Goal: Task Accomplishment & Management: Manage account settings

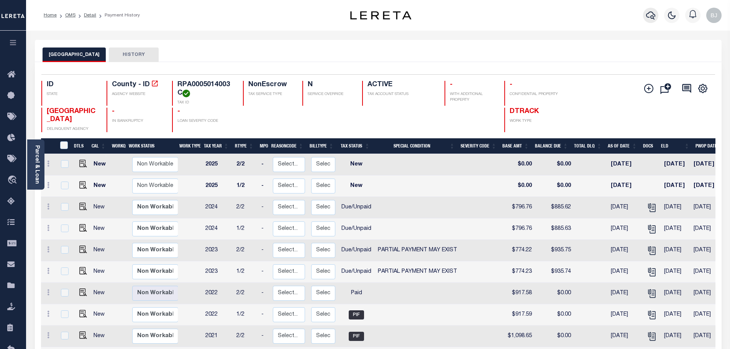
click at [654, 17] on icon "button" at bounding box center [650, 16] width 9 height 8
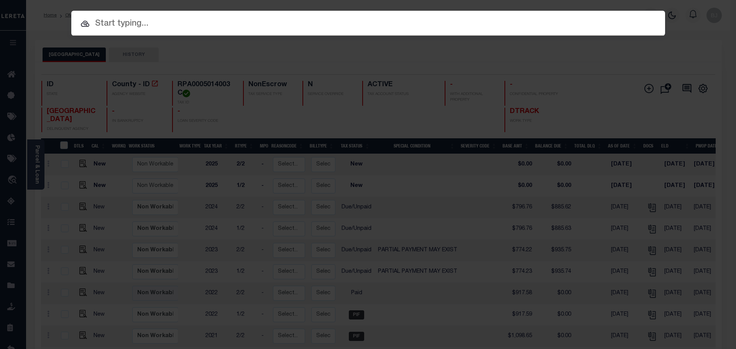
click at [326, 21] on input "text" at bounding box center [368, 23] width 594 height 13
click at [413, 21] on input "text" at bounding box center [368, 23] width 594 height 13
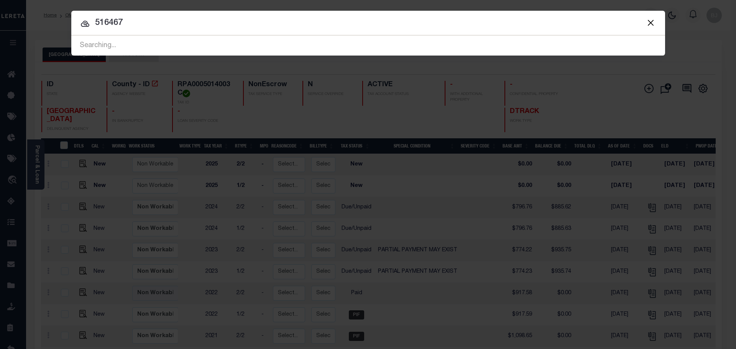
type input "516467"
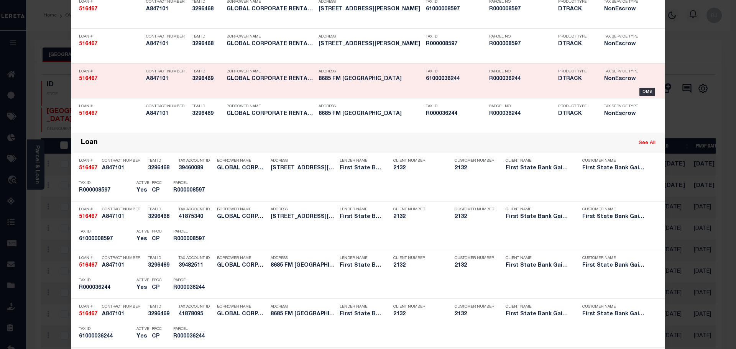
scroll to position [77, 0]
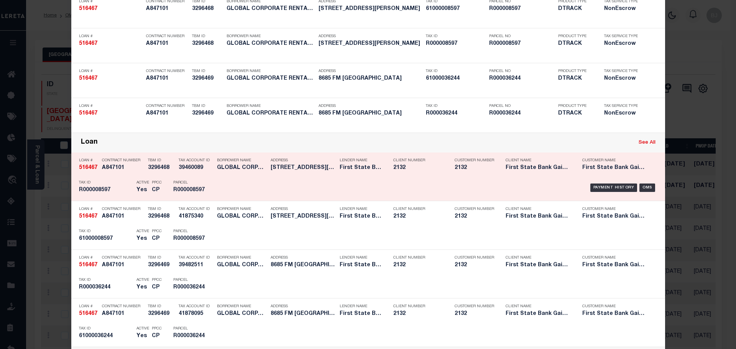
click at [210, 191] on div "Parcel R000008597" at bounding box center [191, 188] width 46 height 22
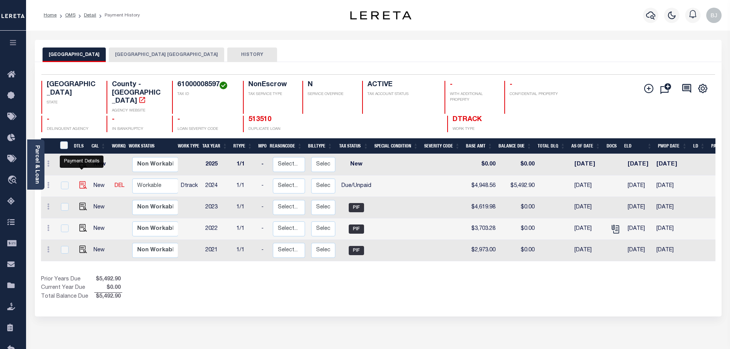
click at [84, 181] on img "" at bounding box center [83, 185] width 8 height 8
checkbox input "true"
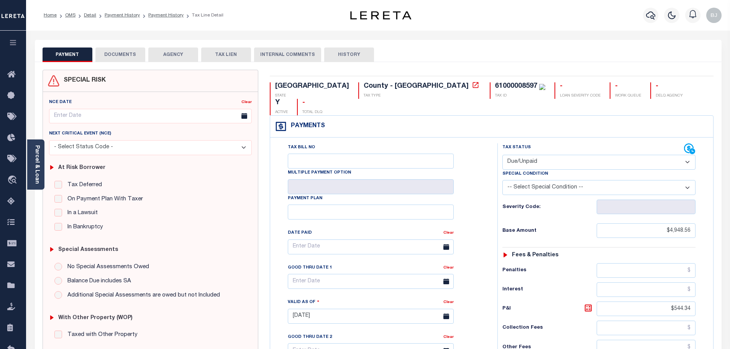
click at [562, 155] on select "- Select Status Code - Open Due/Unpaid Paid Incomplete No Tax Due Internal Refu…" at bounding box center [599, 162] width 193 height 15
select select "PYD"
click at [503, 155] on select "- Select Status Code - Open Due/Unpaid Paid Incomplete No Tax Due Internal Refu…" at bounding box center [599, 162] width 193 height 15
type input "[DATE]"
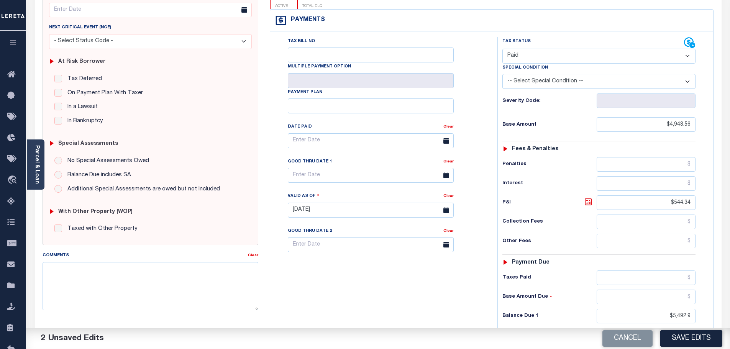
scroll to position [115, 0]
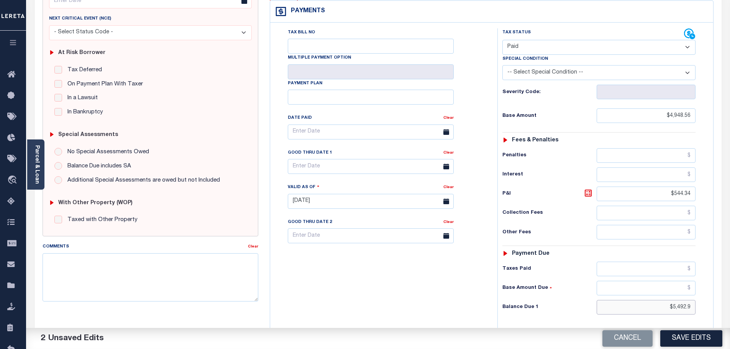
drag, startPoint x: 662, startPoint y: 291, endPoint x: 724, endPoint y: 286, distance: 62.0
click at [724, 286] on div "PAYMENT 2 DOCUMENTS AGENCY DELINQUENT PAYEE" at bounding box center [378, 195] width 699 height 541
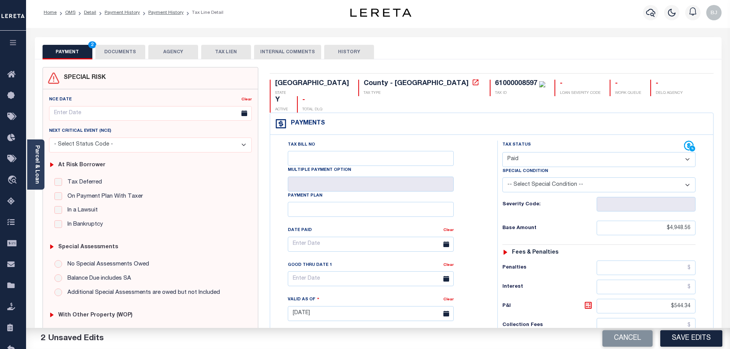
scroll to position [0, 0]
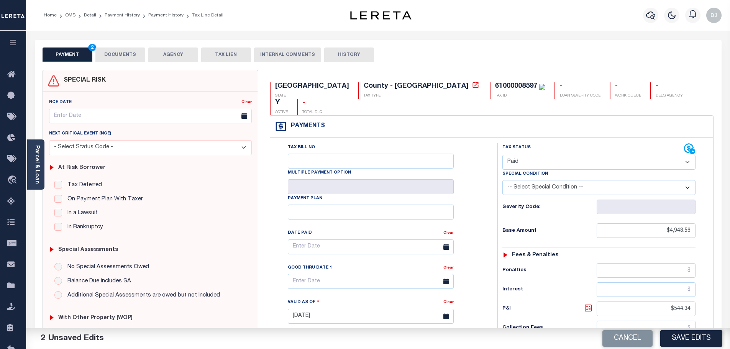
type input "$0.00"
click at [116, 34] on div "Parcel & Loan Tax Bill Details 61000008597 TAX ID AGENCY 2024 TAX YEAR 2025" at bounding box center [378, 306] width 699 height 551
click at [124, 56] on button "DOCUMENTS" at bounding box center [120, 55] width 50 height 15
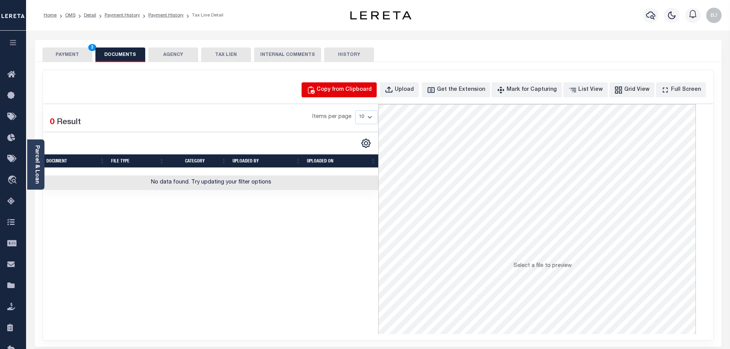
click at [363, 88] on div "Copy from Clipboard" at bounding box center [344, 90] width 55 height 8
select select "POP"
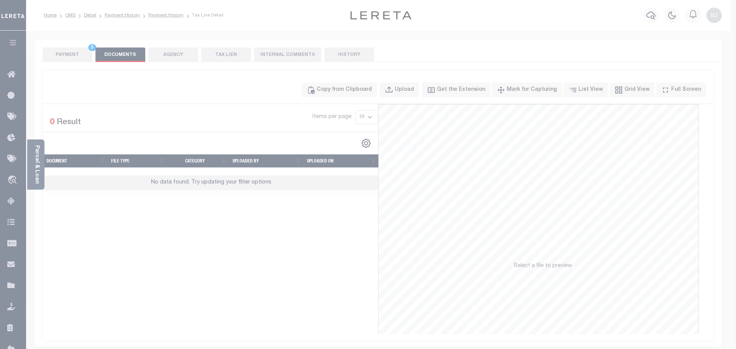
drag, startPoint x: 397, startPoint y: 145, endPoint x: 410, endPoint y: 187, distance: 43.9
click at [397, 151] on body "Home OMS Detail Payment History Payment History Tax Line Detail Profile" at bounding box center [368, 267] width 736 height 535
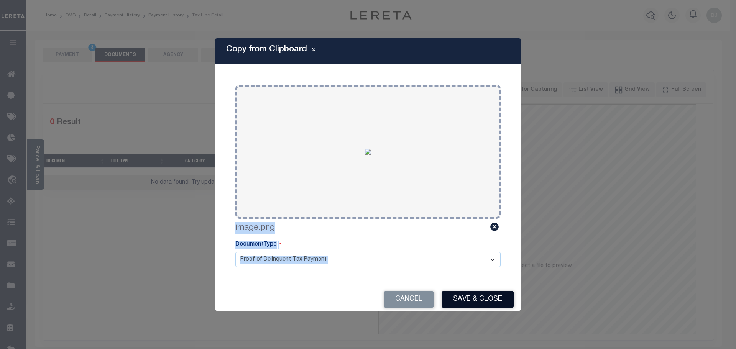
click at [479, 303] on button "Save & Close" at bounding box center [478, 299] width 72 height 16
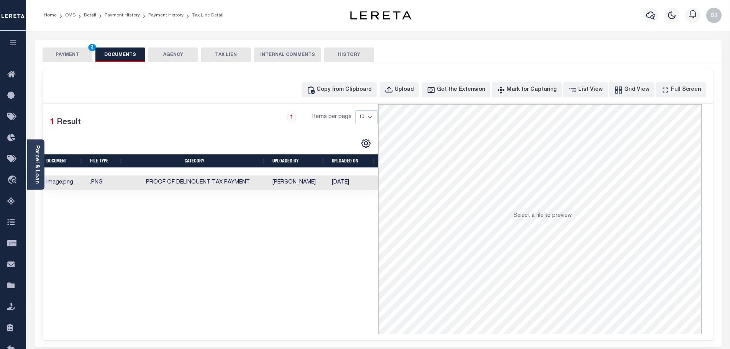
click at [66, 56] on button "PAYMENT 3" at bounding box center [68, 55] width 50 height 15
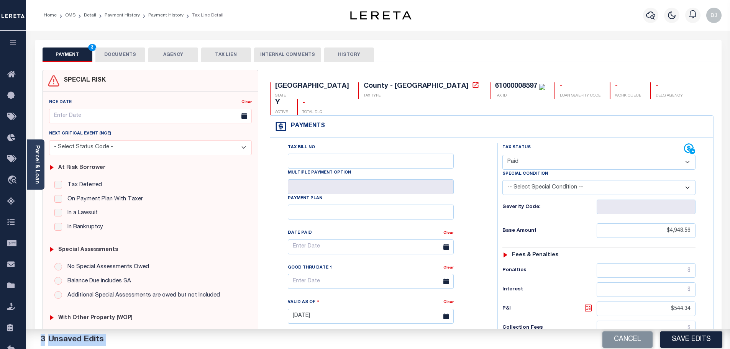
click at [66, 56] on button "PAYMENT 3" at bounding box center [68, 55] width 50 height 15
drag, startPoint x: 694, startPoint y: 334, endPoint x: 699, endPoint y: 334, distance: 5.4
click at [692, 334] on button "Save Edits" at bounding box center [692, 339] width 62 height 16
checkbox input "false"
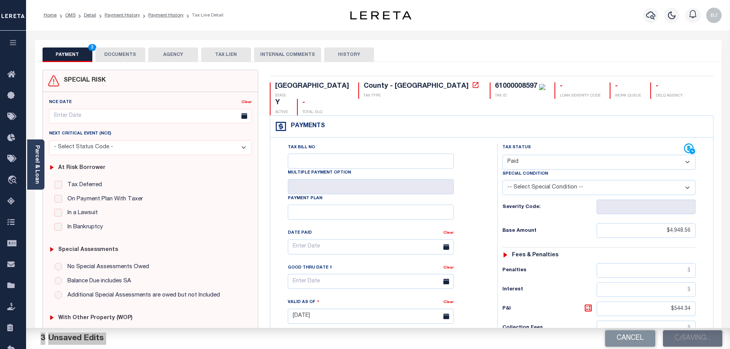
type input "$4,948.56"
type input "$544.34"
type input "$0"
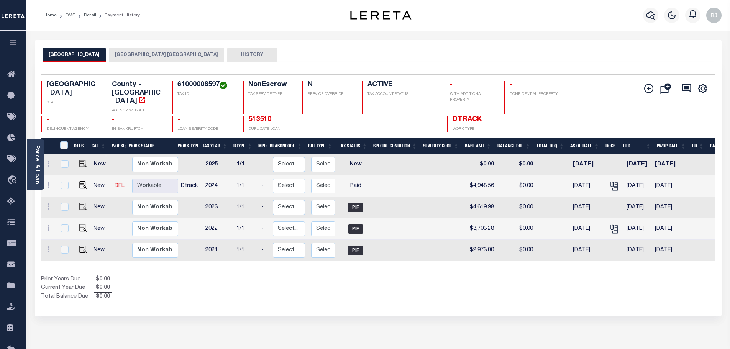
click at [122, 54] on button "PARKER COUNTY APPRAISAL DISTRICT" at bounding box center [166, 55] width 115 height 15
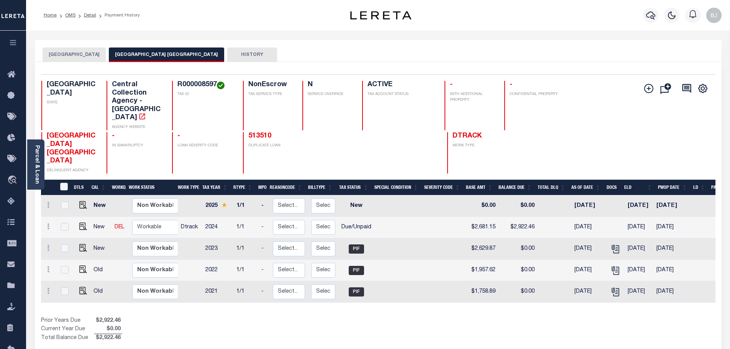
click at [178, 85] on h4 "R000008597" at bounding box center [206, 85] width 56 height 8
copy h4 "R000008597"
click at [82, 223] on img "" at bounding box center [83, 227] width 8 height 8
checkbox input "true"
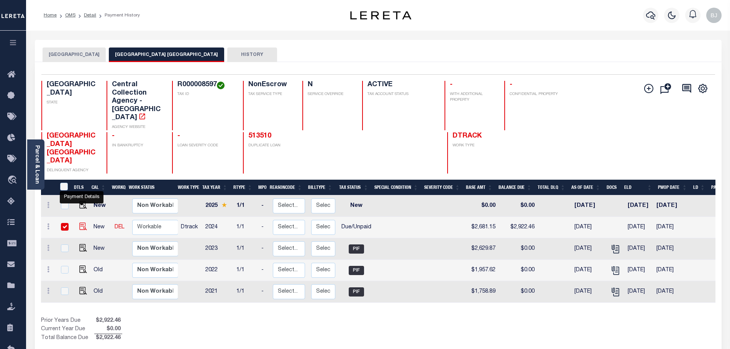
checkbox input "true"
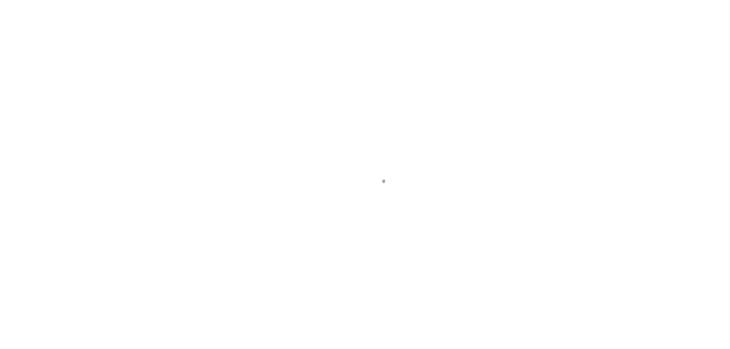
select select "DUE"
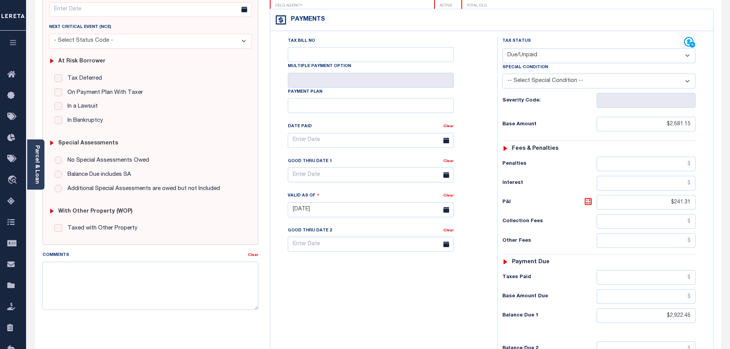
scroll to position [230, 0]
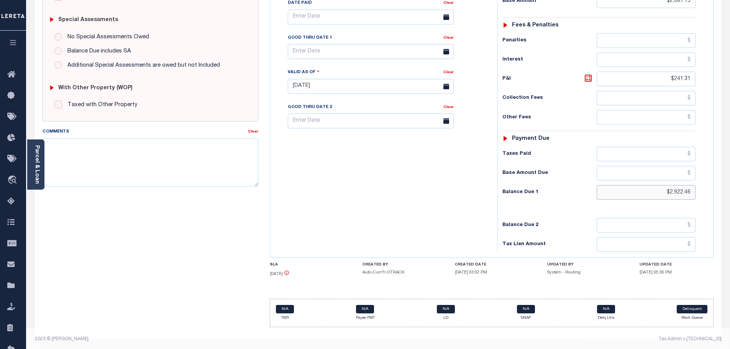
drag, startPoint x: 658, startPoint y: 191, endPoint x: 837, endPoint y: 187, distance: 178.3
click at [730, 187] on html "Home OMS Detail Payment History Payment History Payment History Tax Line Detail" at bounding box center [365, 60] width 730 height 581
type input "$3,860.86"
type input "[DATE]"
click at [591, 77] on icon at bounding box center [588, 78] width 7 height 7
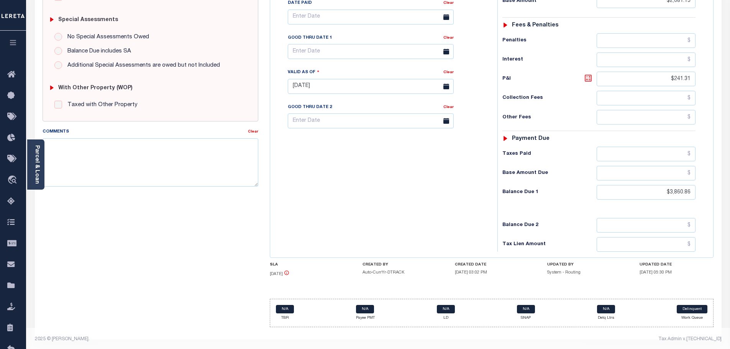
type input "$1,179.71"
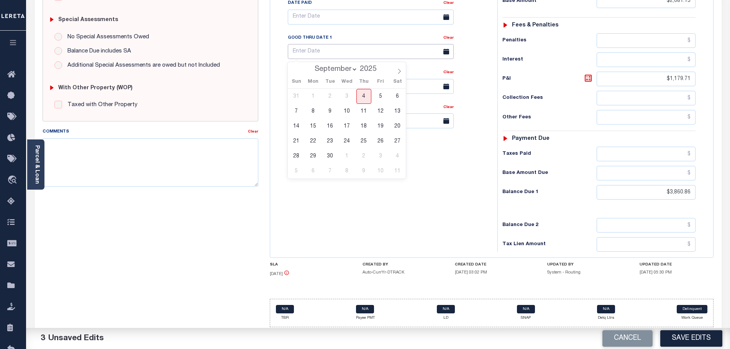
drag, startPoint x: 327, startPoint y: 56, endPoint x: 336, endPoint y: 151, distance: 95.9
click at [327, 56] on input "text" at bounding box center [371, 51] width 166 height 15
click at [329, 158] on span "30" at bounding box center [330, 156] width 15 height 15
type input "09/30/2025"
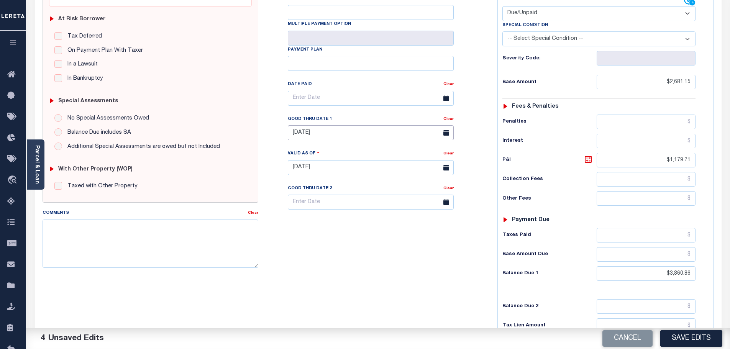
scroll to position [38, 0]
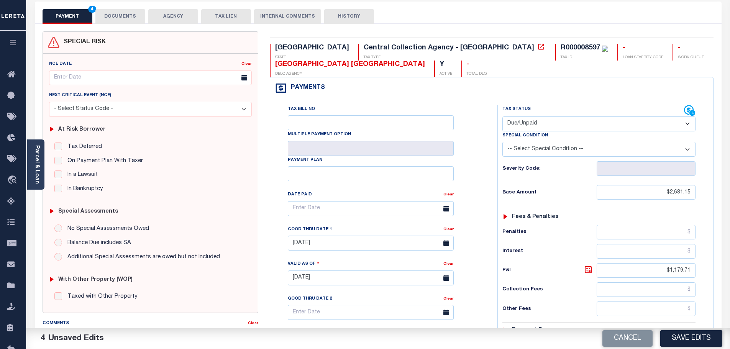
click at [100, 13] on button "DOCUMENTS" at bounding box center [120, 16] width 50 height 15
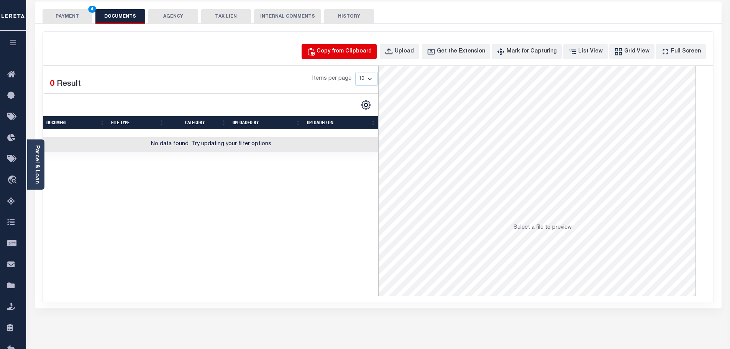
click at [352, 57] on button "Copy from Clipboard" at bounding box center [339, 51] width 75 height 15
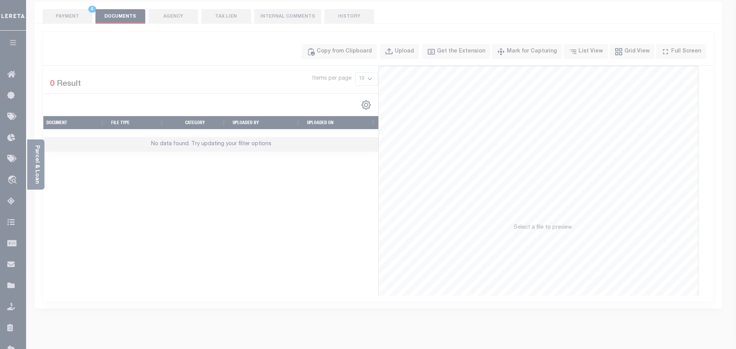
drag, startPoint x: 396, startPoint y: 142, endPoint x: 399, endPoint y: 152, distance: 10.7
click at [0, 0] on label "Paste copied image or file into this box" at bounding box center [0, 0] width 0 height 0
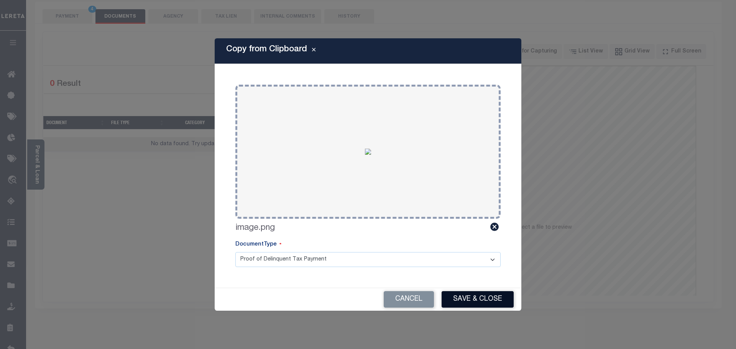
click at [484, 298] on button "Save & Close" at bounding box center [478, 299] width 72 height 16
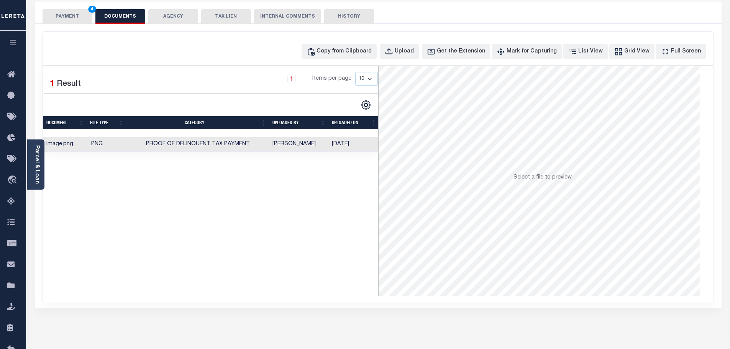
click at [84, 20] on button "PAYMENT 4" at bounding box center [68, 16] width 50 height 15
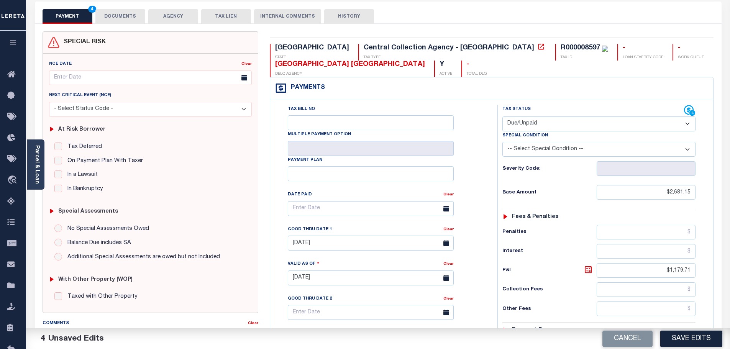
scroll to position [0, 0]
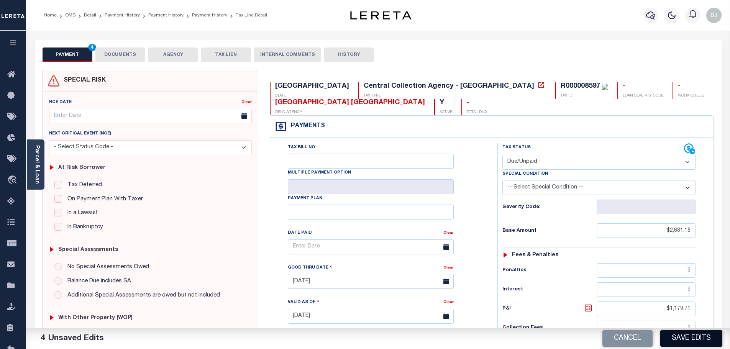
click at [679, 336] on button "Save Edits" at bounding box center [692, 339] width 62 height 16
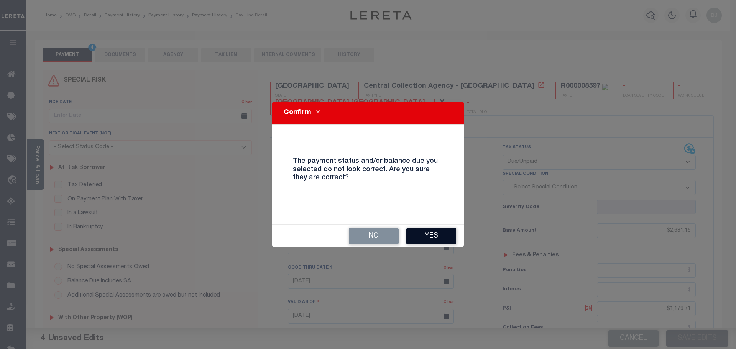
click at [444, 237] on button "Yes" at bounding box center [431, 236] width 50 height 16
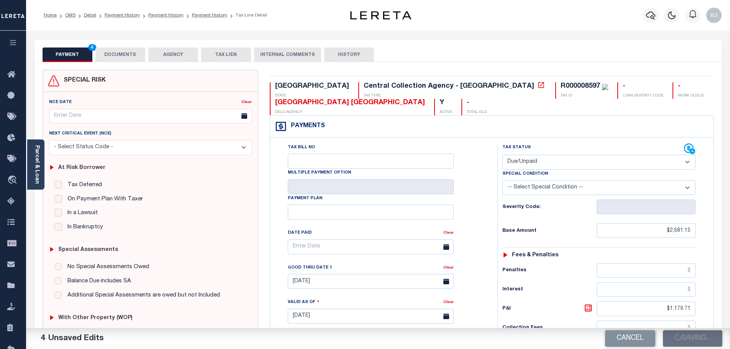
checkbox input "false"
type input "$2,681.15"
type input "$1,179.71"
type input "$3,860.86"
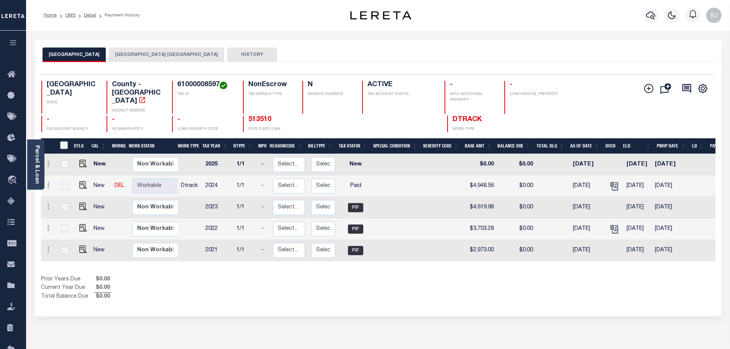
click at [171, 39] on div "Parcel & Loan Loan Details 516467 LOAN NO ACTIVE" at bounding box center [378, 252] width 699 height 442
click at [174, 56] on button "[GEOGRAPHIC_DATA] [GEOGRAPHIC_DATA]" at bounding box center [166, 55] width 115 height 15
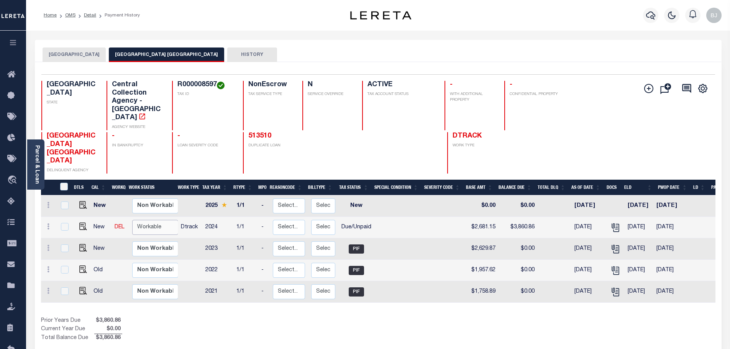
drag, startPoint x: 158, startPoint y: 212, endPoint x: 162, endPoint y: 216, distance: 5.7
click at [158, 220] on select "Non Workable Workable" at bounding box center [155, 227] width 46 height 15
checkbox input "true"
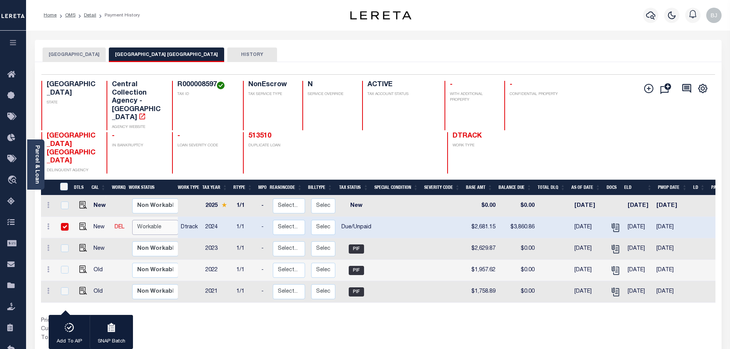
select select "true"
click at [132, 220] on select "Non Workable Workable" at bounding box center [155, 227] width 46 height 15
checkbox input "false"
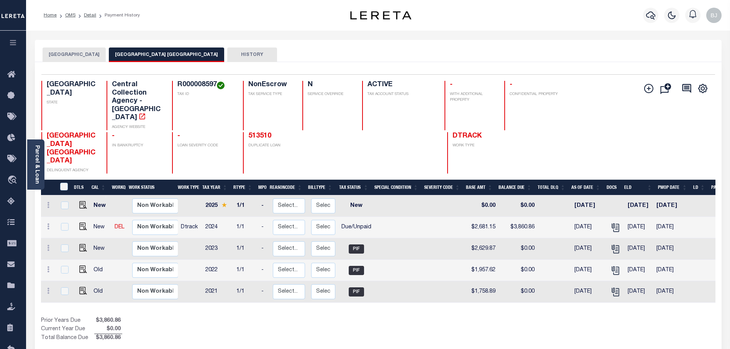
click at [92, 56] on button "[GEOGRAPHIC_DATA]" at bounding box center [74, 55] width 63 height 15
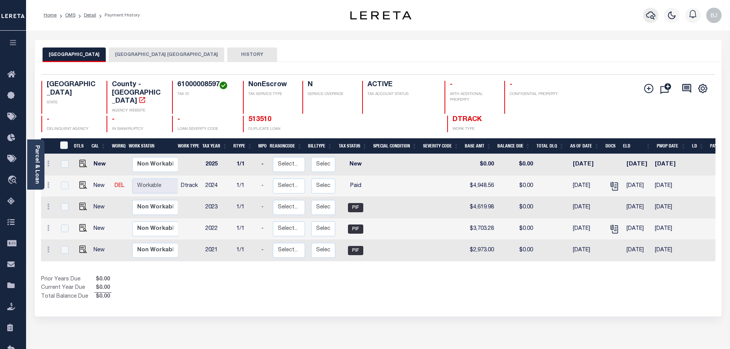
click at [652, 15] on icon "button" at bounding box center [650, 15] width 9 height 9
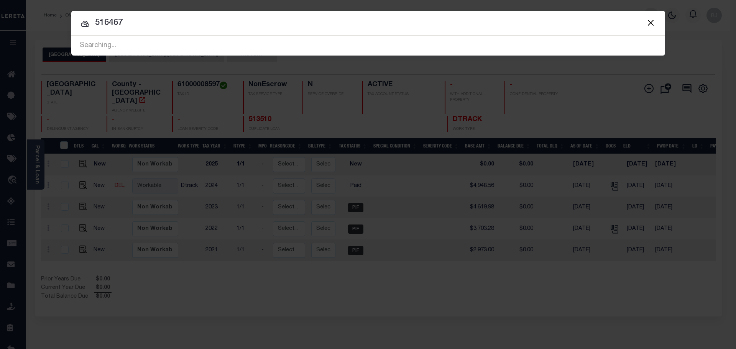
type input "516467"
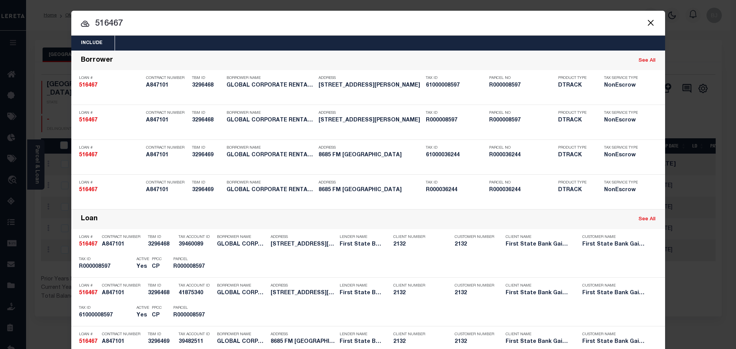
scroll to position [153, 0]
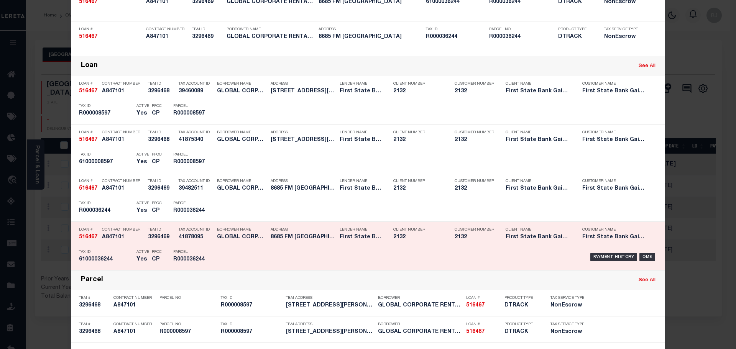
click at [217, 243] on div "Borrower Name GLOBAL CORPORATE RENTALS LLC" at bounding box center [242, 235] width 50 height 22
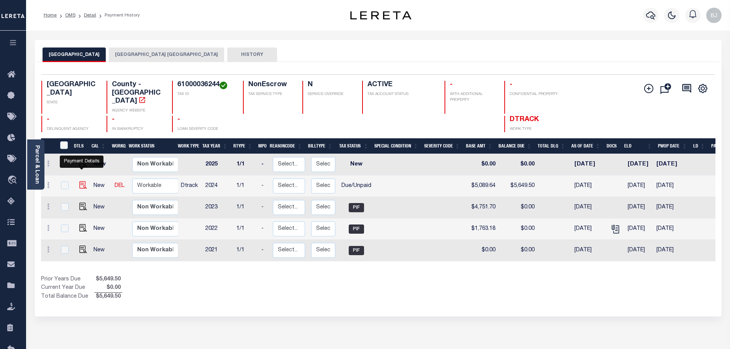
click at [81, 181] on img "" at bounding box center [83, 185] width 8 height 8
checkbox input "true"
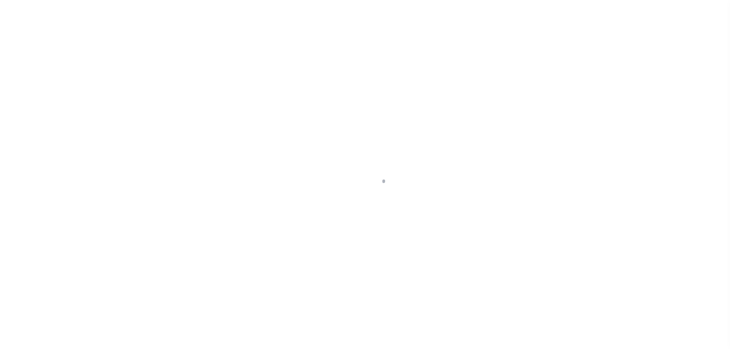
select select "DUE"
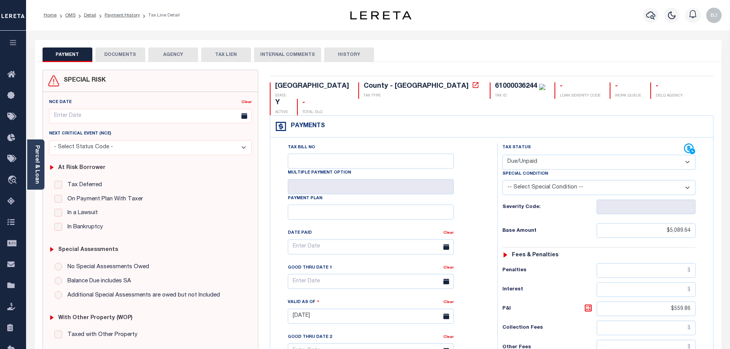
click at [127, 55] on button "DOCUMENTS" at bounding box center [120, 55] width 50 height 15
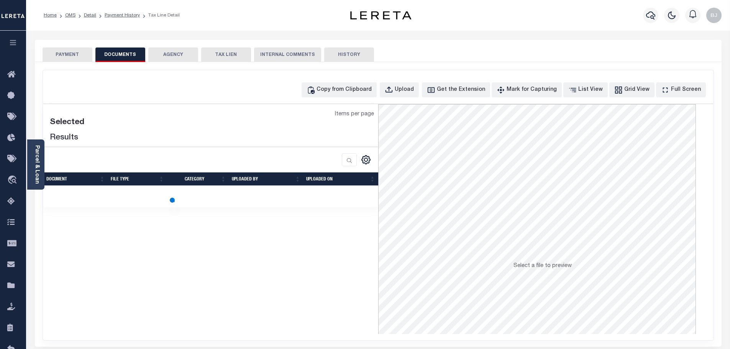
click at [345, 79] on div "Copy from Clipboard Upload Get the Extension Mark for Capturing Got it List Vie…" at bounding box center [378, 205] width 671 height 270
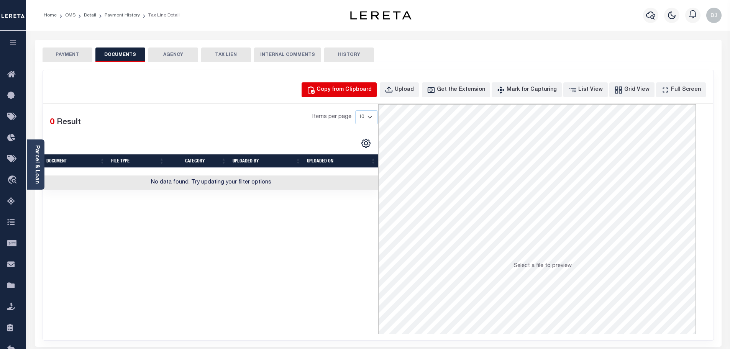
click at [337, 92] on div "Copy from Clipboard" at bounding box center [344, 90] width 55 height 8
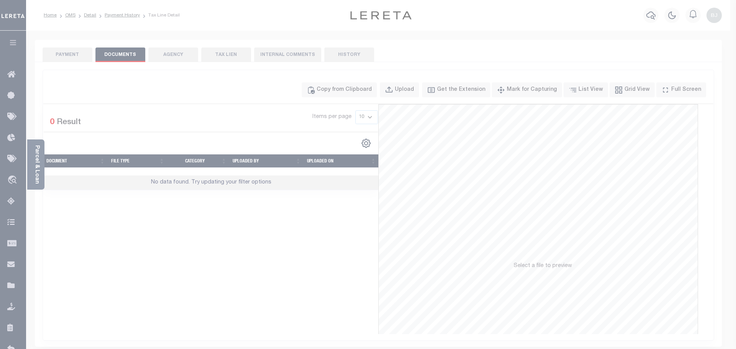
drag, startPoint x: 360, startPoint y: 202, endPoint x: 362, endPoint y: 208, distance: 6.3
click at [0, 0] on div "Paste copied image or file into this box" at bounding box center [0, 0] width 0 height 0
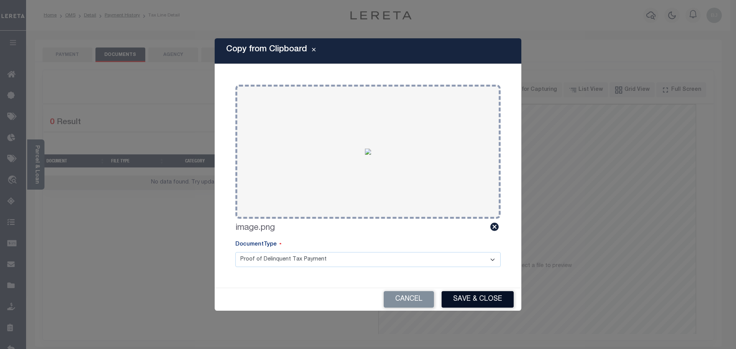
click at [490, 299] on button "Save & Close" at bounding box center [478, 299] width 72 height 16
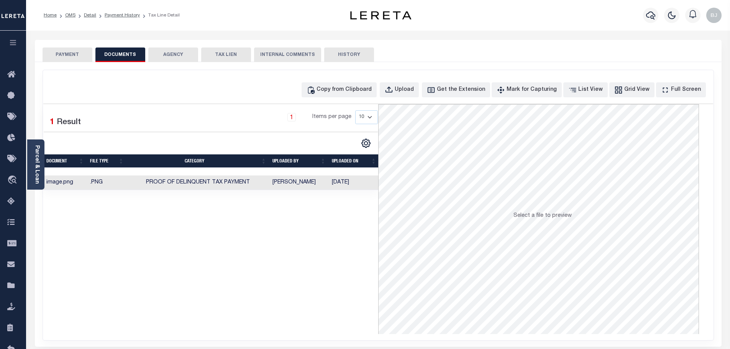
click at [75, 54] on button "PAYMENT" at bounding box center [68, 55] width 50 height 15
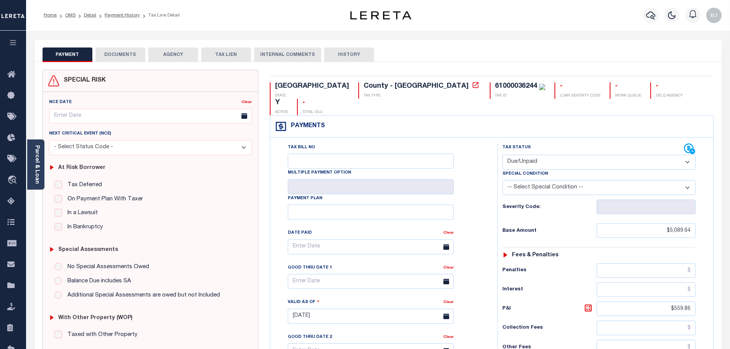
scroll to position [153, 0]
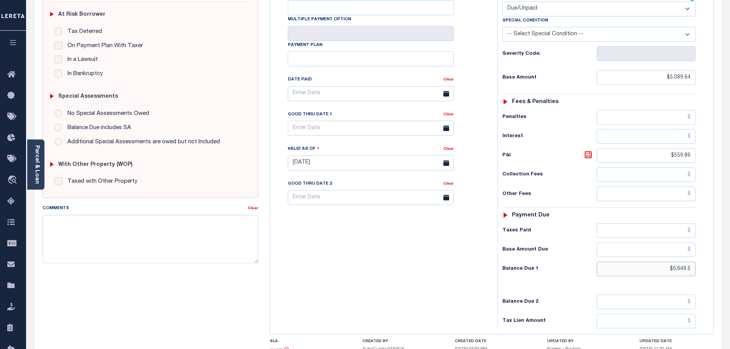
drag, startPoint x: 662, startPoint y: 253, endPoint x: 750, endPoint y: 253, distance: 88.2
click at [730, 253] on html "Home OMS Detail Payment History Tax Line Detail" at bounding box center [365, 136] width 730 height 579
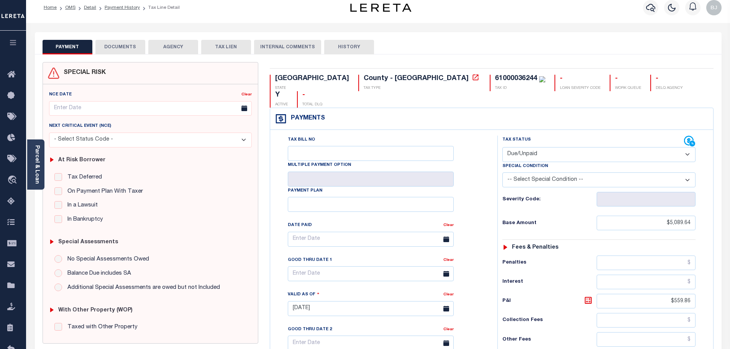
scroll to position [0, 0]
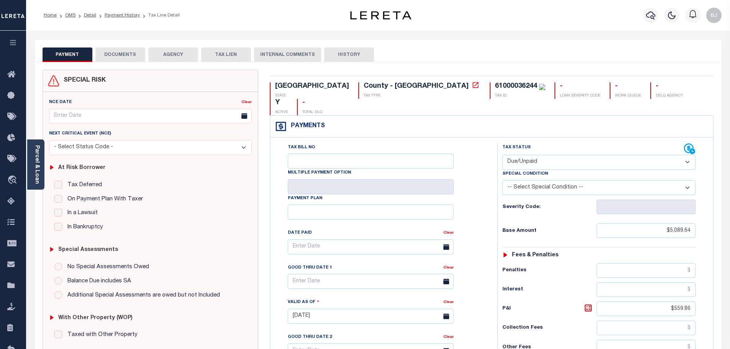
type input "$0"
click at [564, 155] on select "- Select Status Code - Open Due/Unpaid Paid Incomplete No Tax Due Internal Refu…" at bounding box center [599, 162] width 193 height 15
type input "[DATE]"
type input "$0.00"
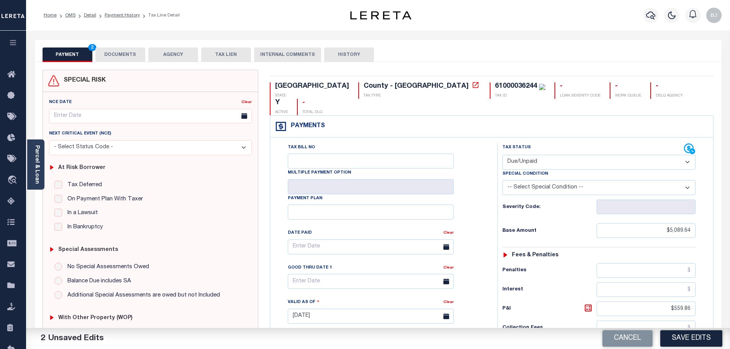
select select "PYD"
click at [503, 155] on select "- Select Status Code - Open Due/Unpaid Paid Incomplete No Tax Due Internal Refu…" at bounding box center [599, 162] width 193 height 15
click at [704, 337] on button "Save Edits" at bounding box center [692, 339] width 62 height 16
checkbox input "false"
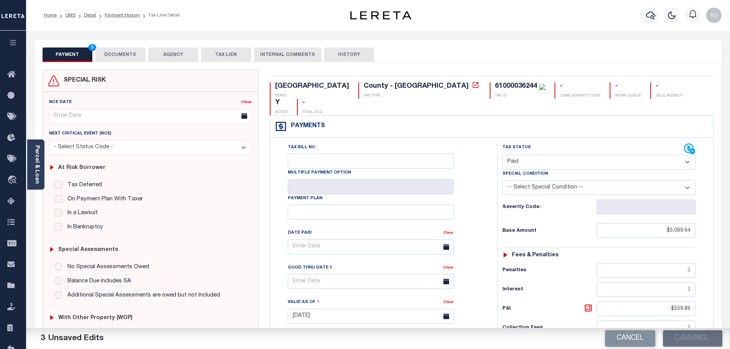
type input "$5,089.64"
type input "$559.86"
type input "$0"
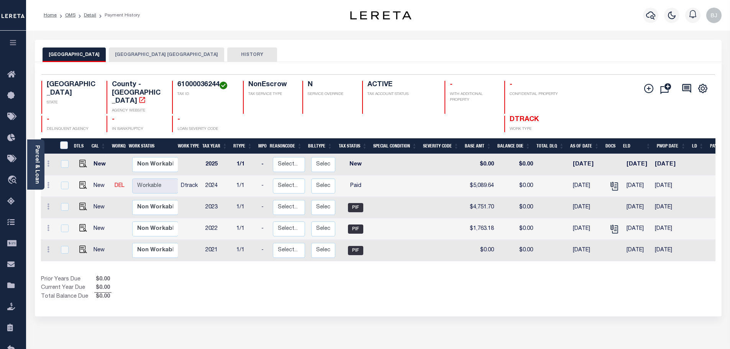
click at [159, 57] on button "[GEOGRAPHIC_DATA] [GEOGRAPHIC_DATA]" at bounding box center [166, 55] width 115 height 15
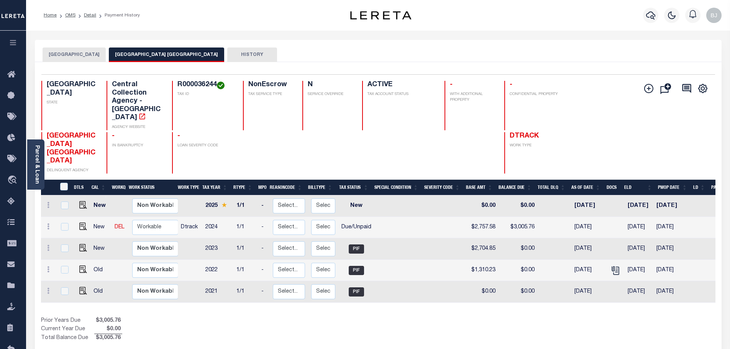
click at [179, 84] on h4 "R000036244" at bounding box center [206, 85] width 56 height 8
copy h4 "R000036244"
click at [79, 223] on img "" at bounding box center [83, 227] width 8 height 8
checkbox input "true"
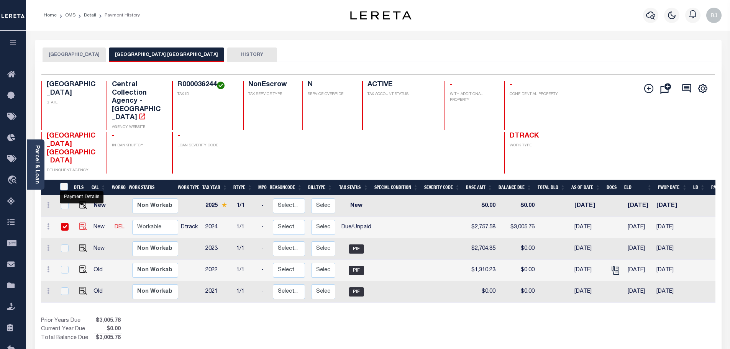
checkbox input "true"
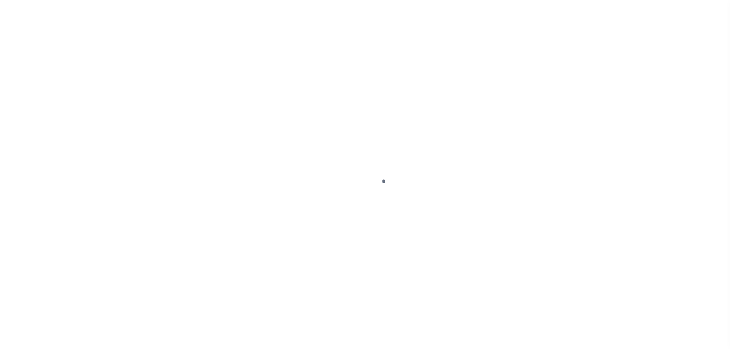
select select "DUE"
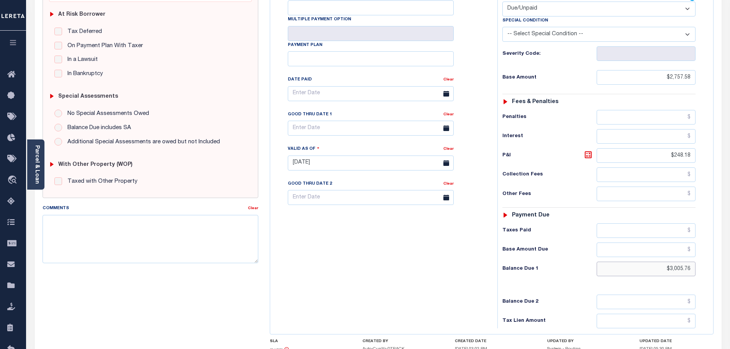
drag, startPoint x: 663, startPoint y: 265, endPoint x: 745, endPoint y: 265, distance: 82.4
click at [730, 265] on html "Home OMS Detail Payment History Tax Line Detail" at bounding box center [365, 137] width 730 height 581
type input "$3,970.92"
type input "[DATE]"
click at [590, 156] on icon at bounding box center [588, 154] width 9 height 9
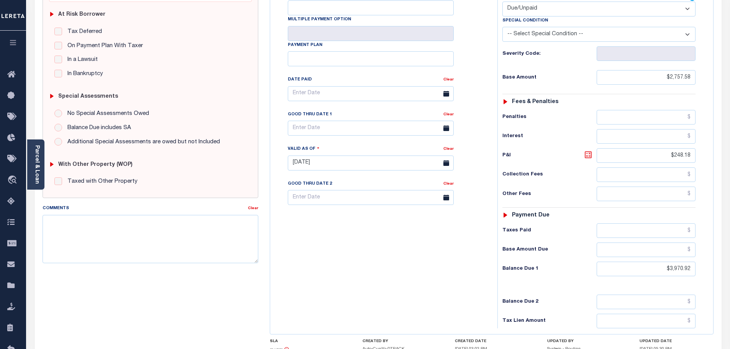
type input "$1,213.34"
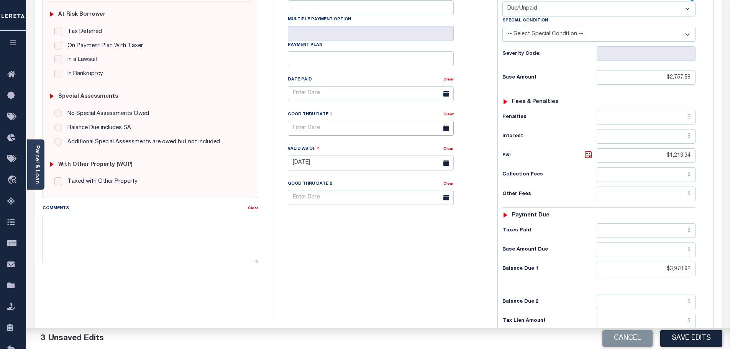
click at [316, 130] on input "text" at bounding box center [371, 128] width 166 height 15
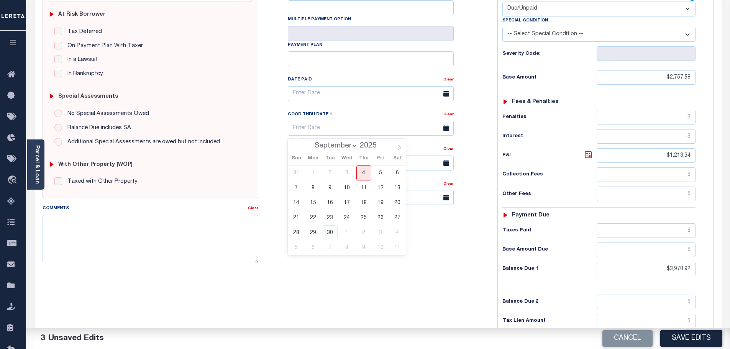
click at [325, 233] on span "30" at bounding box center [330, 232] width 15 height 15
type input "[DATE]"
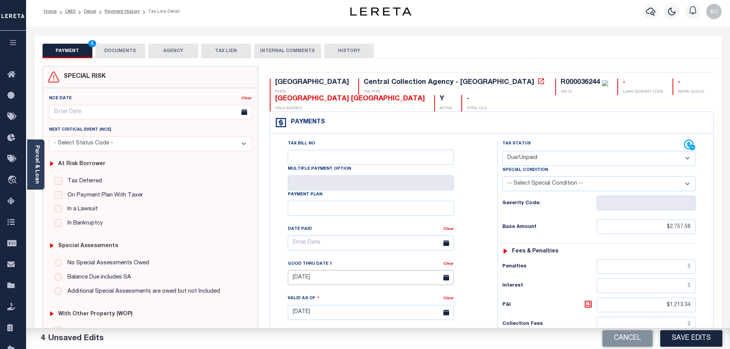
scroll to position [0, 0]
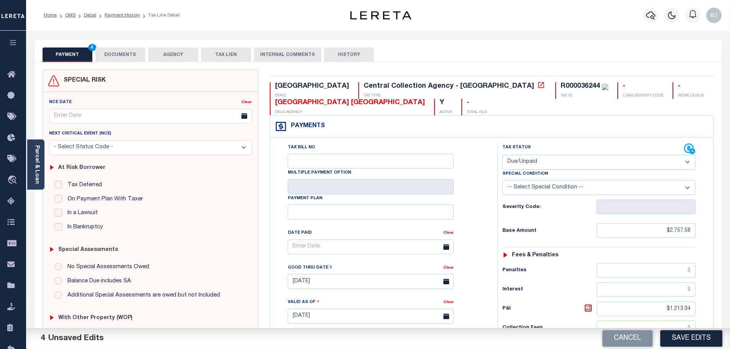
click at [112, 54] on button "DOCUMENTS" at bounding box center [120, 55] width 50 height 15
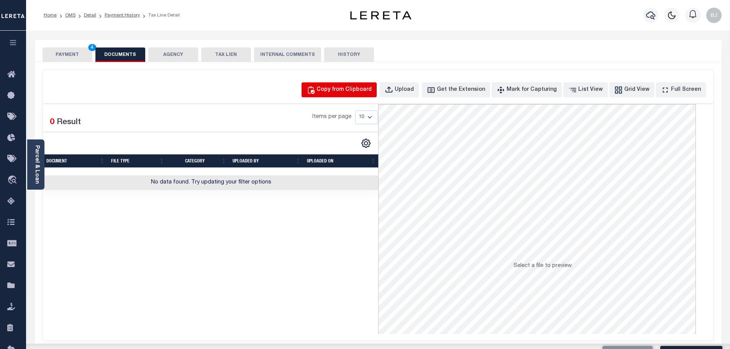
click at [351, 84] on button "Copy from Clipboard" at bounding box center [339, 89] width 75 height 15
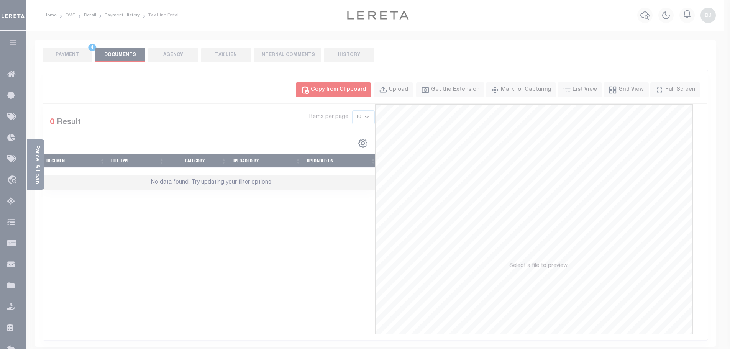
select select "POP"
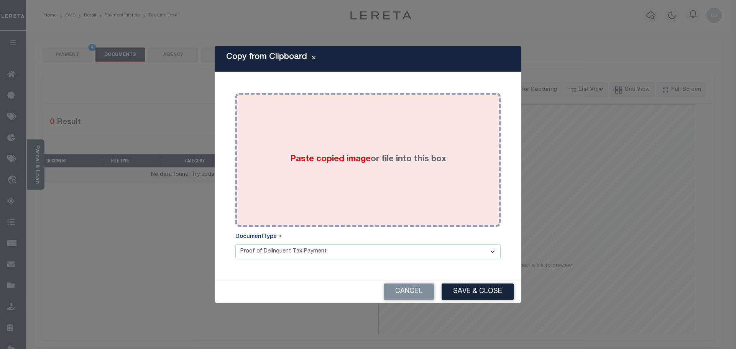
click at [369, 184] on div "Paste copied image or file into this box" at bounding box center [368, 160] width 254 height 123
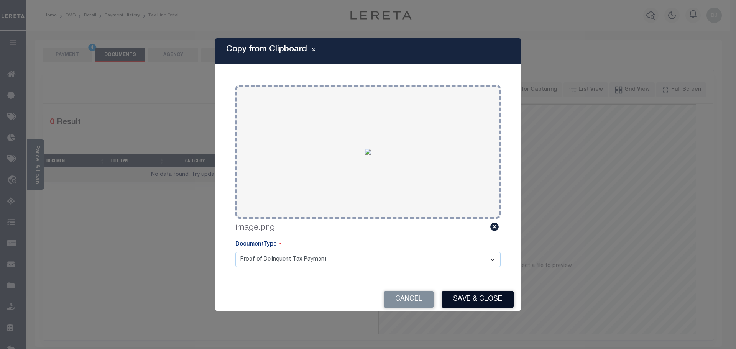
click at [479, 301] on button "Save & Close" at bounding box center [478, 299] width 72 height 16
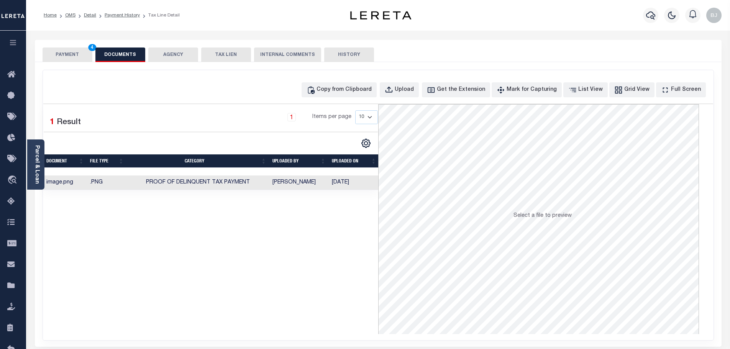
click at [66, 53] on button "PAYMENT 4" at bounding box center [68, 55] width 50 height 15
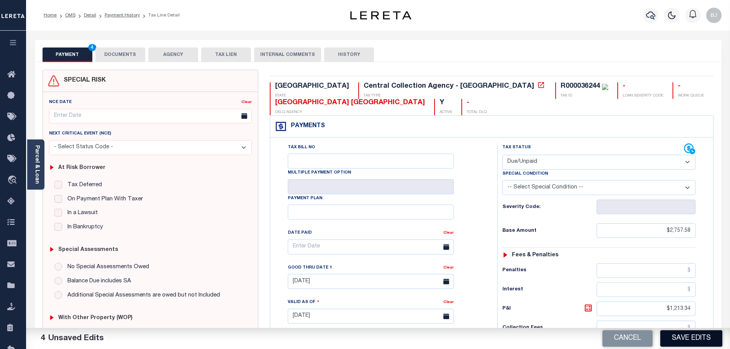
click at [691, 339] on button "Save Edits" at bounding box center [692, 339] width 62 height 16
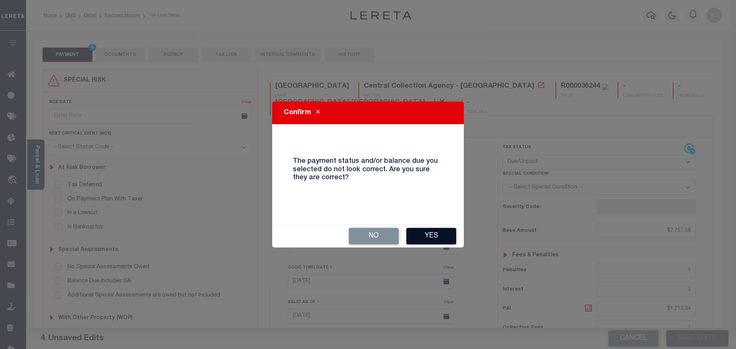
click at [428, 230] on button "Yes" at bounding box center [431, 236] width 50 height 16
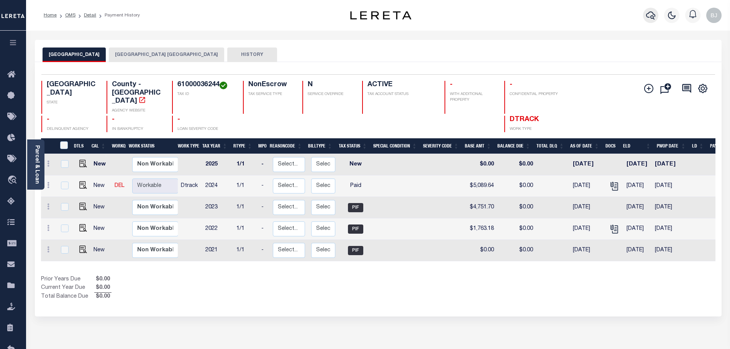
click at [651, 20] on icon "button" at bounding box center [650, 15] width 9 height 9
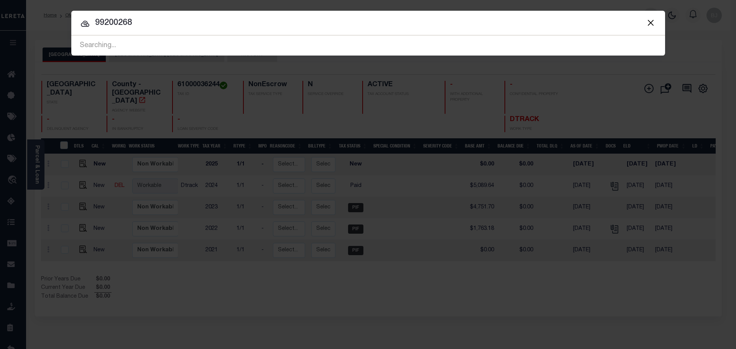
type input "99200268"
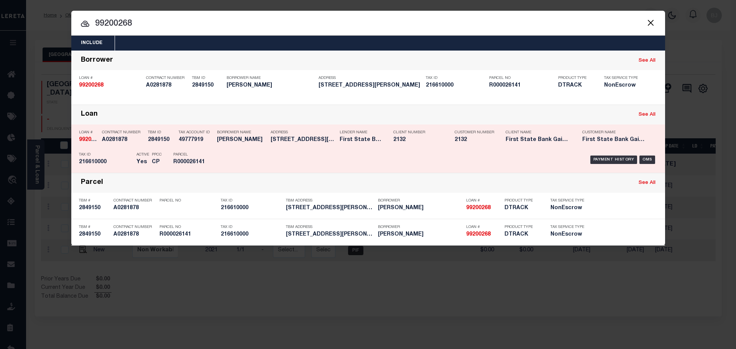
click at [381, 160] on div "Payment History OMS" at bounding box center [438, 160] width 438 height 22
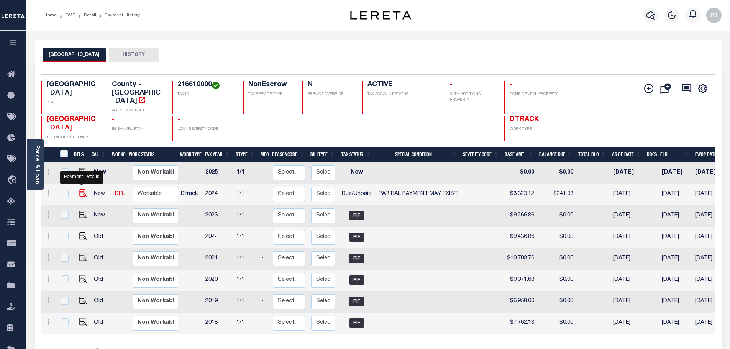
click at [80, 189] on img "" at bounding box center [83, 193] width 8 height 8
checkbox input "true"
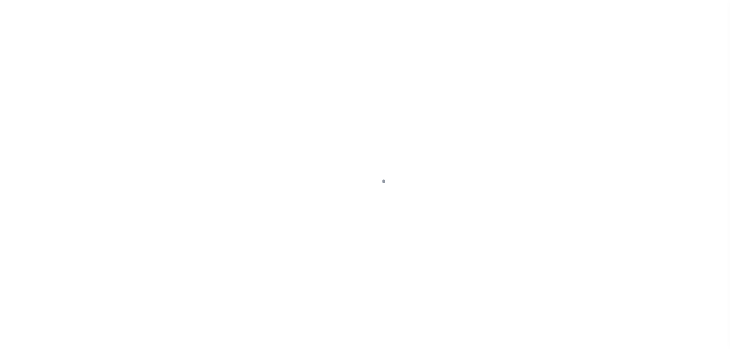
select select "DUE"
select select "15"
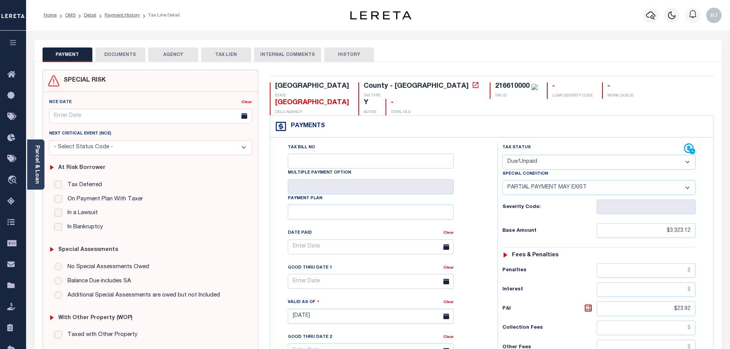
click at [112, 54] on button "DOCUMENTS" at bounding box center [120, 55] width 50 height 15
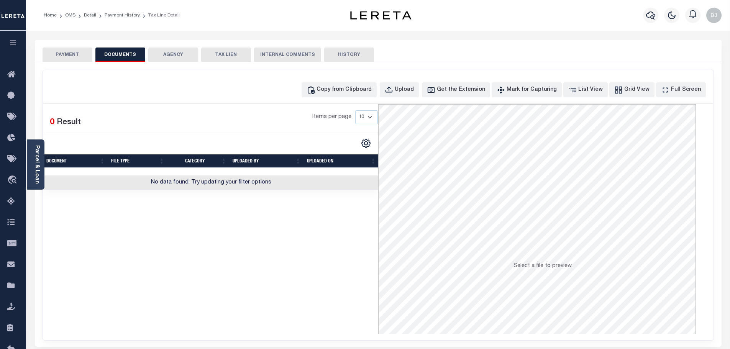
click at [319, 92] on div "Copy from Clipboard Upload Get the Extension Mark for Capturing Got it List Vie…" at bounding box center [378, 89] width 670 height 15
click at [344, 90] on div "Copy from Clipboard" at bounding box center [344, 90] width 55 height 8
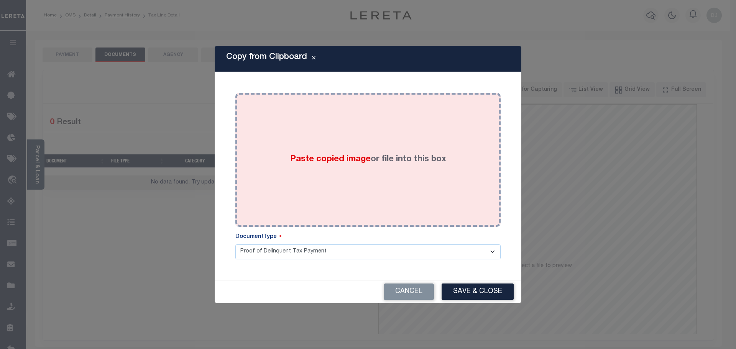
click at [377, 145] on div "Paste copied image or file into this box" at bounding box center [368, 160] width 254 height 123
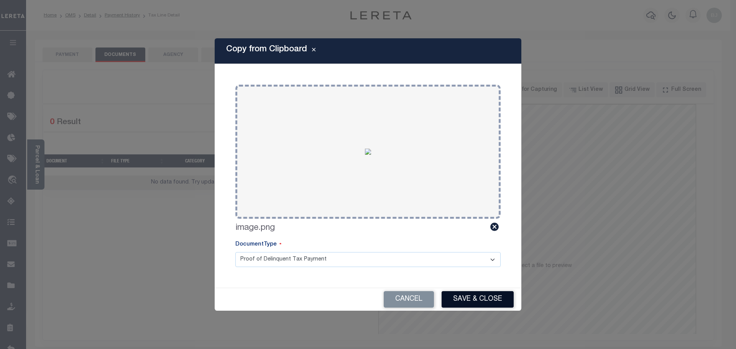
click at [487, 292] on button "Save & Close" at bounding box center [478, 299] width 72 height 16
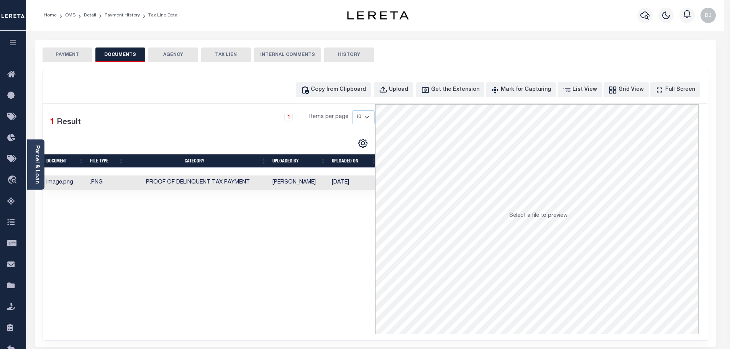
click at [63, 71] on div "Copy from Clipboard Upload Get the Extension Mark for Capturing Got it List Vie…" at bounding box center [375, 205] width 665 height 270
click at [71, 46] on div "PAYMENT DOCUMENTS AGENCY DELINQUENT PAYEE TAX LIEN" at bounding box center [378, 51] width 687 height 22
click at [76, 53] on button "PAYMENT" at bounding box center [68, 55] width 50 height 15
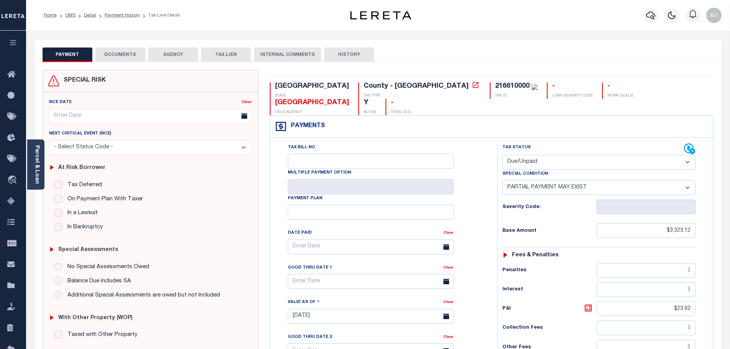
click at [612, 155] on select "- Select Status Code - Open Due/Unpaid Paid Incomplete No Tax Due Internal Refu…" at bounding box center [599, 162] width 193 height 15
select select "PYD"
click at [503, 155] on select "- Select Status Code - Open Due/Unpaid Paid Incomplete No Tax Due Internal Refu…" at bounding box center [599, 162] width 193 height 15
select select "0"
type input "09/04/2025"
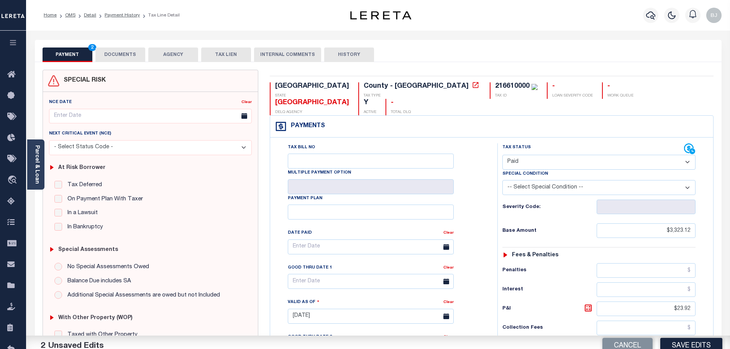
scroll to position [115, 0]
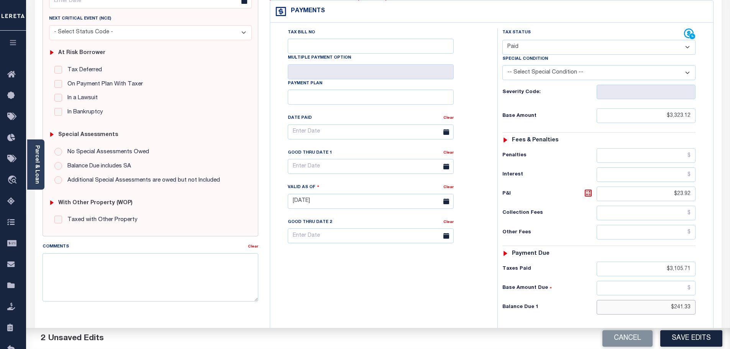
drag, startPoint x: 663, startPoint y: 293, endPoint x: 736, endPoint y: 293, distance: 72.9
click at [730, 293] on html "Home OMS Detail Payment History Tax Line Detail" at bounding box center [365, 174] width 730 height 579
type input "$"
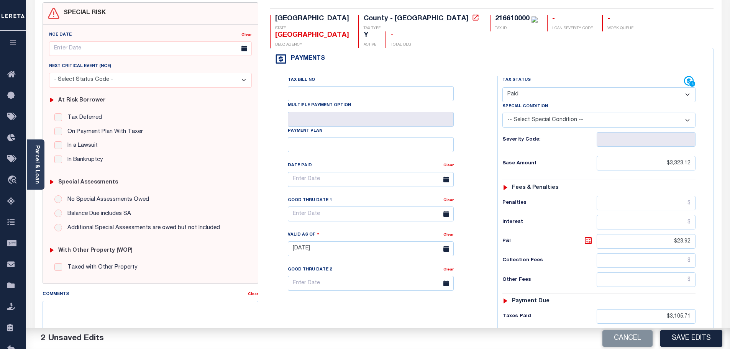
scroll to position [0, 0]
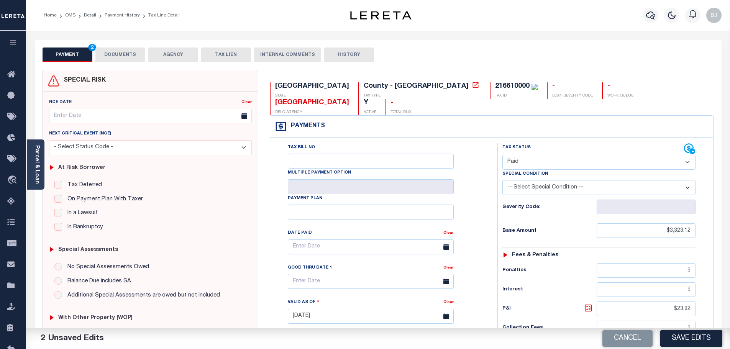
type input "$0.00"
click at [118, 50] on button "DOCUMENTS" at bounding box center [120, 55] width 50 height 15
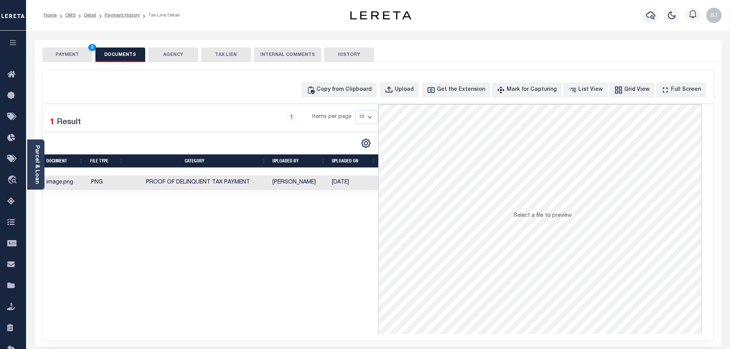
click at [66, 49] on button "PAYMENT 3" at bounding box center [68, 55] width 50 height 15
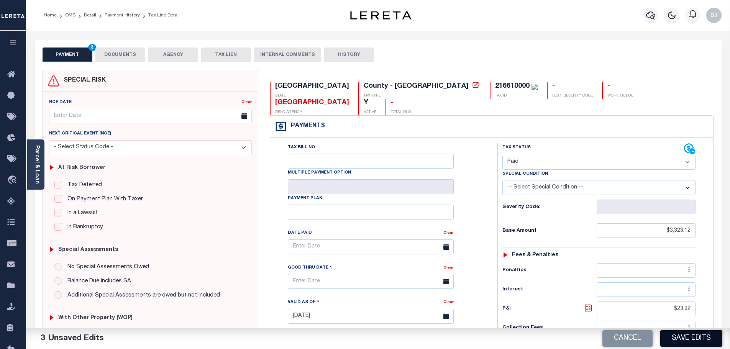
click at [703, 340] on button "Save Edits" at bounding box center [692, 339] width 62 height 16
checkbox input "false"
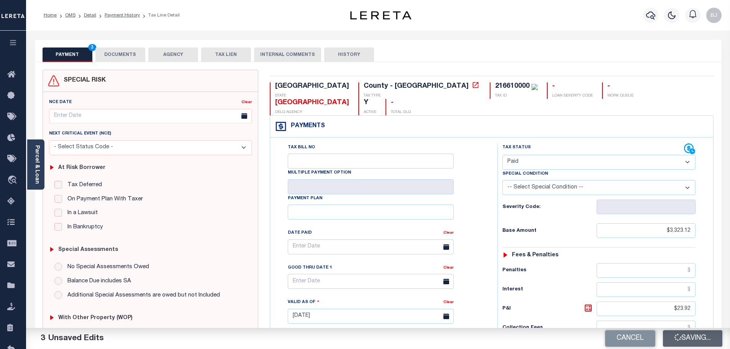
type input "$3,323.12"
type input "$23.92"
type input "$3,105.71"
type input "$0"
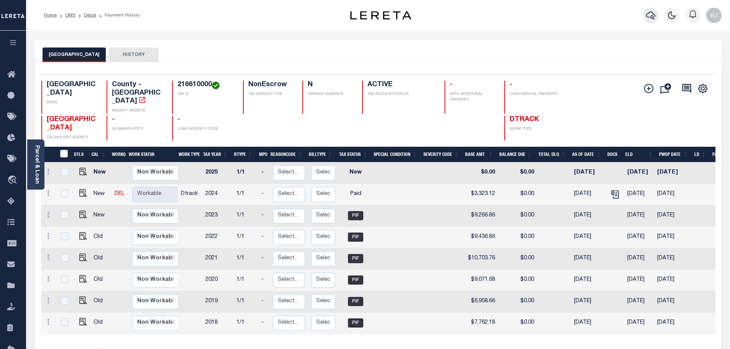
click at [650, 14] on icon "button" at bounding box center [650, 15] width 9 height 9
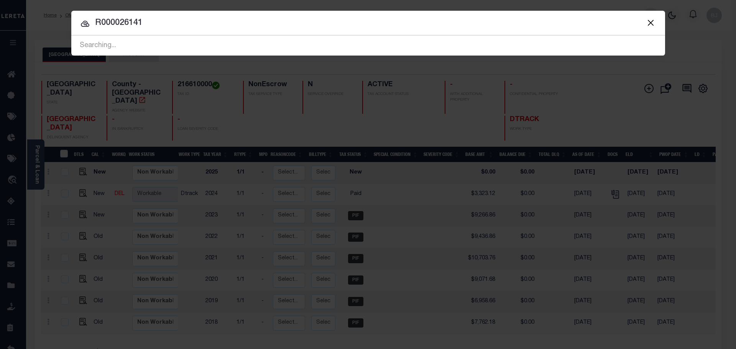
type input "R000026141"
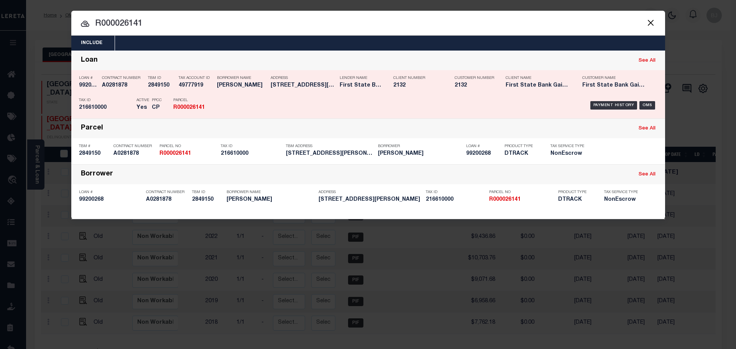
click at [284, 106] on div "Payment History OMS" at bounding box center [438, 105] width 438 height 22
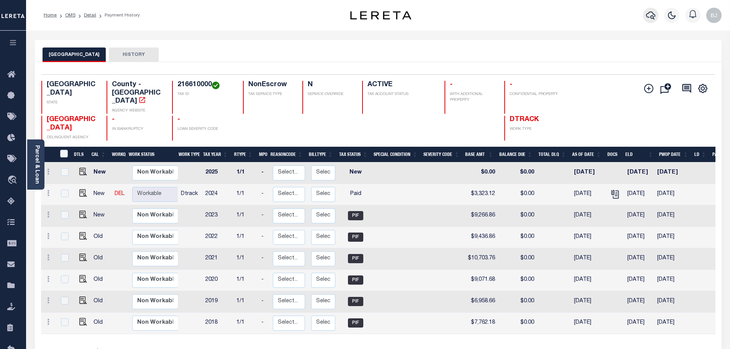
click at [653, 13] on icon "button" at bounding box center [650, 15] width 9 height 9
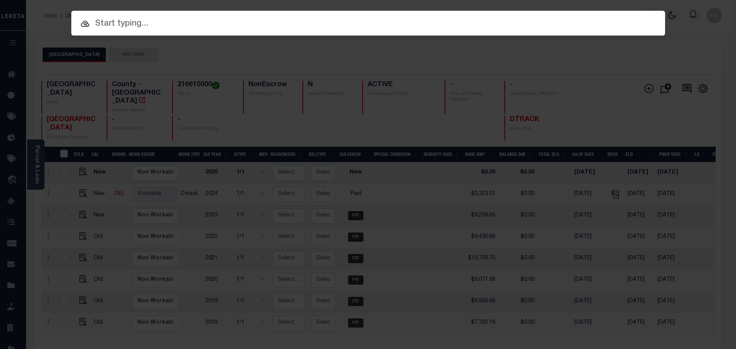
drag, startPoint x: 353, startPoint y: 10, endPoint x: 361, endPoint y: 32, distance: 23.4
click at [353, 13] on div "Include Loans TBM Customers Borrowers Payments (Lender Non-Disb) Payments (Lend…" at bounding box center [368, 174] width 736 height 349
click at [367, 20] on input "text" at bounding box center [368, 23] width 594 height 13
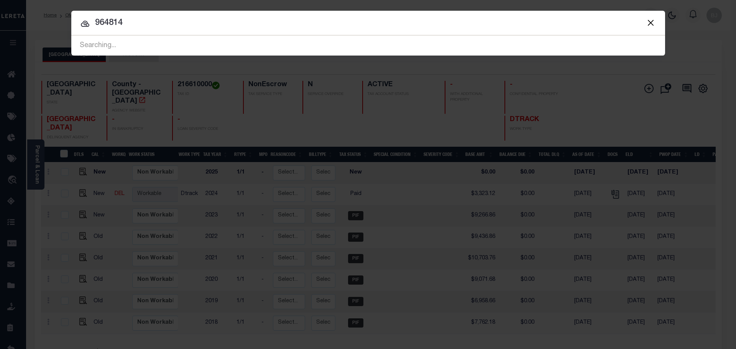
type input "964814"
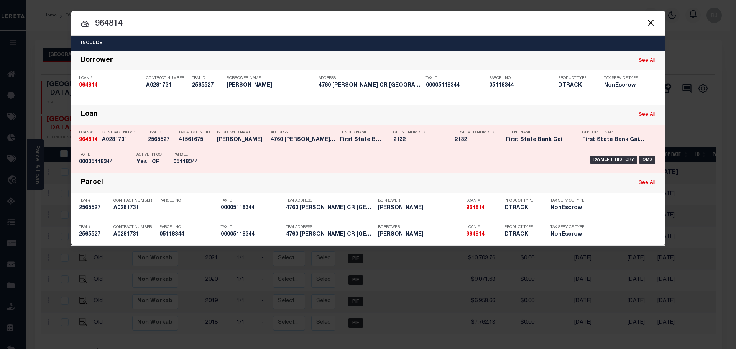
click at [407, 143] on h5 "2132" at bounding box center [418, 140] width 50 height 7
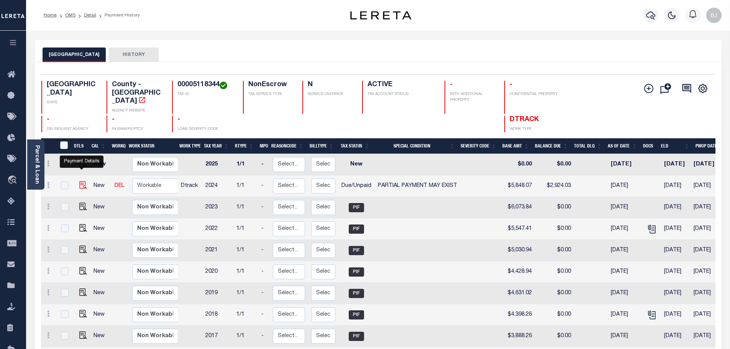
click at [80, 181] on img "" at bounding box center [83, 185] width 8 height 8
checkbox input "true"
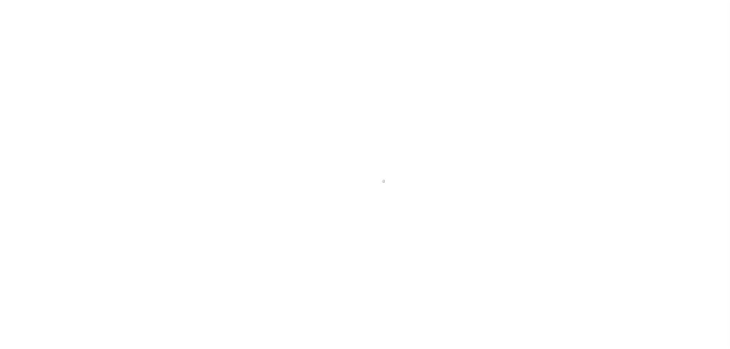
select select "DUE"
select select "15"
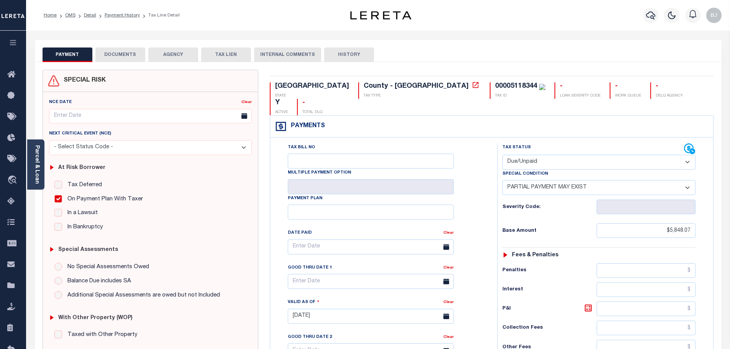
drag, startPoint x: 133, startPoint y: 51, endPoint x: 137, endPoint y: 52, distance: 4.7
click at [132, 51] on button "DOCUMENTS" at bounding box center [120, 55] width 50 height 15
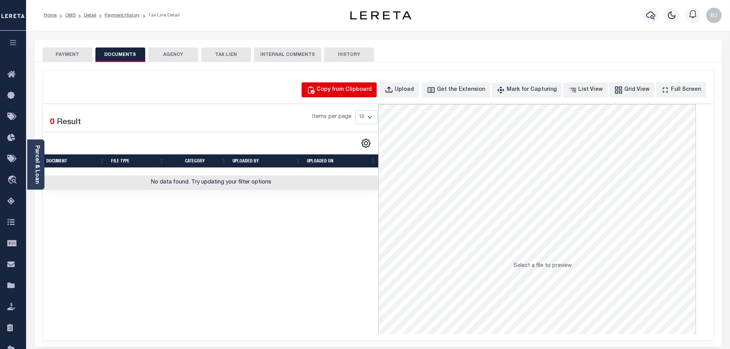
click at [360, 90] on div "Copy from Clipboard" at bounding box center [344, 90] width 55 height 8
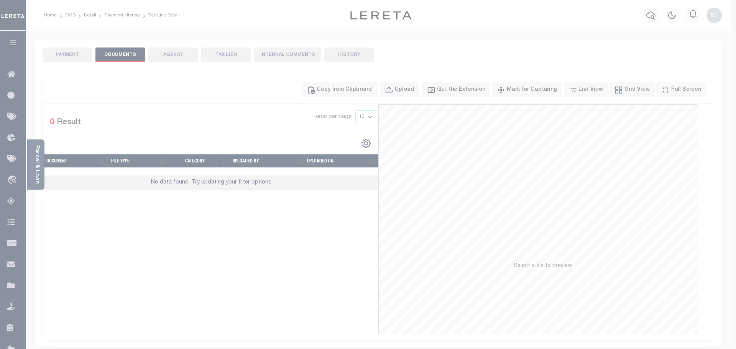
click at [0, 0] on div "Paste copied image or file into this box" at bounding box center [0, 0] width 0 height 0
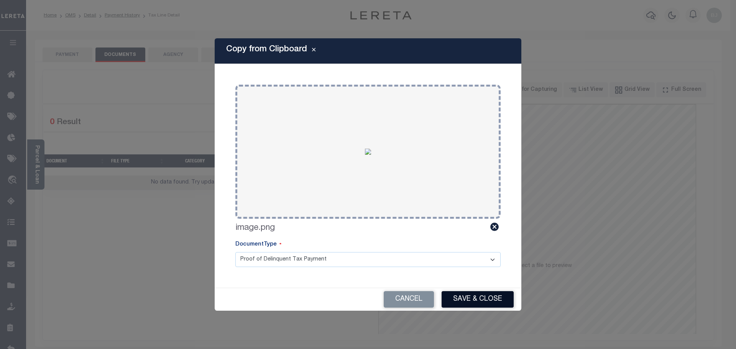
click at [484, 297] on button "Save & Close" at bounding box center [478, 299] width 72 height 16
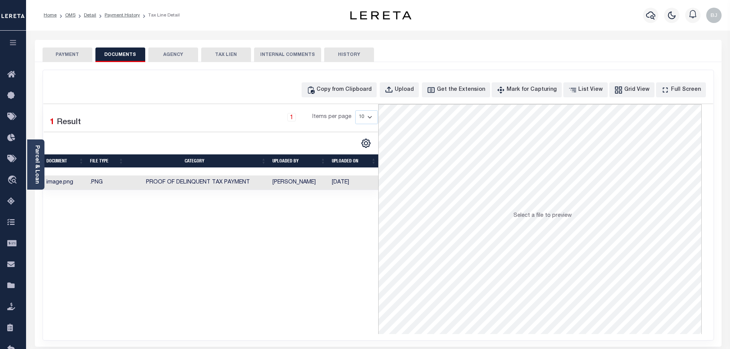
click at [79, 57] on button "PAYMENT" at bounding box center [68, 55] width 50 height 15
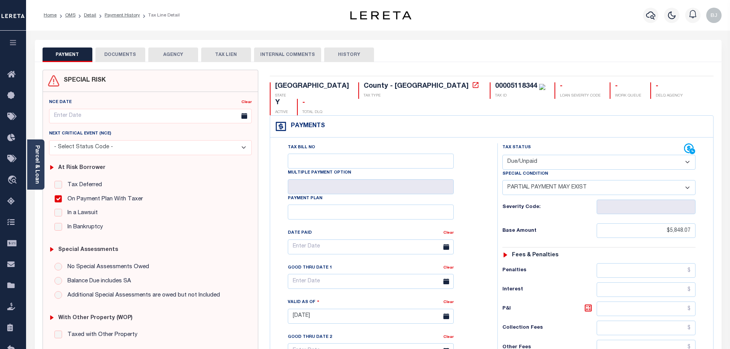
click at [530, 155] on select "- Select Status Code - Open Due/Unpaid Paid Incomplete No Tax Due Internal Refu…" at bounding box center [599, 162] width 193 height 15
select select "PYD"
click at [503, 155] on select "- Select Status Code - Open Due/Unpaid Paid Incomplete No Tax Due Internal Refu…" at bounding box center [599, 162] width 193 height 15
select select "0"
type input "[DATE]"
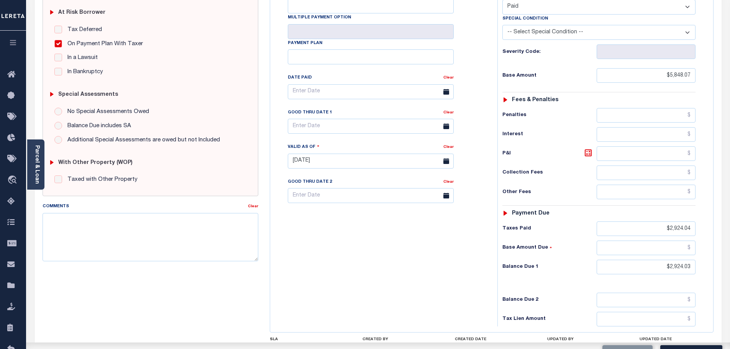
scroll to position [192, 0]
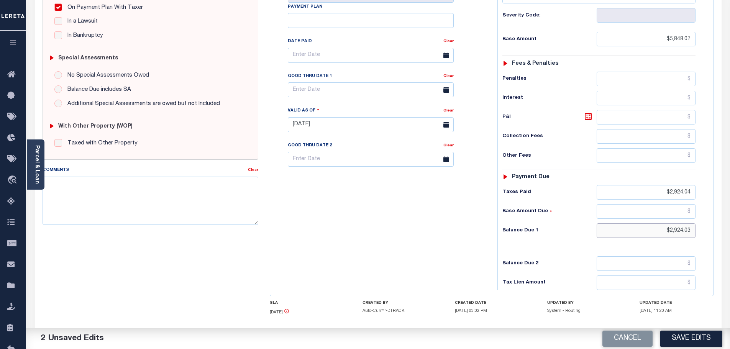
drag, startPoint x: 652, startPoint y: 210, endPoint x: 736, endPoint y: 217, distance: 84.3
click at [730, 217] on html "Home OMS Detail Payment History Tax Line Detail" at bounding box center [365, 97] width 730 height 579
type input "$0.00"
click at [707, 340] on button "Save Edits" at bounding box center [692, 339] width 62 height 16
checkbox input "false"
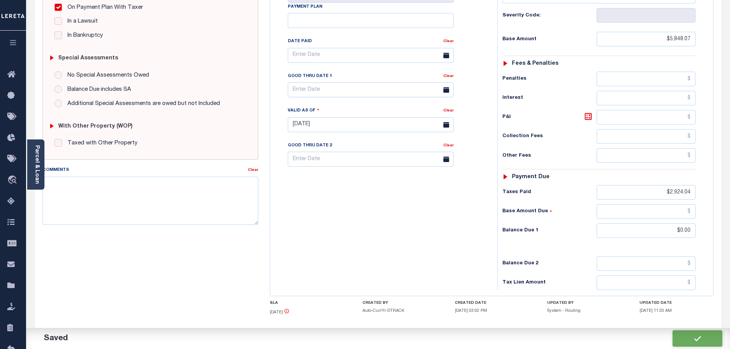
type input "$5,848.07"
type input "$2,924.04"
type input "$0"
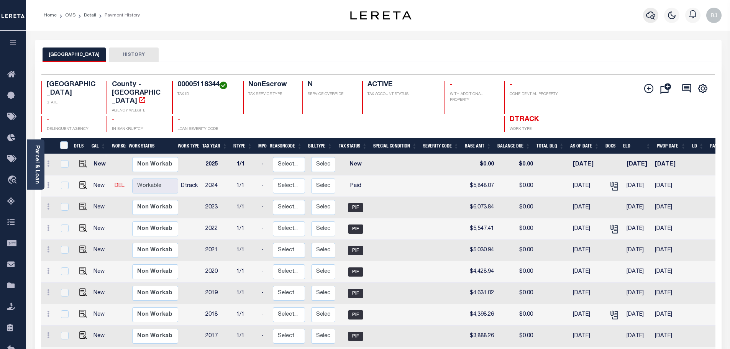
click at [653, 21] on button "button" at bounding box center [650, 15] width 15 height 15
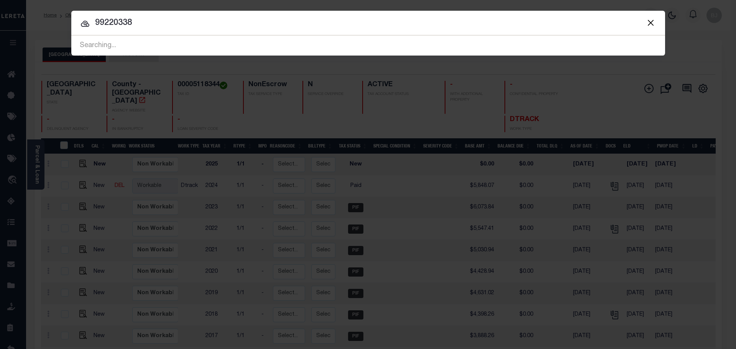
type input "99220338"
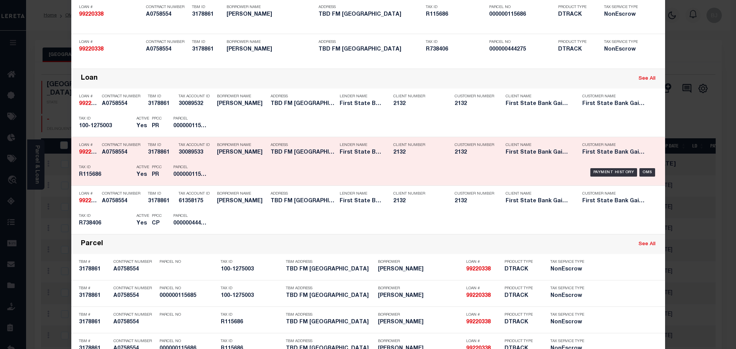
scroll to position [115, 0]
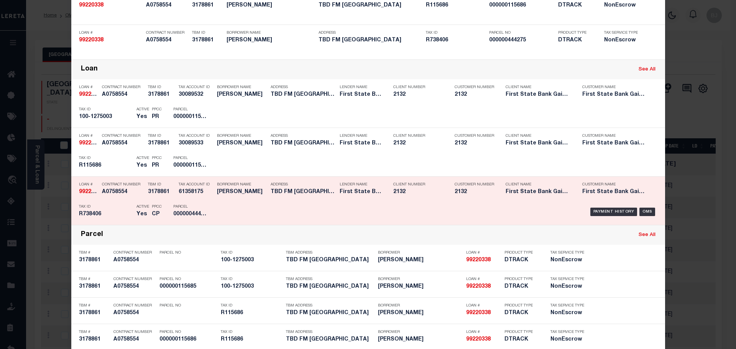
click at [200, 212] on h5 "000000444275" at bounding box center [190, 214] width 35 height 7
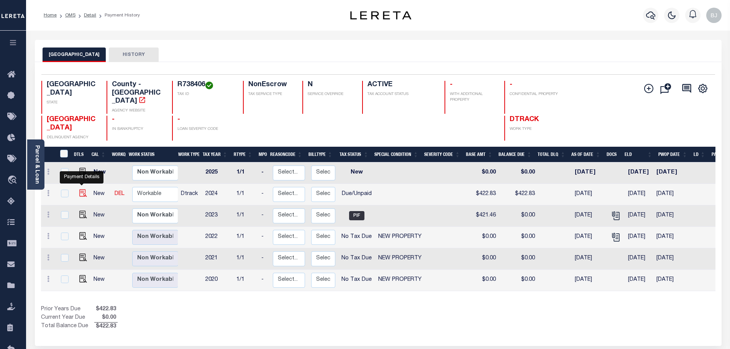
click at [80, 189] on img "" at bounding box center [83, 193] width 8 height 8
checkbox input "true"
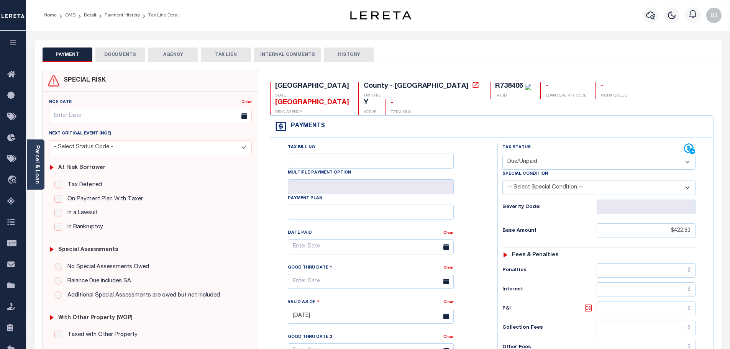
drag, startPoint x: 544, startPoint y: 143, endPoint x: 545, endPoint y: 151, distance: 8.2
click at [544, 155] on select "- Select Status Code - Open Due/Unpaid Paid Incomplete No Tax Due Internal Refu…" at bounding box center [599, 162] width 193 height 15
select select "PYD"
click at [503, 155] on select "- Select Status Code - Open Due/Unpaid Paid Incomplete No Tax Due Internal Refu…" at bounding box center [599, 162] width 193 height 15
type input "[DATE]"
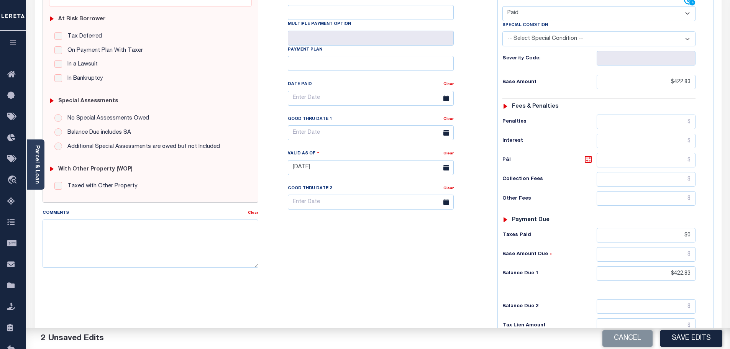
scroll to position [153, 0]
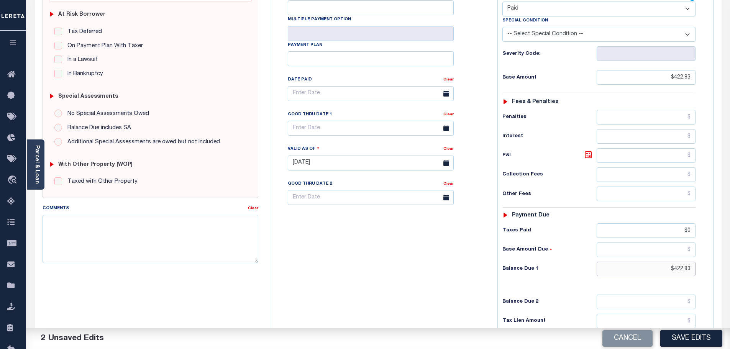
drag, startPoint x: 663, startPoint y: 255, endPoint x: 733, endPoint y: 253, distance: 69.4
click at [730, 253] on html "Home OMS Detail Payment History Tax Line Detail" at bounding box center [365, 137] width 730 height 581
type input "$0"
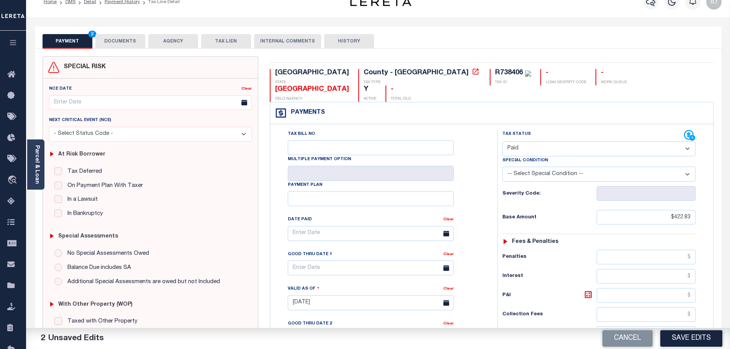
scroll to position [0, 0]
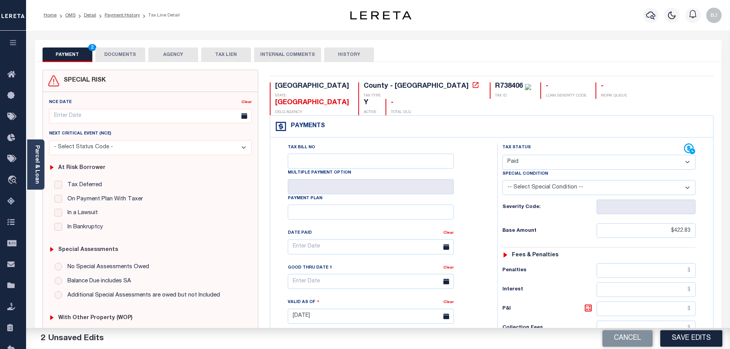
click at [122, 62] on button "DOCUMENTS" at bounding box center [120, 55] width 50 height 15
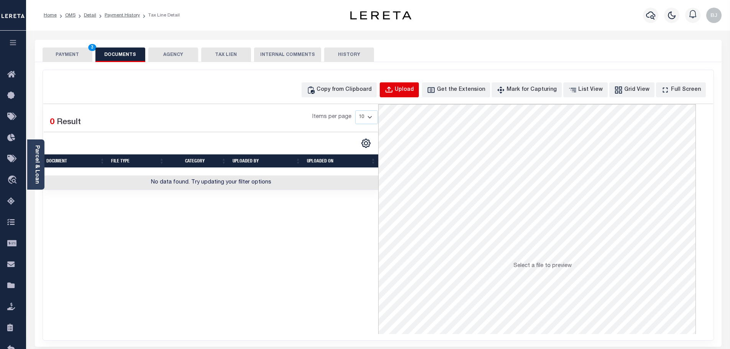
click at [414, 88] on div "Upload" at bounding box center [404, 90] width 19 height 8
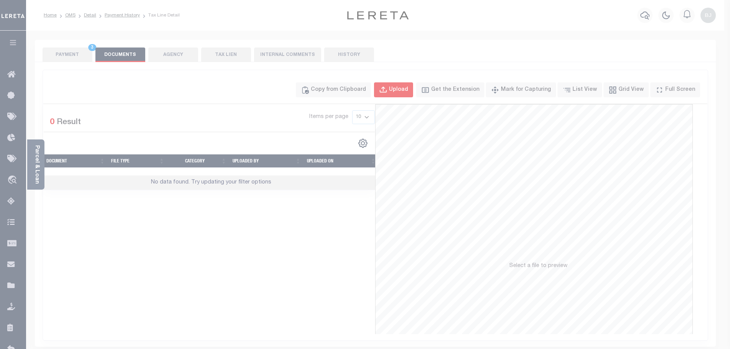
select select "POP"
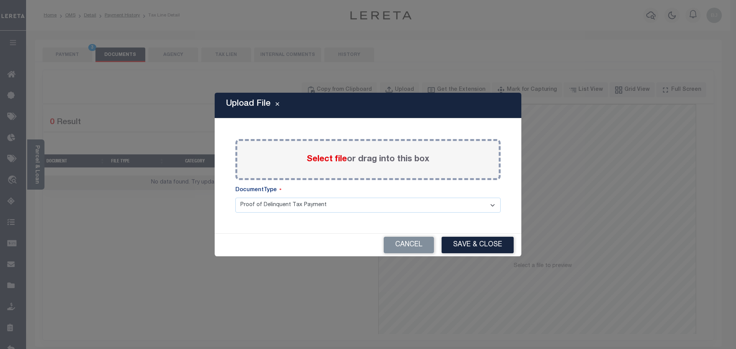
click at [326, 164] on span "Select file" at bounding box center [327, 159] width 40 height 8
click at [0, 0] on input "Select file or drag into this box" at bounding box center [0, 0] width 0 height 0
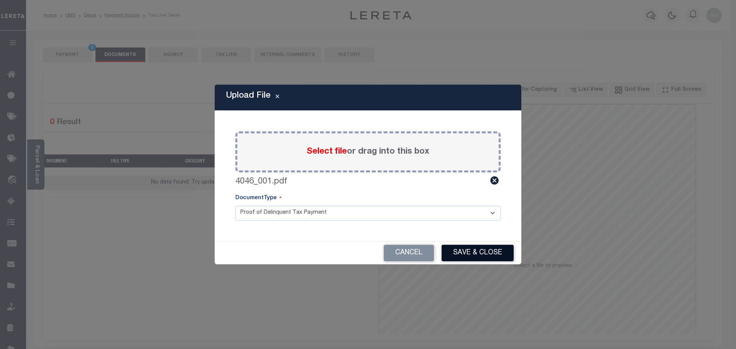
click at [487, 254] on button "Save & Close" at bounding box center [478, 253] width 72 height 16
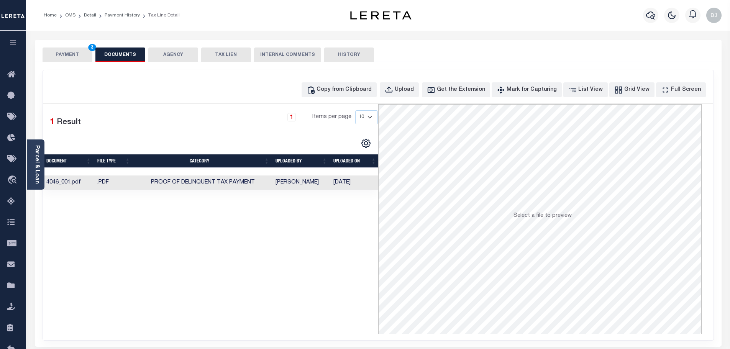
click at [74, 48] on button "PAYMENT 3" at bounding box center [68, 55] width 50 height 15
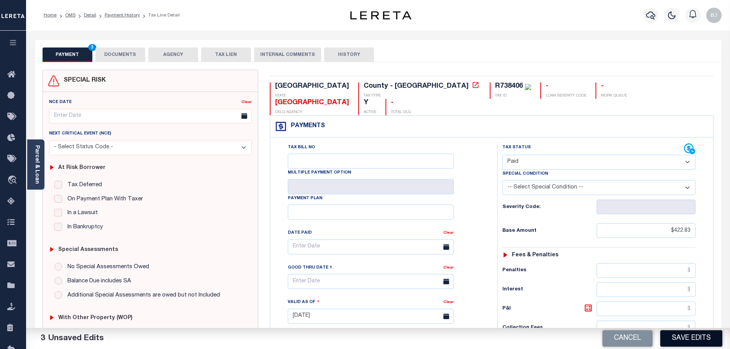
click at [692, 342] on button "Save Edits" at bounding box center [692, 339] width 62 height 16
checkbox input "false"
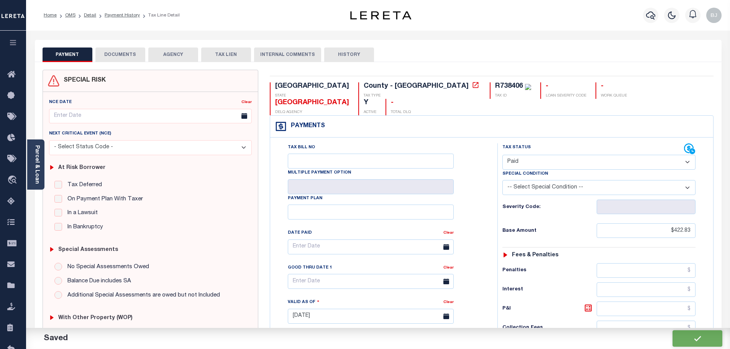
type input "$422.83"
type input "$0"
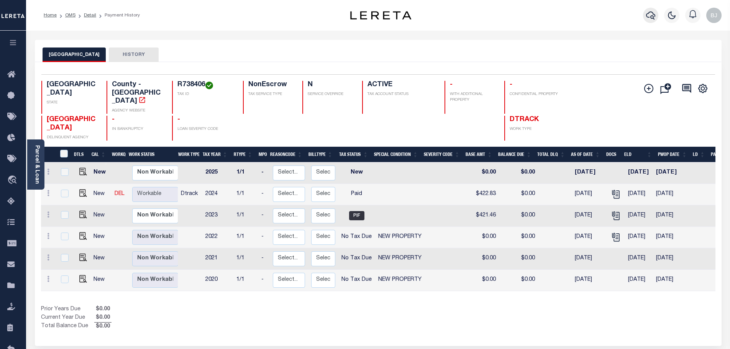
click at [651, 14] on icon "button" at bounding box center [650, 15] width 9 height 9
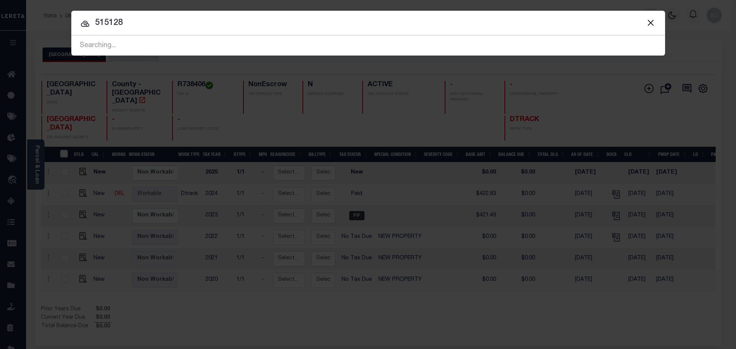
type input "515128"
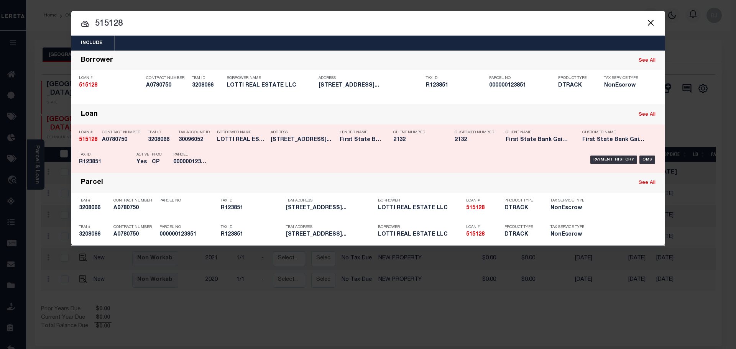
click at [273, 137] on div "Address 15257 US HWY 377 WHITESBORO, TX..." at bounding box center [303, 138] width 65 height 22
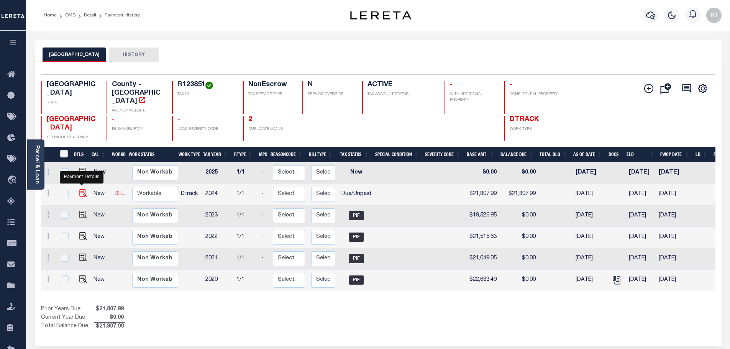
click at [81, 189] on img "" at bounding box center [83, 193] width 8 height 8
checkbox input "true"
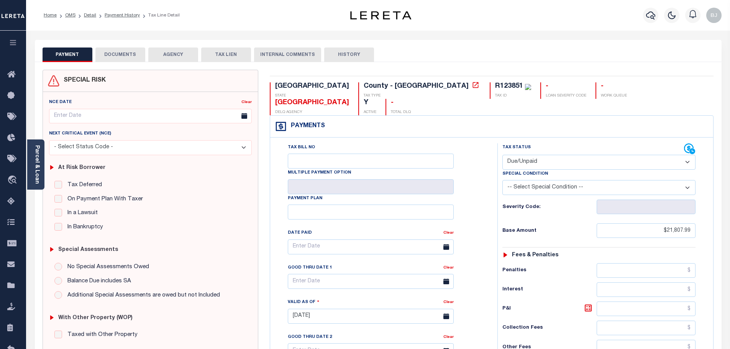
click at [525, 155] on select "- Select Status Code - Open Due/Unpaid Paid Incomplete No Tax Due Internal Refu…" at bounding box center [599, 162] width 193 height 15
select select "PYD"
click at [503, 155] on select "- Select Status Code - Open Due/Unpaid Paid Incomplete No Tax Due Internal Refu…" at bounding box center [599, 162] width 193 height 15
type input "[DATE]"
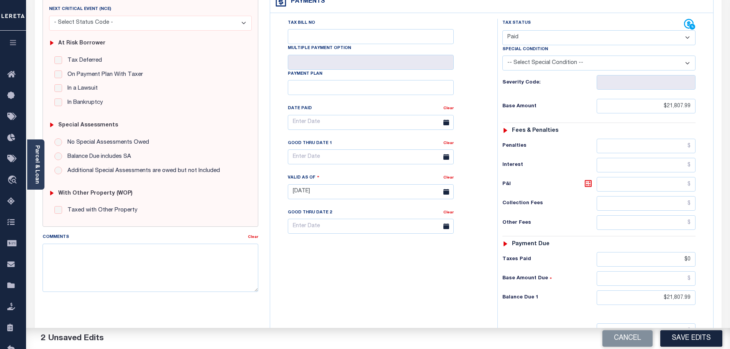
scroll to position [153, 0]
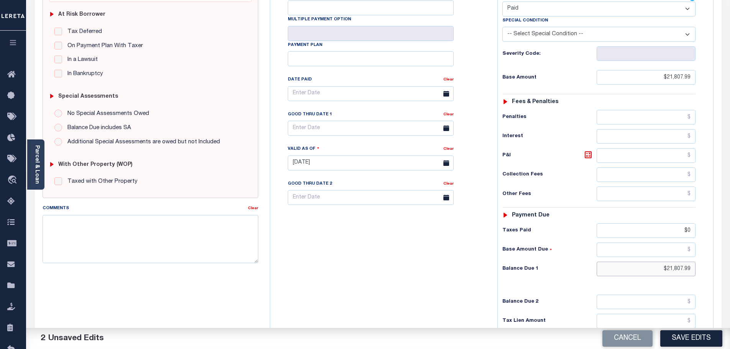
drag, startPoint x: 664, startPoint y: 256, endPoint x: 745, endPoint y: 256, distance: 81.7
click at [730, 256] on html "Home OMS Detail Payment History Tax Line Detail" at bounding box center [365, 137] width 730 height 581
type input "$0"
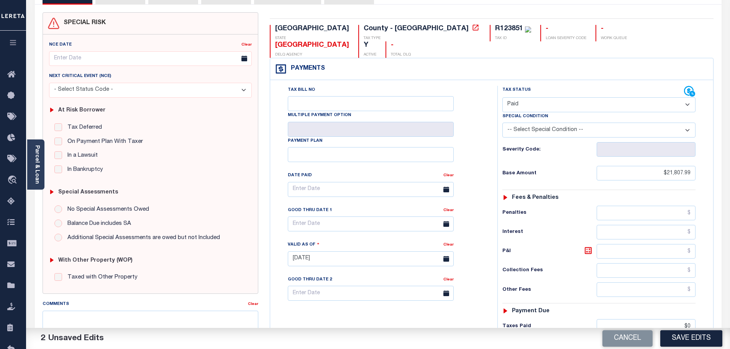
scroll to position [0, 0]
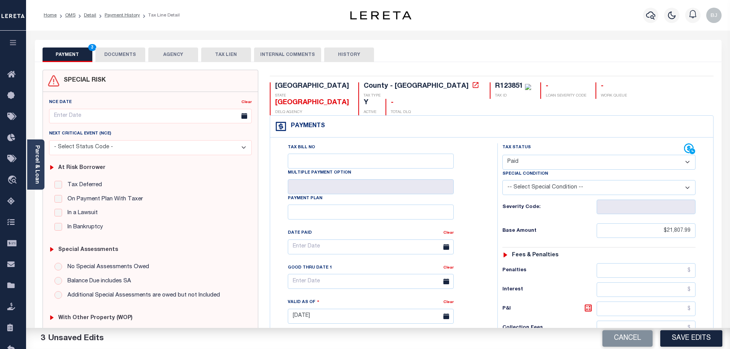
click at [140, 52] on button "DOCUMENTS" at bounding box center [120, 55] width 50 height 15
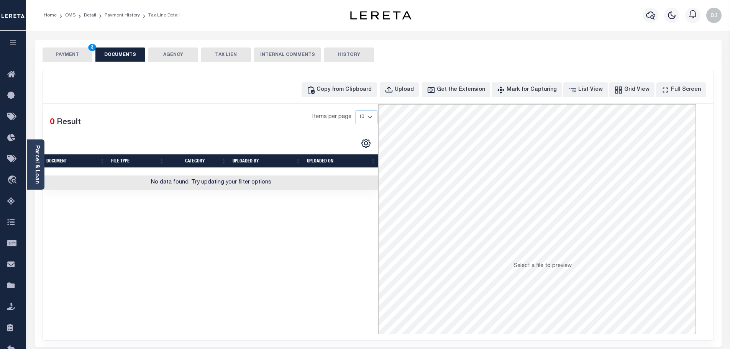
click at [395, 89] on div "Copy from Clipboard Upload Get the Extension Mark for Capturing Got it List Vie…" at bounding box center [505, 89] width 406 height 15
click at [363, 92] on div "Copy from Clipboard" at bounding box center [344, 90] width 55 height 8
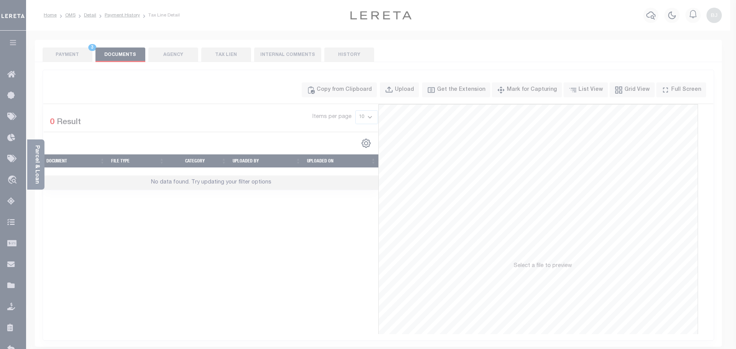
click at [0, 0] on div "Paste copied image or file into this box" at bounding box center [0, 0] width 0 height 0
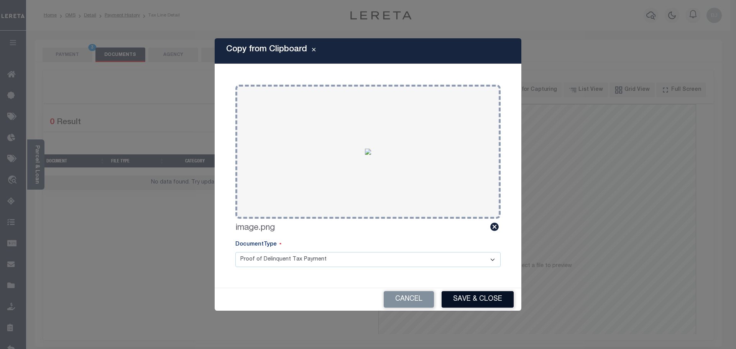
click at [469, 294] on button "Save & Close" at bounding box center [478, 299] width 72 height 16
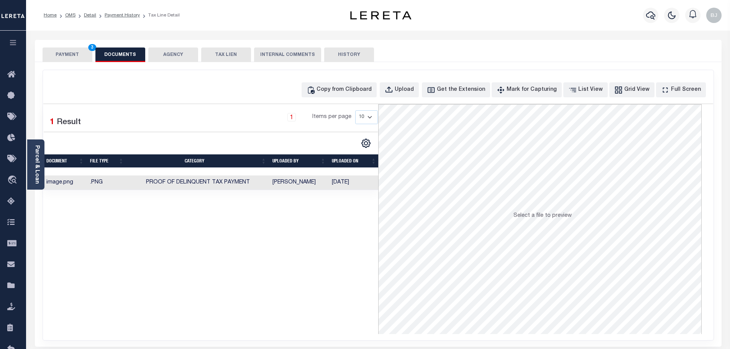
click at [68, 57] on button "PAYMENT 3" at bounding box center [68, 55] width 50 height 15
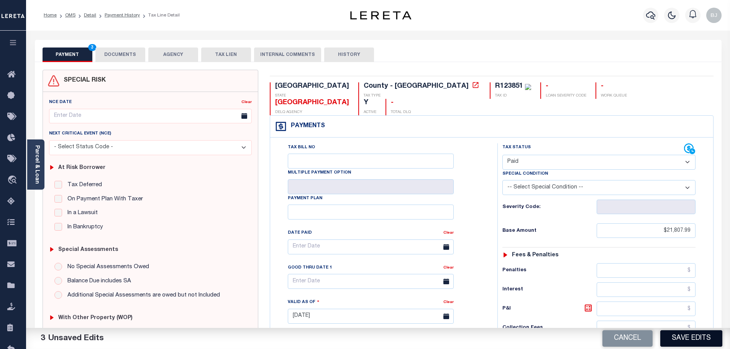
click at [664, 336] on button "Save Edits" at bounding box center [692, 339] width 62 height 16
checkbox input "false"
type input "$21,807.99"
type input "$0"
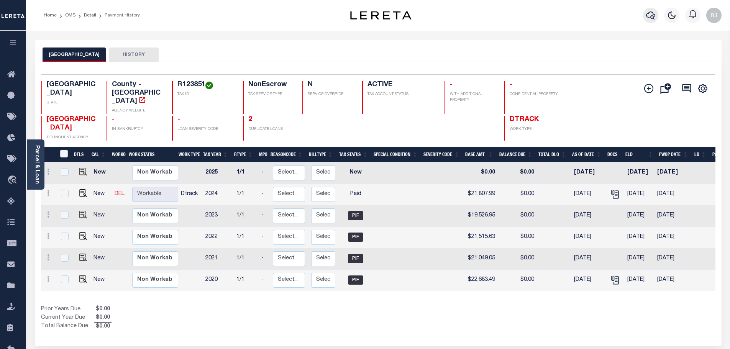
click at [653, 14] on icon "button" at bounding box center [650, 16] width 9 height 8
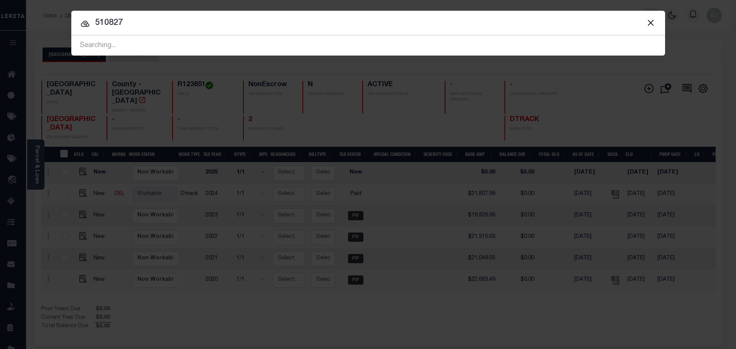
type input "510827"
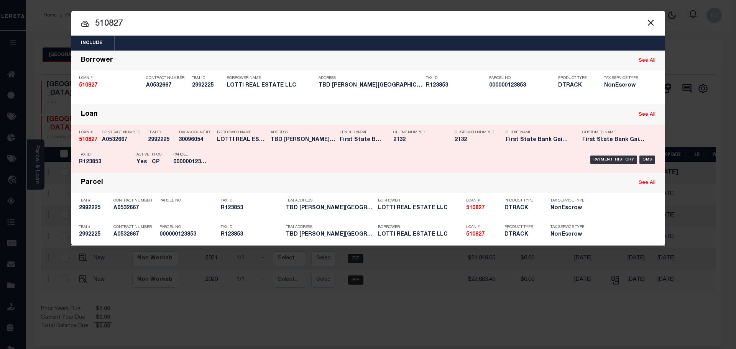
click at [390, 157] on div "Payment History OMS" at bounding box center [438, 160] width 438 height 22
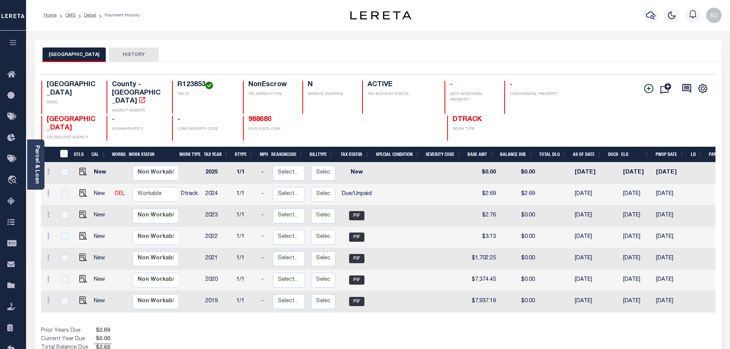
click at [77, 191] on link at bounding box center [82, 193] width 12 height 5
checkbox input "true"
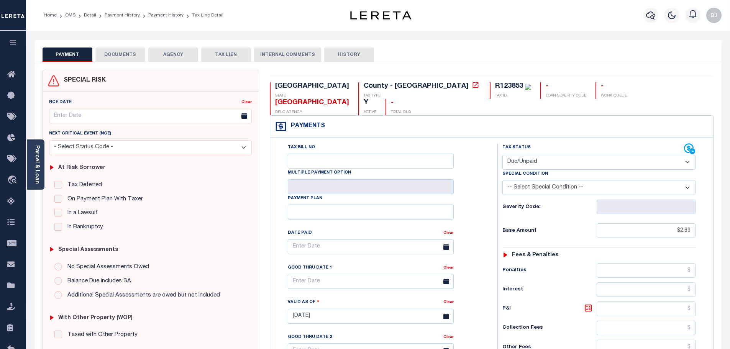
click at [539, 155] on select "- Select Status Code - Open Due/Unpaid Paid Incomplete No Tax Due Internal Refu…" at bounding box center [599, 162] width 193 height 15
select select "PYD"
click at [503, 155] on select "- Select Status Code - Open Due/Unpaid Paid Incomplete No Tax Due Internal Refu…" at bounding box center [599, 162] width 193 height 15
type input "[DATE]"
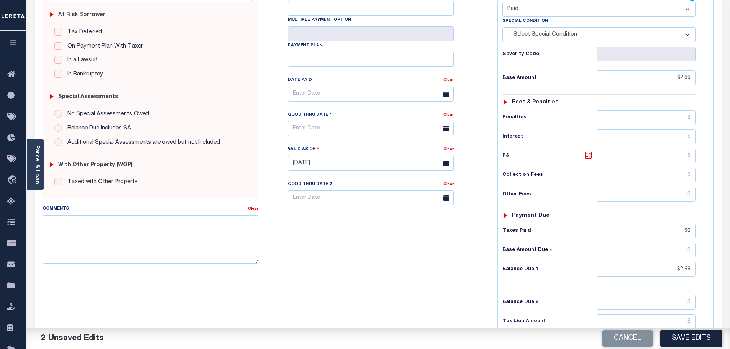
scroll to position [153, 0]
drag, startPoint x: 740, startPoint y: 256, endPoint x: 758, endPoint y: 256, distance: 17.6
click at [730, 256] on html "Home OMS Detail Payment History Payment History Tax Line Detail Profile" at bounding box center [365, 137] width 730 height 581
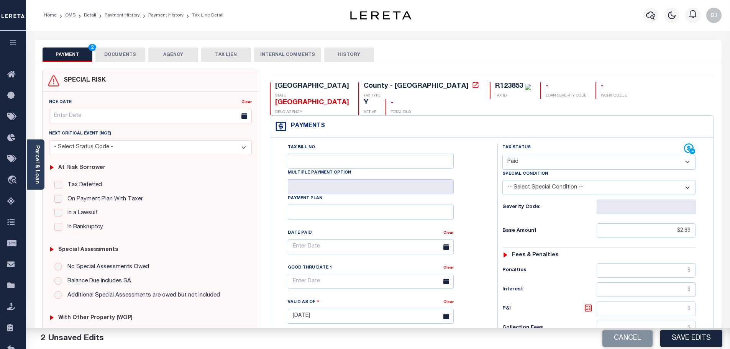
type input "$0.00"
click at [109, 57] on button "DOCUMENTS" at bounding box center [120, 55] width 50 height 15
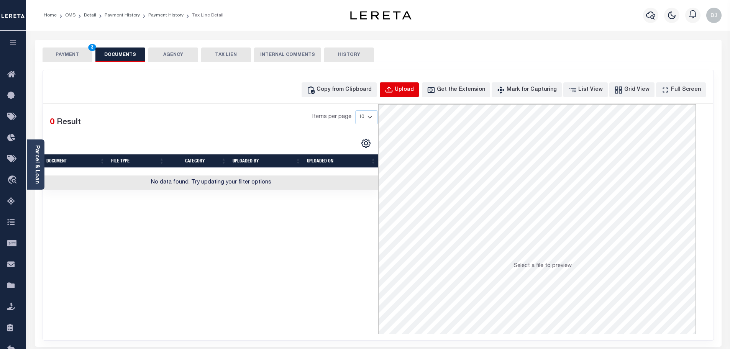
click at [414, 87] on div "Upload" at bounding box center [404, 90] width 19 height 8
select select "POP"
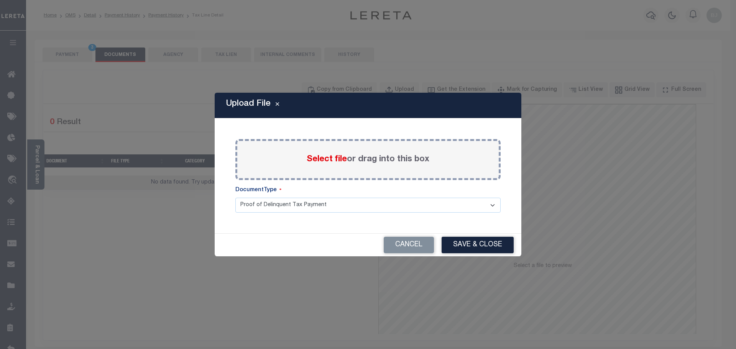
click at [318, 156] on span "Select file" at bounding box center [327, 159] width 40 height 8
click at [0, 0] on input "Select file or drag into this box" at bounding box center [0, 0] width 0 height 0
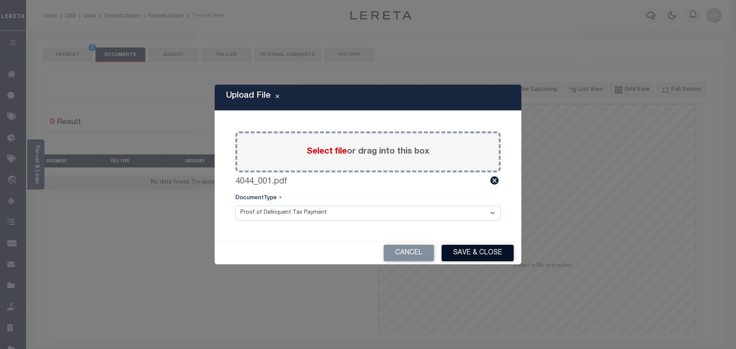
click at [467, 252] on button "Save & Close" at bounding box center [478, 253] width 72 height 16
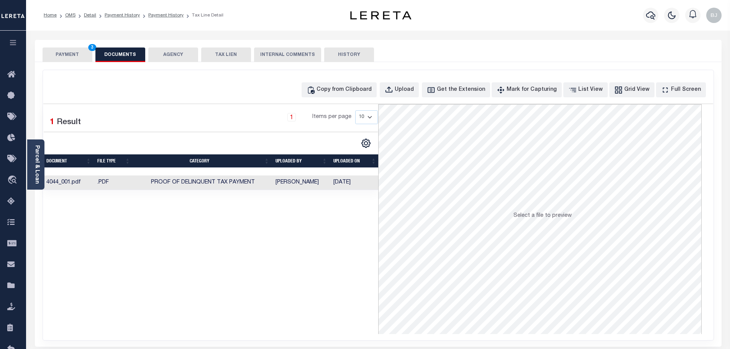
click at [76, 54] on button "PAYMENT 3" at bounding box center [68, 55] width 50 height 15
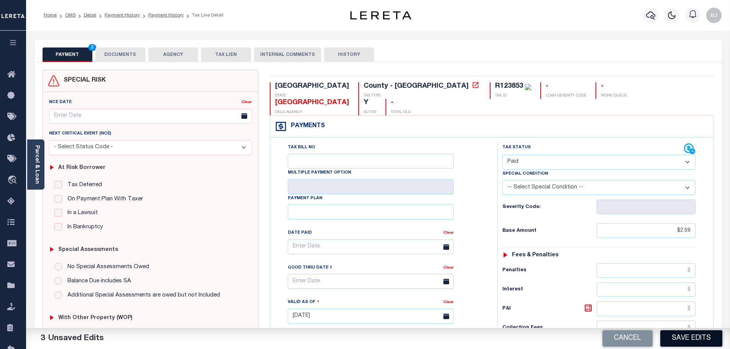
click at [682, 336] on button "Save Edits" at bounding box center [692, 339] width 62 height 16
checkbox input "false"
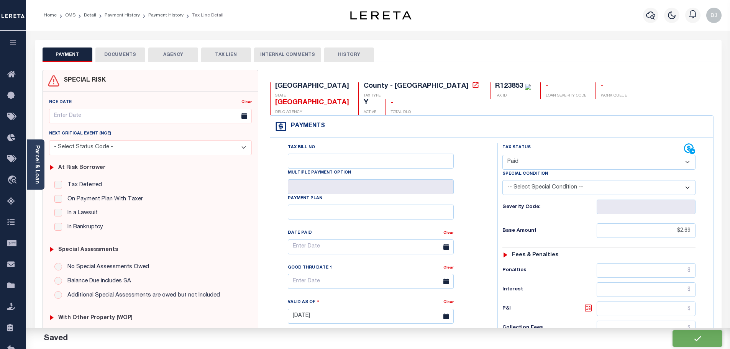
type input "$2.69"
type input "$0"
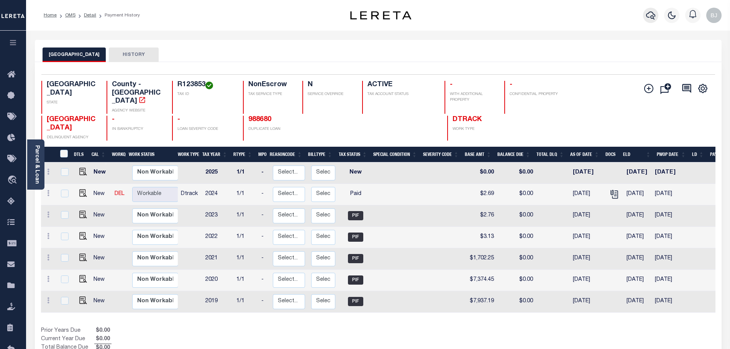
click at [650, 12] on icon "button" at bounding box center [650, 15] width 9 height 9
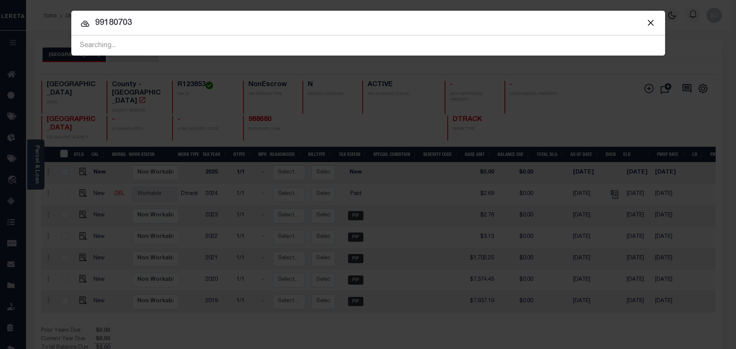
type input "99180703"
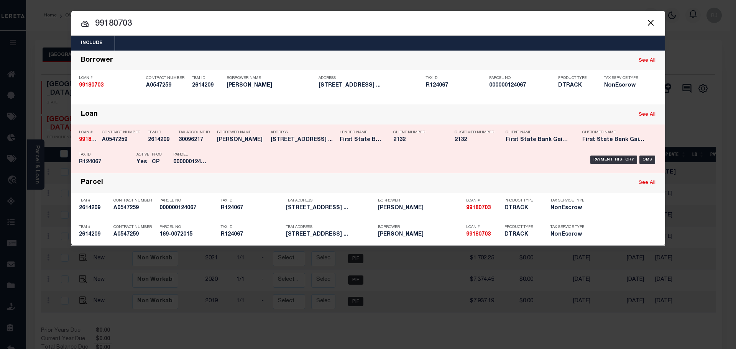
click at [403, 132] on p "Client Number" at bounding box center [418, 132] width 50 height 5
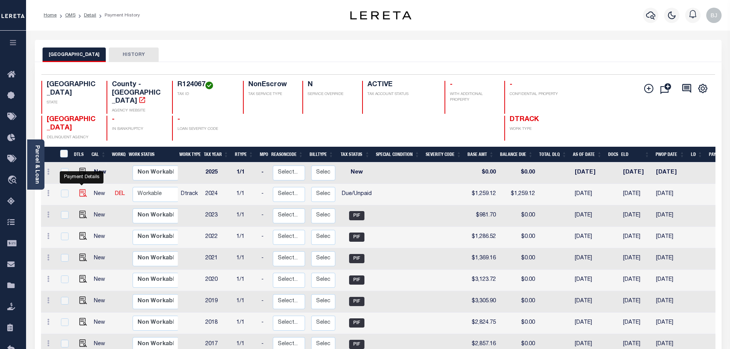
click at [83, 189] on img "" at bounding box center [83, 193] width 8 height 8
checkbox input "true"
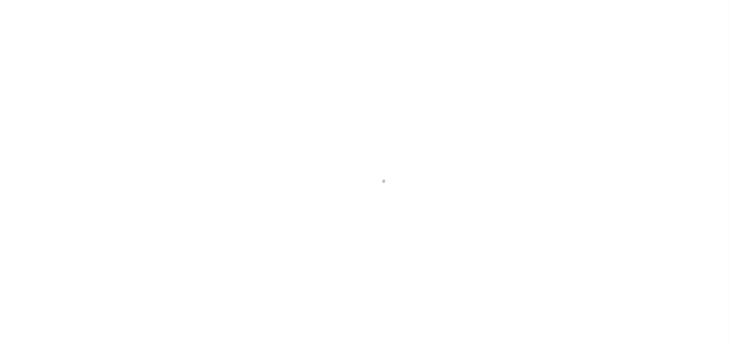
select select "DUE"
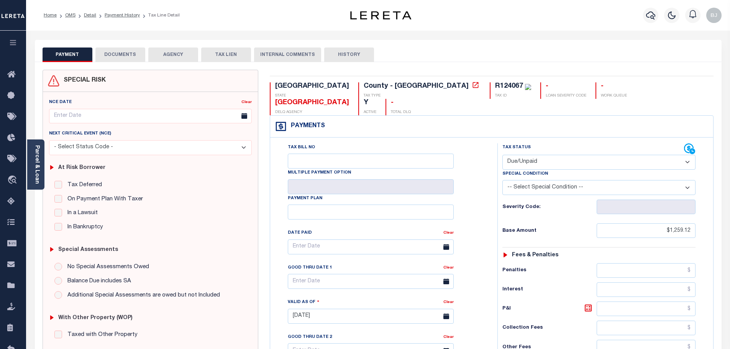
click at [122, 49] on button "DOCUMENTS" at bounding box center [120, 55] width 50 height 15
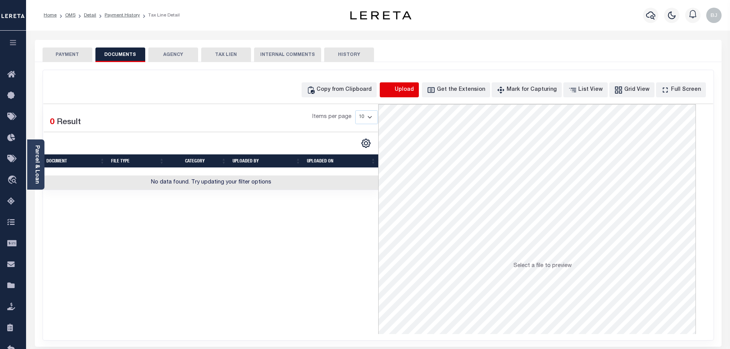
click at [393, 94] on icon "button" at bounding box center [389, 90] width 8 height 8
select select "POP"
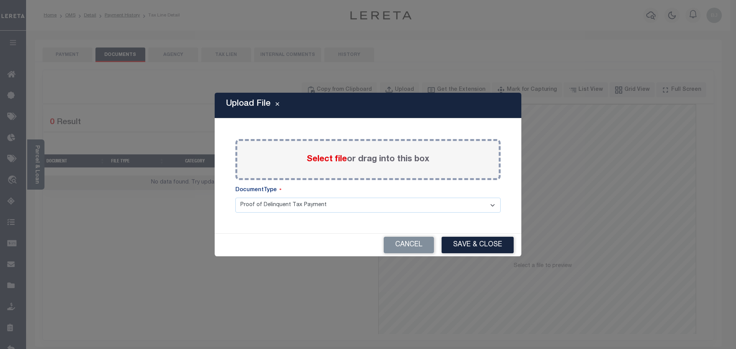
click at [316, 158] on span "Select file" at bounding box center [327, 159] width 40 height 8
click at [0, 0] on input "Select file or drag into this box" at bounding box center [0, 0] width 0 height 0
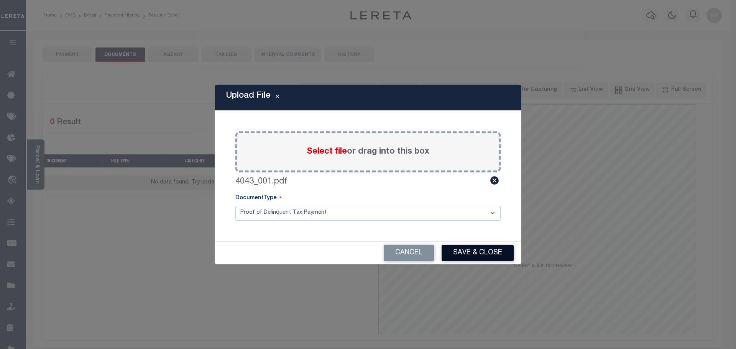
click at [481, 258] on button "Save & Close" at bounding box center [478, 253] width 72 height 16
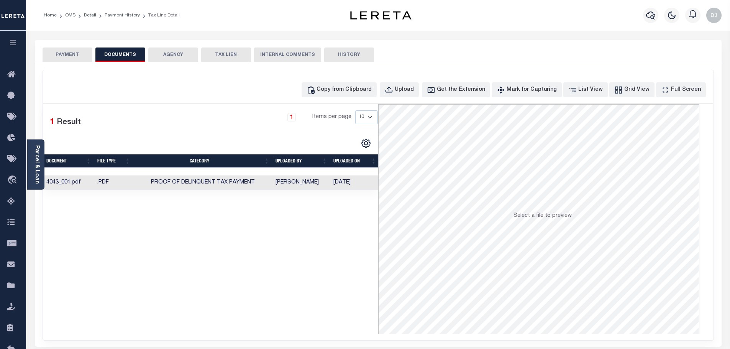
click at [85, 58] on button "PAYMENT" at bounding box center [68, 55] width 50 height 15
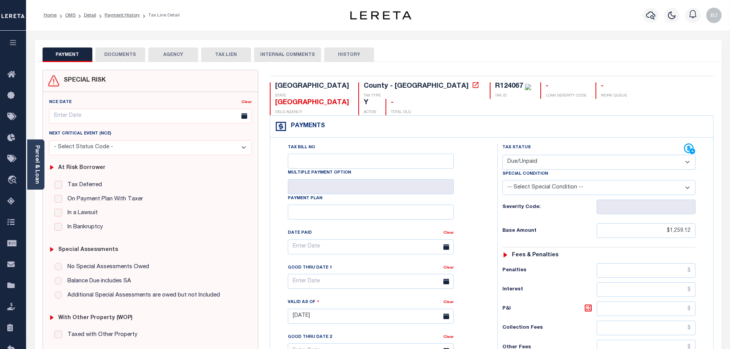
click at [560, 155] on select "- Select Status Code - Open Due/Unpaid Paid Incomplete No Tax Due Internal Refu…" at bounding box center [599, 162] width 193 height 15
select select "PYD"
click at [503, 155] on select "- Select Status Code - Open Due/Unpaid Paid Incomplete No Tax Due Internal Refu…" at bounding box center [599, 162] width 193 height 15
type input "[DATE]"
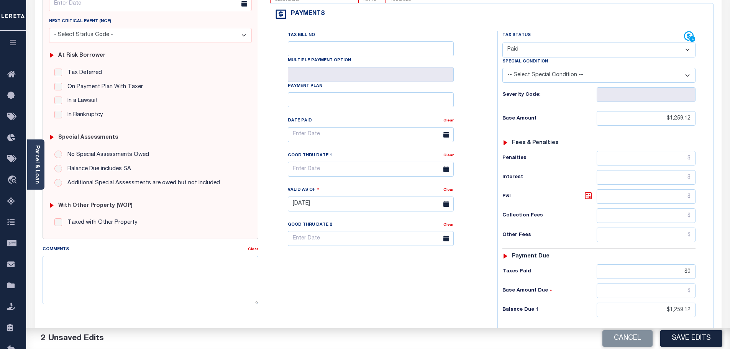
scroll to position [115, 0]
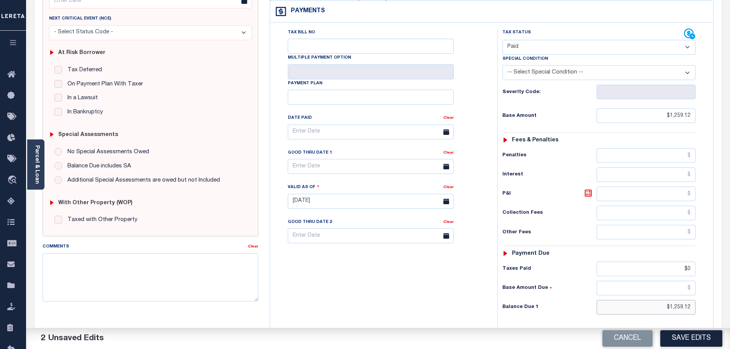
drag, startPoint x: 678, startPoint y: 290, endPoint x: 713, endPoint y: 298, distance: 36.1
click at [713, 298] on div "Tax Bill No Multiple Payment Option Payment Plan" at bounding box center [491, 198] width 443 height 350
type input "$0.00"
click at [699, 340] on button "Save Edits" at bounding box center [692, 339] width 62 height 16
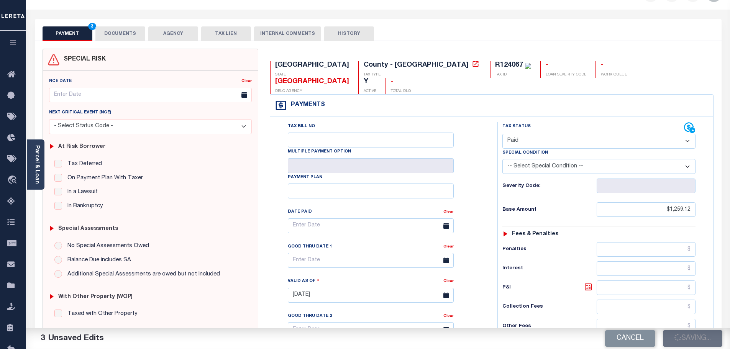
scroll to position [0, 0]
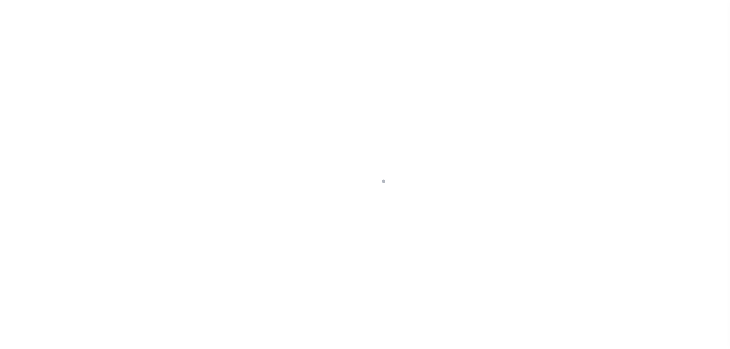
select select "PYD"
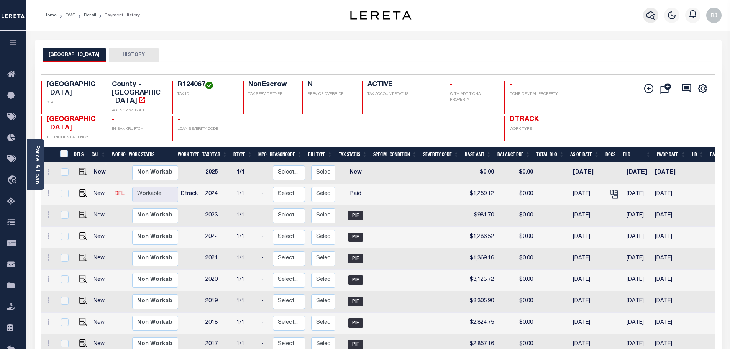
click at [650, 16] on icon "button" at bounding box center [650, 15] width 9 height 9
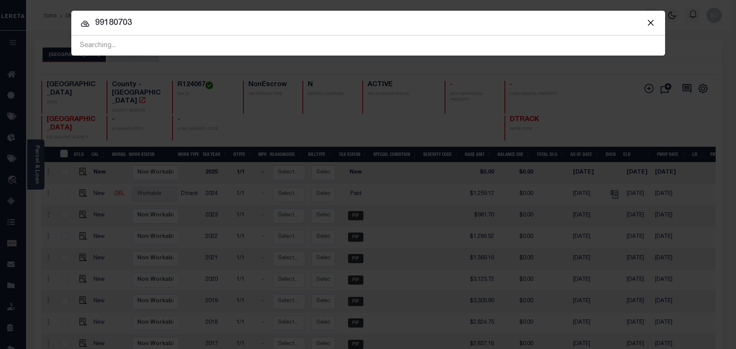
type input "99180703"
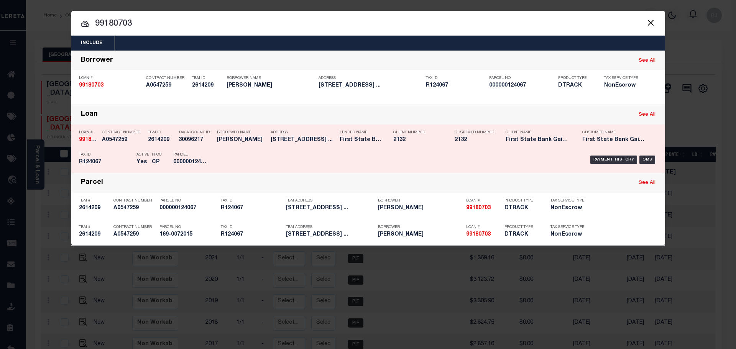
click at [258, 159] on div "Payment History OMS" at bounding box center [438, 160] width 438 height 22
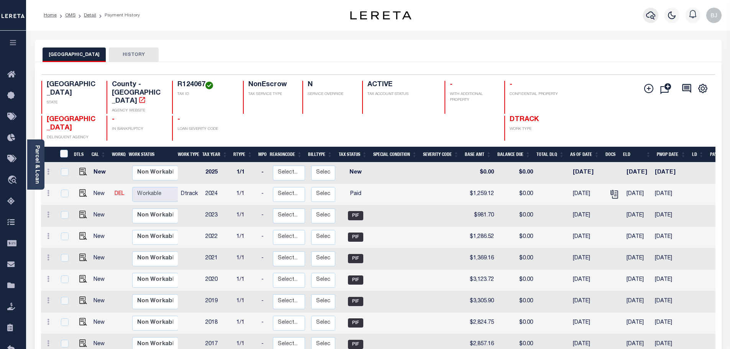
click at [647, 17] on icon "button" at bounding box center [650, 16] width 9 height 8
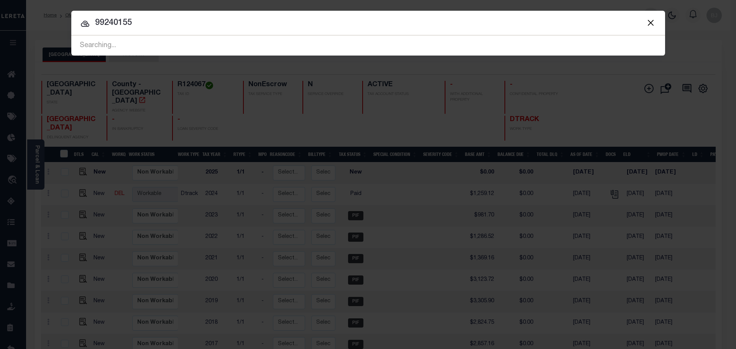
type input "99240155"
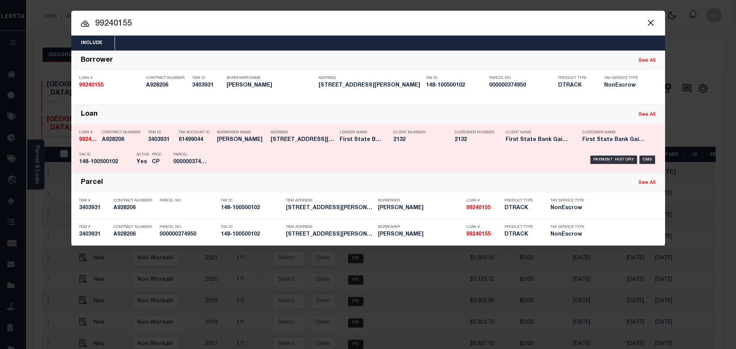
click at [331, 140] on h5 "378 ROY AYRES RD BELLS, TX 75414" at bounding box center [303, 140] width 65 height 7
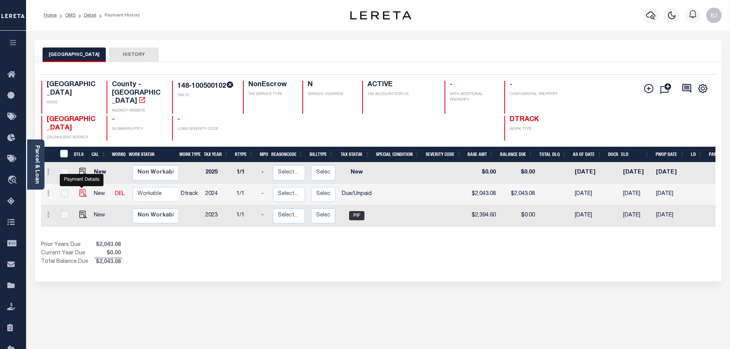
click at [83, 189] on img "" at bounding box center [83, 193] width 8 height 8
checkbox input "true"
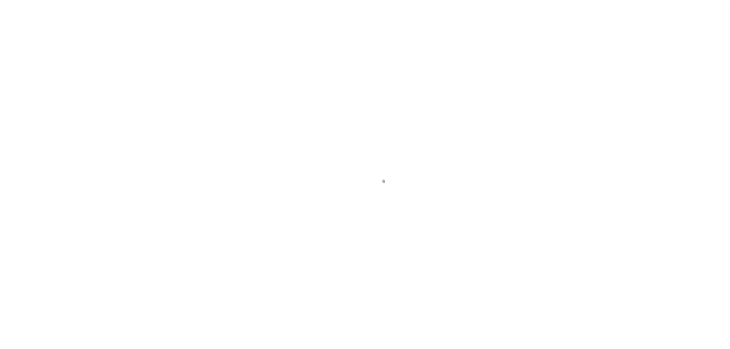
select select "DUE"
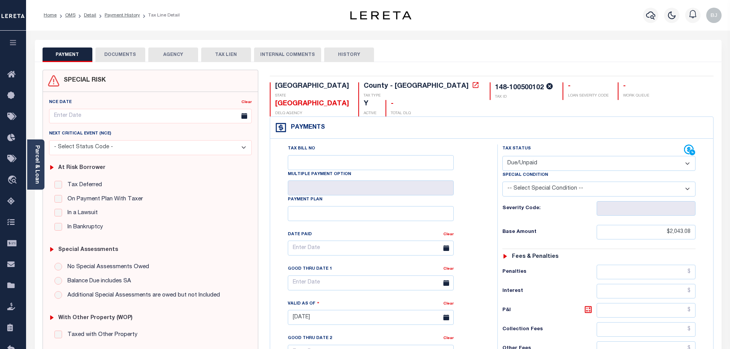
click at [152, 50] on button "AGENCY" at bounding box center [173, 55] width 50 height 15
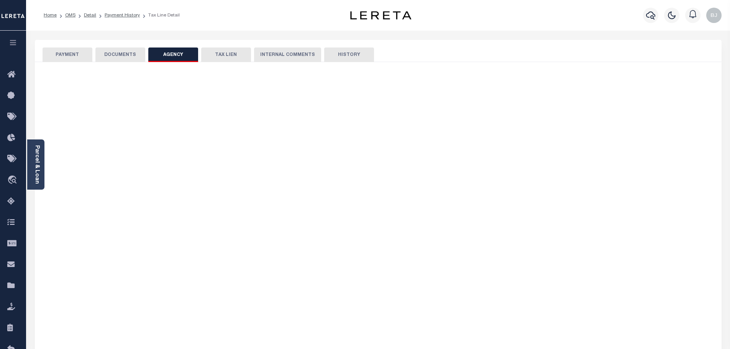
click at [129, 58] on button "DOCUMENTS" at bounding box center [120, 55] width 50 height 15
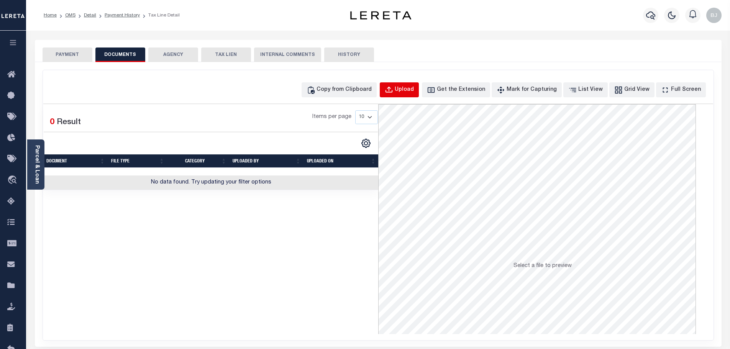
click at [414, 90] on div "Upload" at bounding box center [404, 90] width 19 height 8
select select "POP"
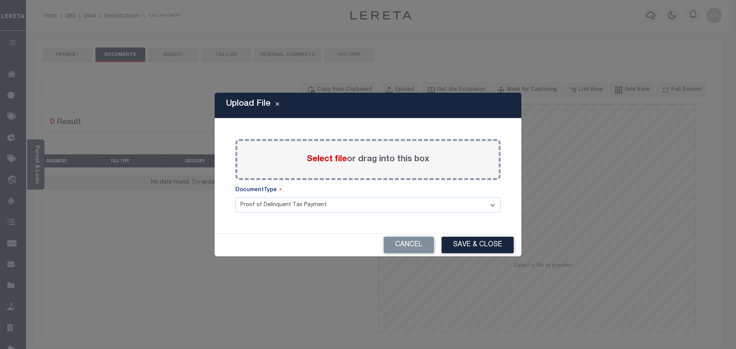
click at [311, 157] on span "Select file" at bounding box center [327, 159] width 40 height 8
click at [0, 0] on input "Select file or drag into this box" at bounding box center [0, 0] width 0 height 0
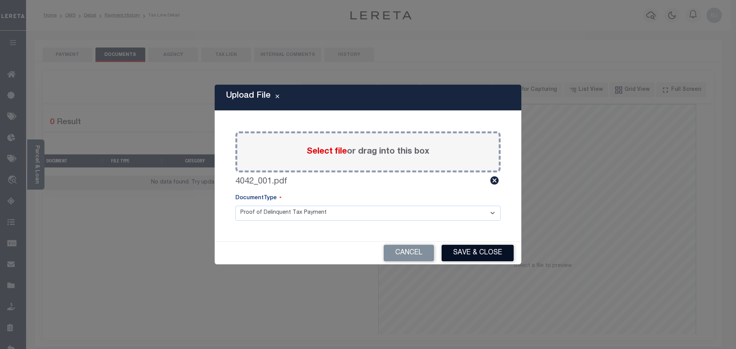
click at [484, 253] on button "Save & Close" at bounding box center [478, 253] width 72 height 16
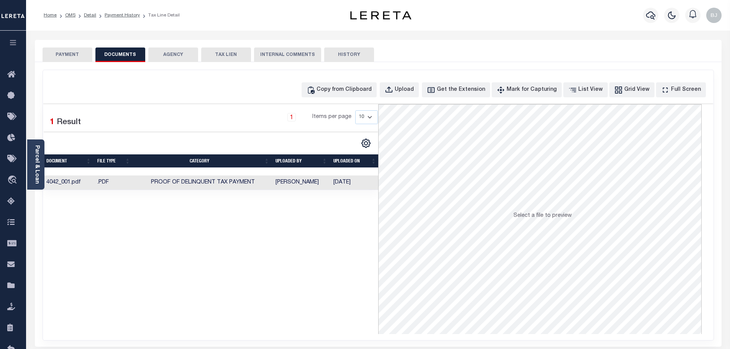
click at [66, 54] on button "PAYMENT" at bounding box center [68, 55] width 50 height 15
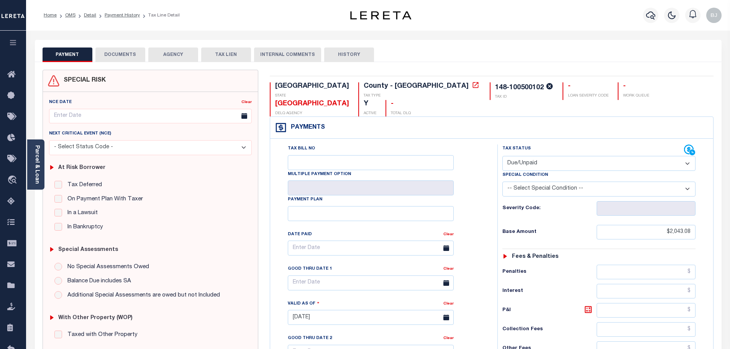
click at [595, 156] on select "- Select Status Code - Open Due/Unpaid Paid Incomplete No Tax Due Internal Refu…" at bounding box center [599, 163] width 193 height 15
select select "PYD"
click at [503, 156] on select "- Select Status Code - Open Due/Unpaid Paid Incomplete No Tax Due Internal Refu…" at bounding box center [599, 163] width 193 height 15
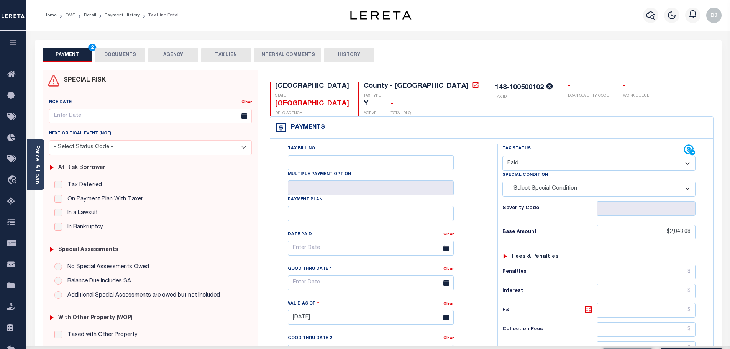
type input "[DATE]"
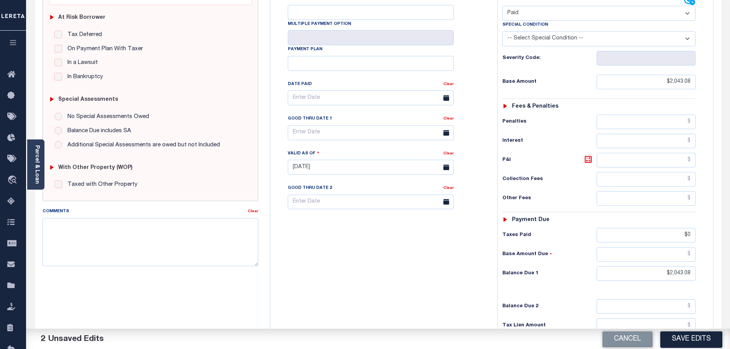
scroll to position [153, 0]
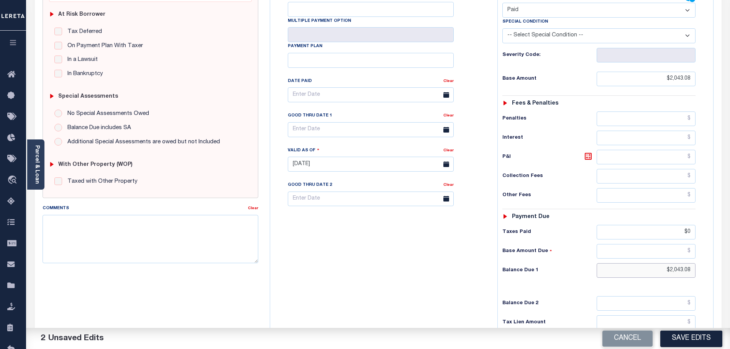
drag, startPoint x: 654, startPoint y: 258, endPoint x: 742, endPoint y: 258, distance: 87.8
click at [730, 258] on html "Home OMS Detail Payment History Tax Line Detail" at bounding box center [365, 137] width 730 height 581
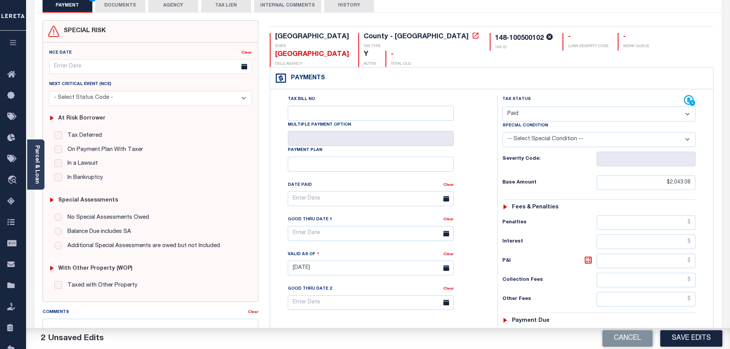
type input "$0.00"
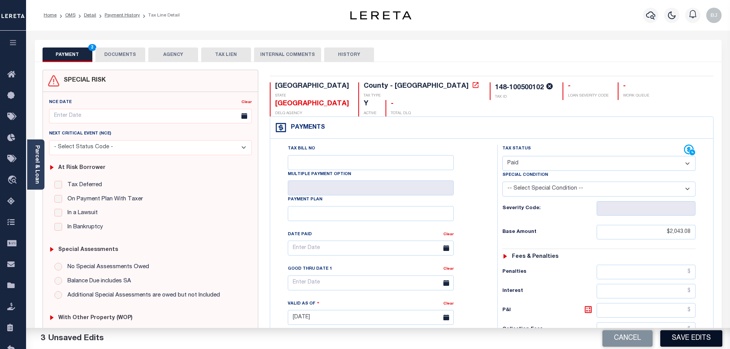
click at [683, 345] on button "Save Edits" at bounding box center [692, 339] width 62 height 16
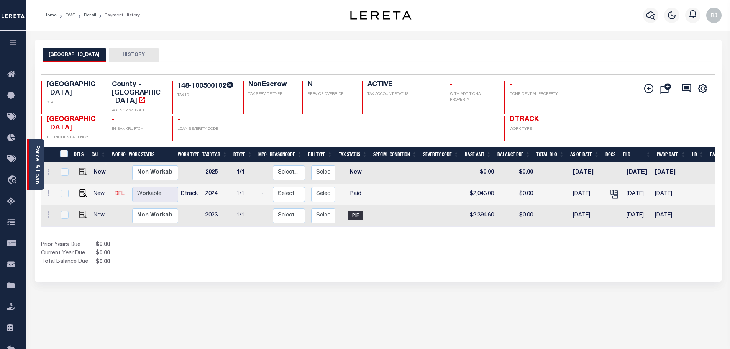
click at [31, 160] on div "Parcel & Loan" at bounding box center [35, 165] width 17 height 50
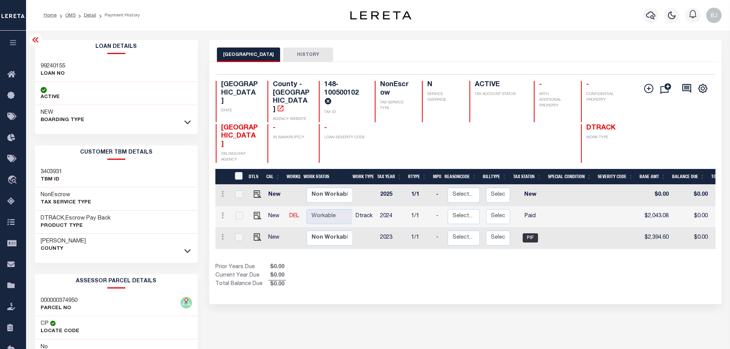
click at [54, 300] on h3 "000000374950" at bounding box center [59, 301] width 37 height 8
copy h3 "000000374950"
click at [648, 15] on icon "button" at bounding box center [650, 15] width 9 height 9
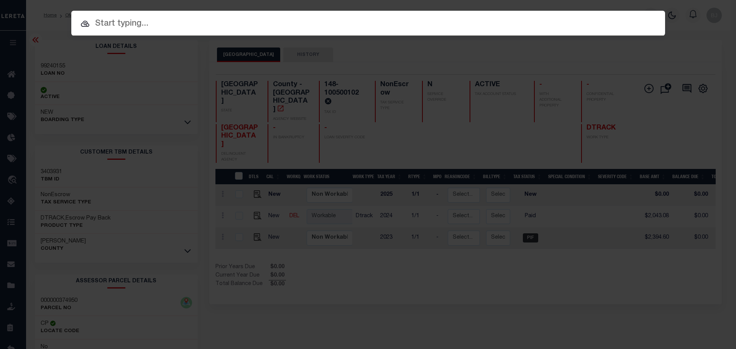
paste input "000000374950"
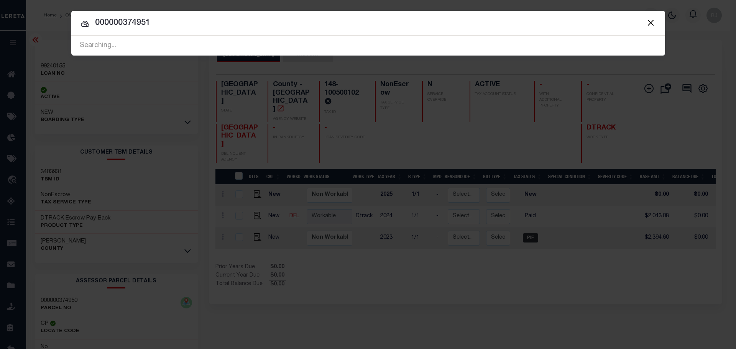
type input "000000374951"
click at [203, 27] on input "000000374951" at bounding box center [368, 22] width 594 height 13
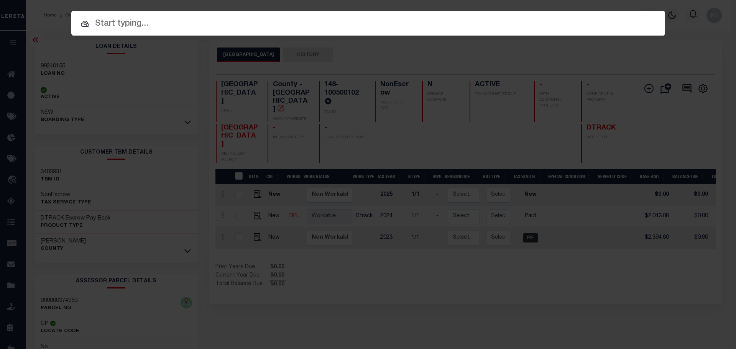
click at [394, 33] on div at bounding box center [368, 23] width 594 height 25
click at [394, 24] on input "text" at bounding box center [368, 23] width 594 height 13
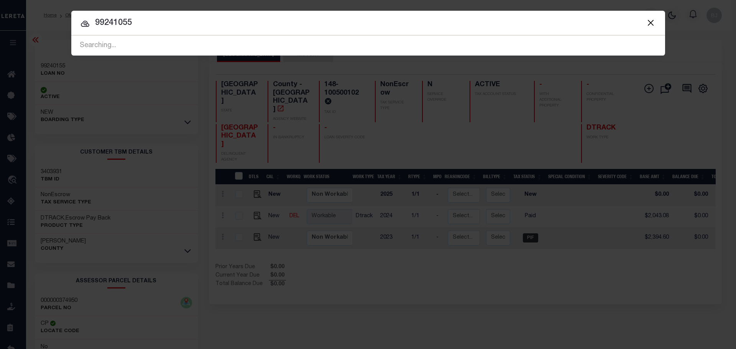
click at [396, 23] on input "99241055" at bounding box center [368, 22] width 594 height 13
click at [143, 20] on input "99241055" at bounding box center [368, 22] width 594 height 13
type input "99240155"
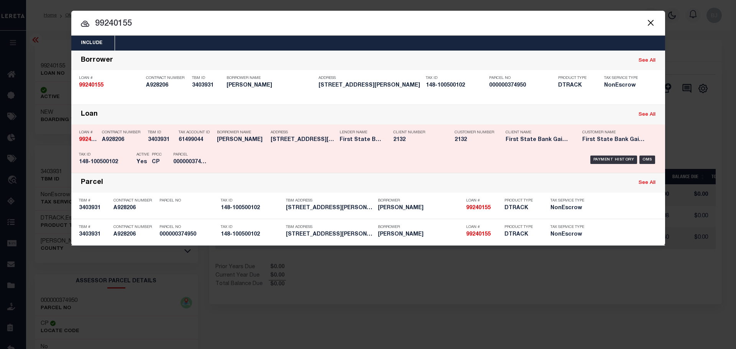
click at [252, 151] on div "Payment History OMS" at bounding box center [438, 160] width 438 height 22
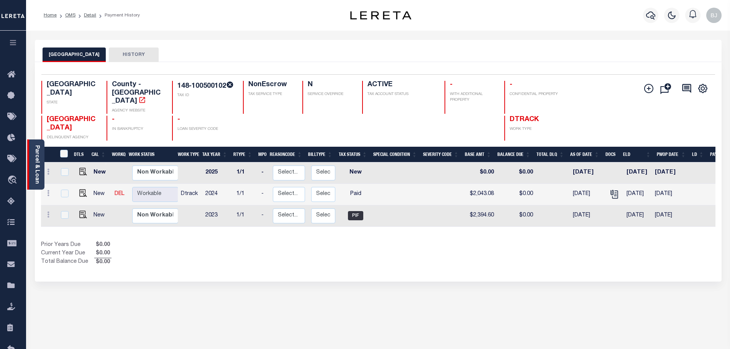
click at [40, 164] on div "Parcel & Loan" at bounding box center [35, 165] width 17 height 50
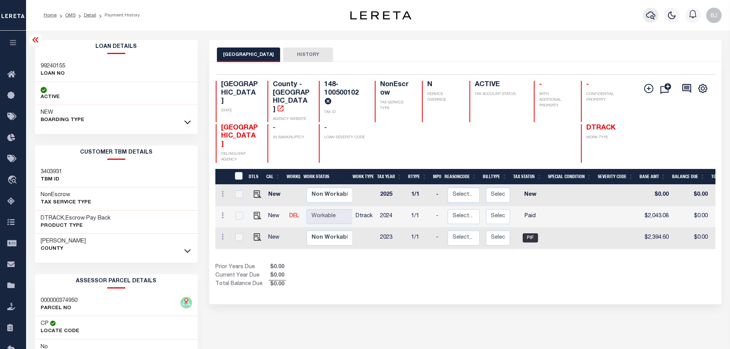
click at [653, 18] on icon "button" at bounding box center [650, 15] width 9 height 9
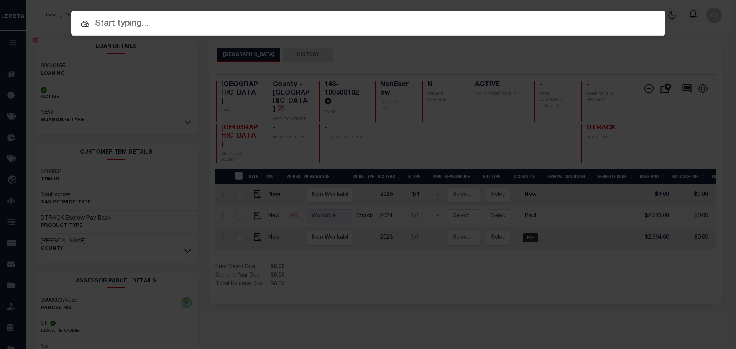
click at [400, 23] on input "text" at bounding box center [368, 23] width 594 height 13
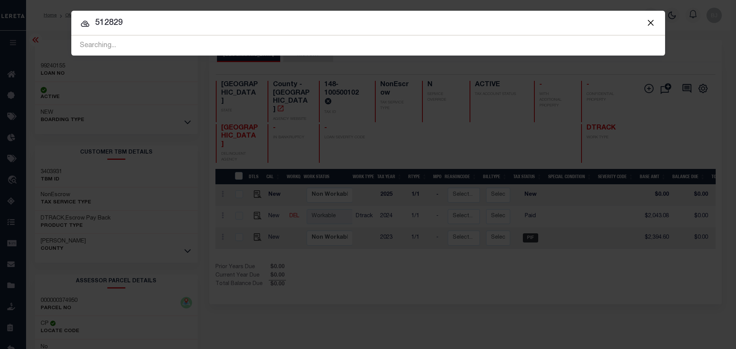
type input "512829"
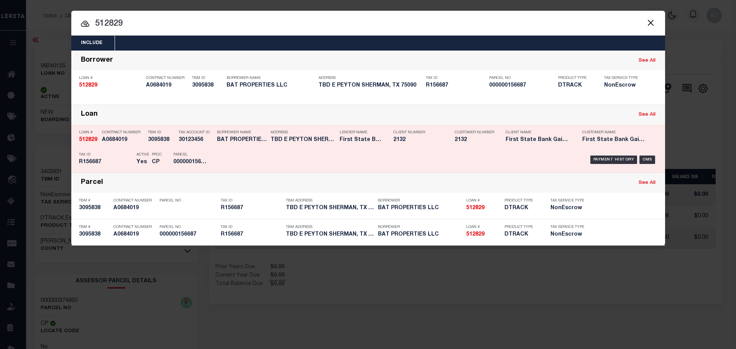
click at [388, 130] on div "Client Number 2132" at bounding box center [418, 138] width 61 height 22
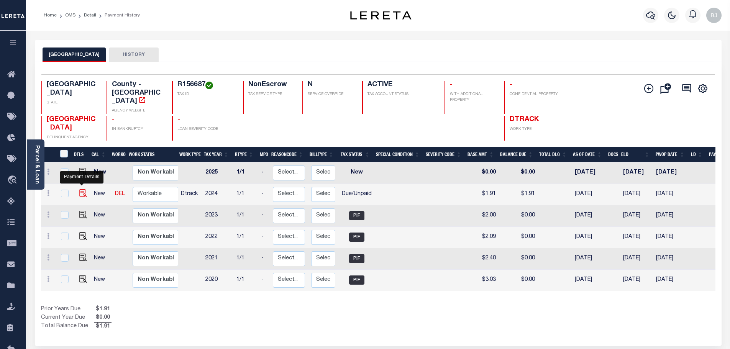
click at [82, 189] on img "" at bounding box center [83, 193] width 8 height 8
checkbox input "true"
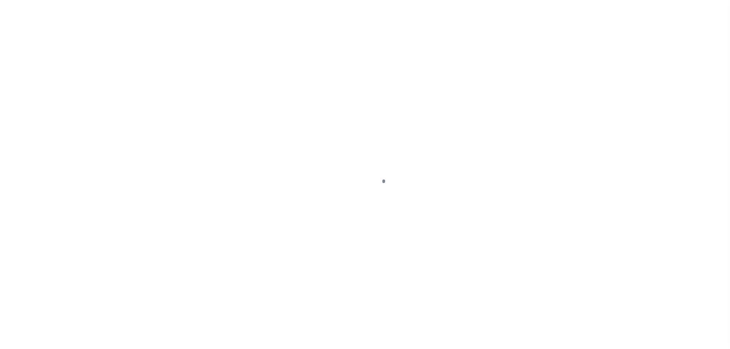
select select "DUE"
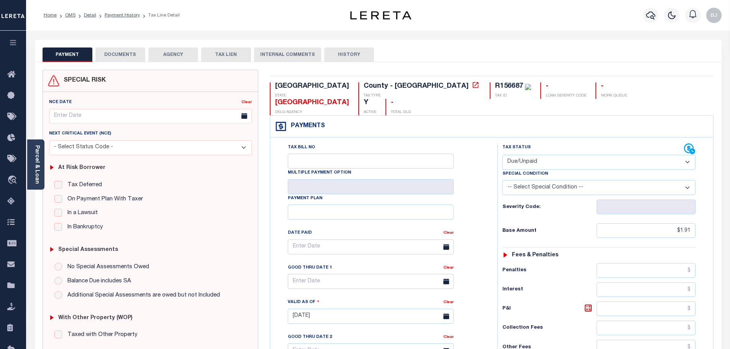
click at [125, 56] on button "DOCUMENTS" at bounding box center [120, 55] width 50 height 15
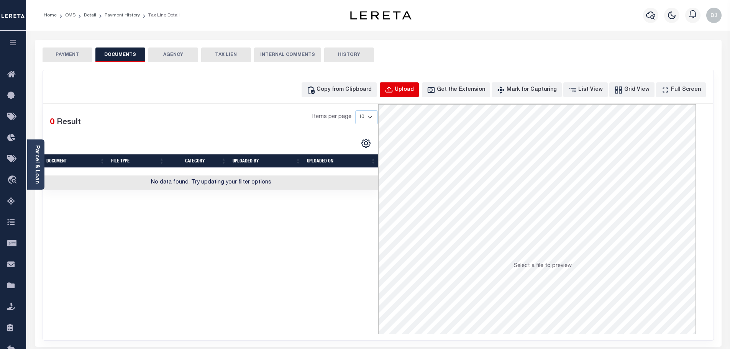
click at [414, 86] on div "Upload" at bounding box center [404, 90] width 19 height 8
select select "POP"
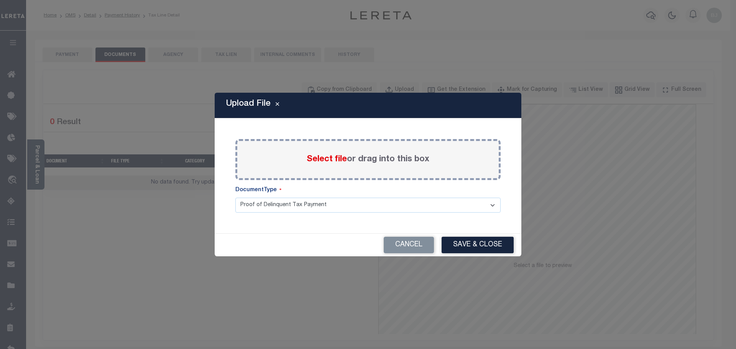
click at [341, 156] on span "Select file" at bounding box center [327, 159] width 40 height 8
click at [0, 0] on input "Select file or drag into this box" at bounding box center [0, 0] width 0 height 0
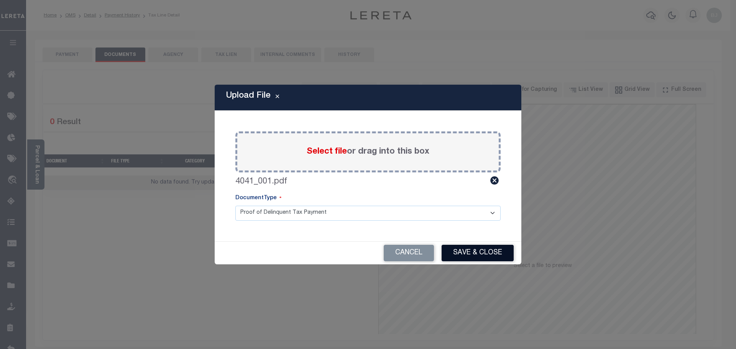
click at [483, 258] on button "Save & Close" at bounding box center [478, 253] width 72 height 16
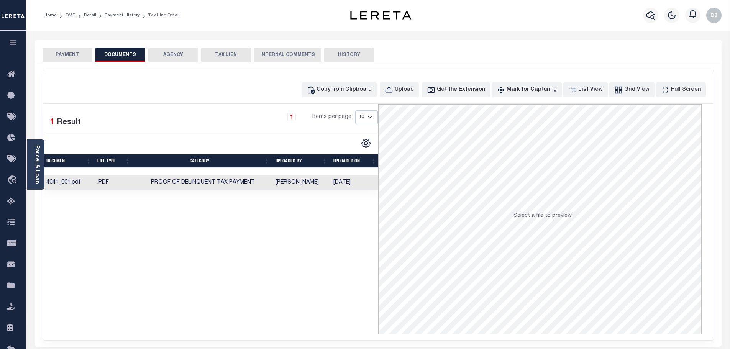
click at [61, 40] on div "PAYMENT DOCUMENTS AGENCY DELINQUENT PAYEE TAX LIEN" at bounding box center [378, 51] width 687 height 22
click at [68, 59] on button "PAYMENT" at bounding box center [68, 55] width 50 height 15
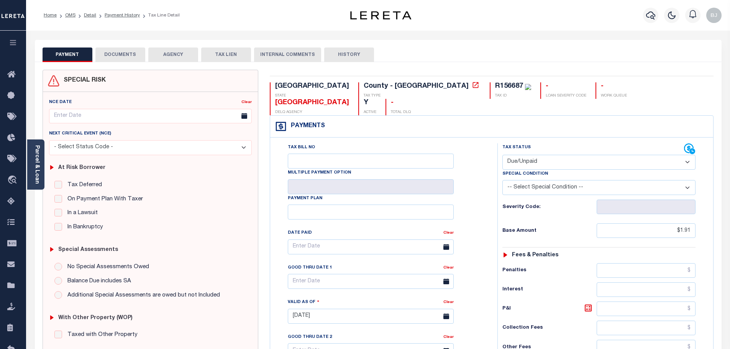
drag, startPoint x: 557, startPoint y: 139, endPoint x: 550, endPoint y: 152, distance: 14.6
click at [555, 155] on select "- Select Status Code - Open Due/Unpaid Paid Incomplete No Tax Due Internal Refu…" at bounding box center [599, 162] width 193 height 15
select select "PYD"
click at [503, 155] on select "- Select Status Code - Open Due/Unpaid Paid Incomplete No Tax Due Internal Refu…" at bounding box center [599, 162] width 193 height 15
type input "[DATE]"
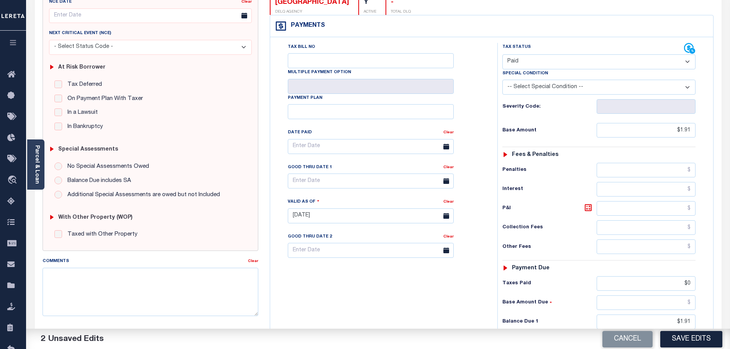
scroll to position [115, 0]
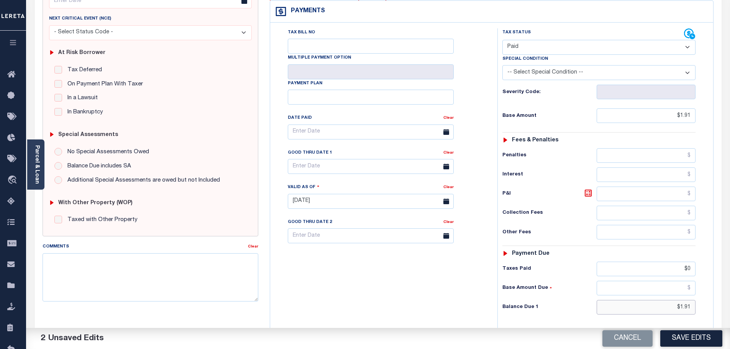
drag, startPoint x: 669, startPoint y: 294, endPoint x: 762, endPoint y: 294, distance: 93.2
click at [730, 294] on html "Home OMS Detail Payment History Tax Line Detail" at bounding box center [365, 174] width 730 height 579
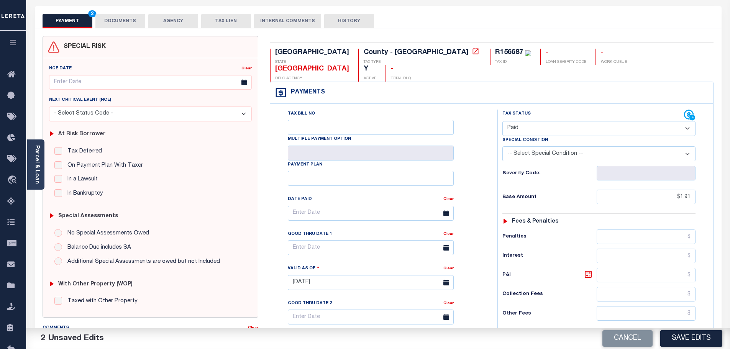
scroll to position [0, 0]
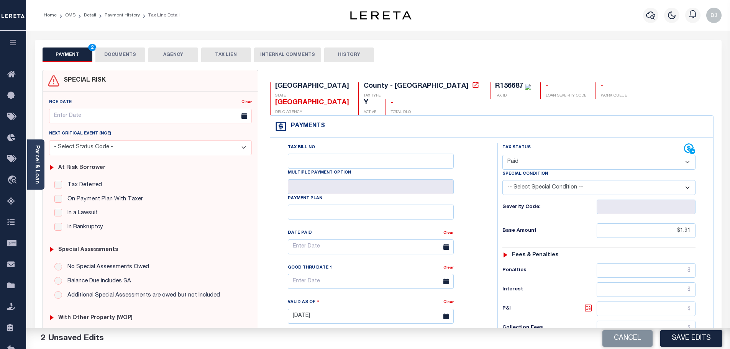
type input "$0.00"
click at [101, 59] on button "DOCUMENTS" at bounding box center [120, 55] width 50 height 15
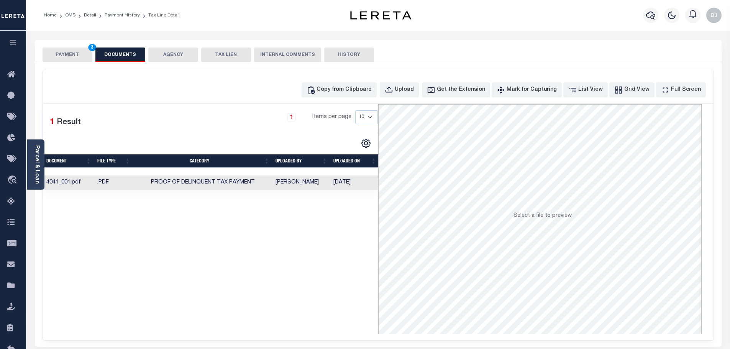
click at [75, 59] on button "PAYMENT 3" at bounding box center [68, 55] width 50 height 15
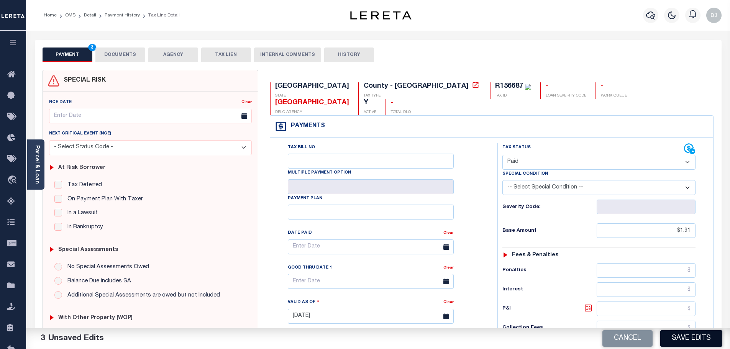
click at [701, 334] on button "Save Edits" at bounding box center [692, 339] width 62 height 16
checkbox input "false"
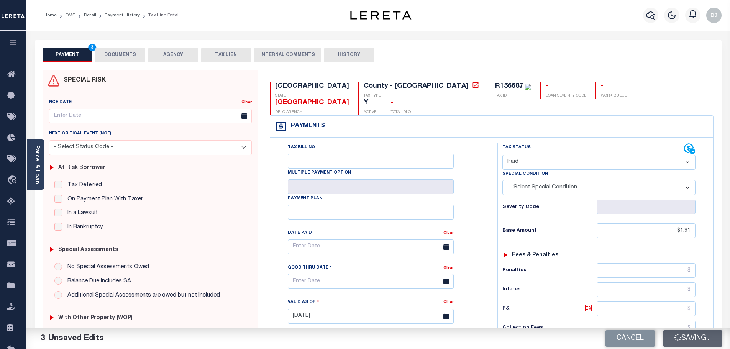
type input "$1.91"
type input "$0"
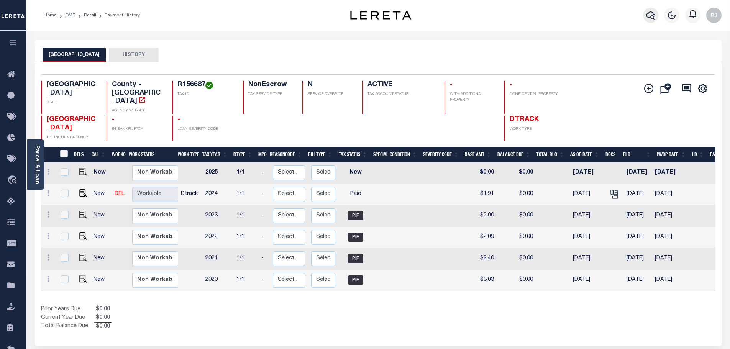
click at [651, 13] on icon "button" at bounding box center [650, 15] width 9 height 9
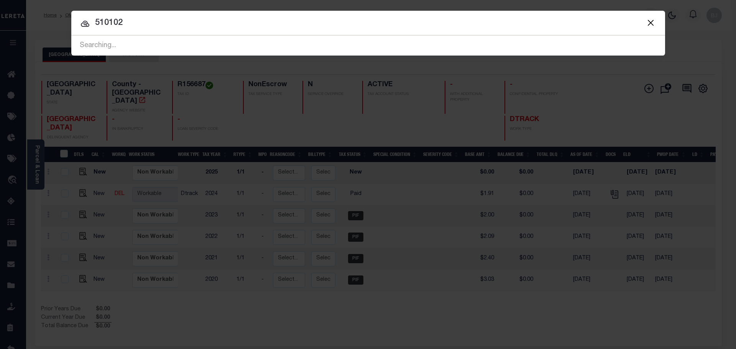
type input "510102"
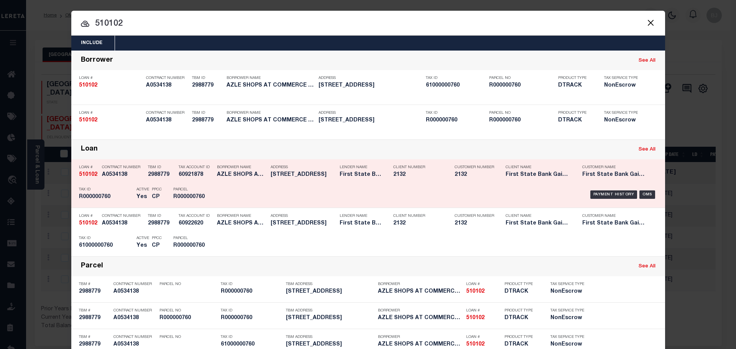
click at [314, 203] on div "Payment History OMS" at bounding box center [438, 195] width 438 height 22
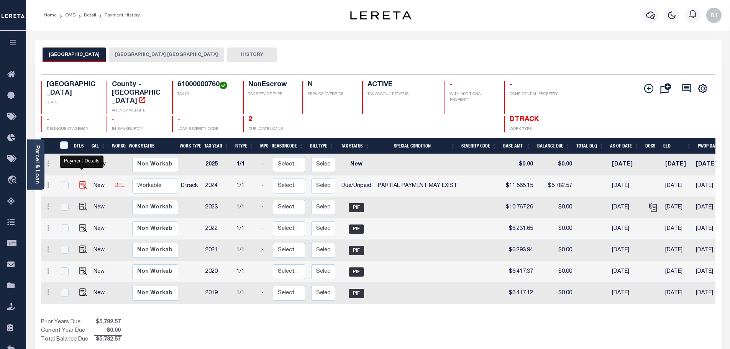
click at [79, 181] on img "" at bounding box center [83, 185] width 8 height 8
checkbox input "true"
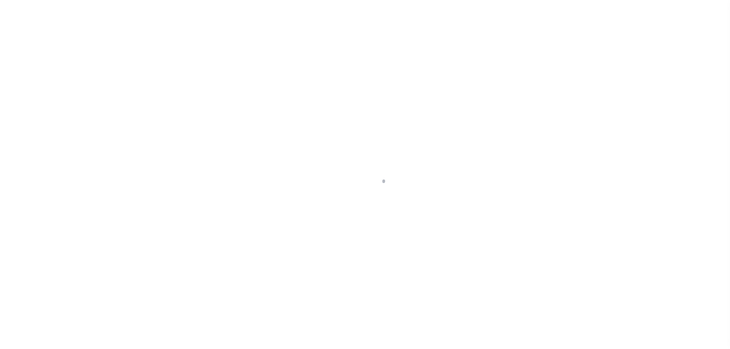
select select "DUE"
select select "15"
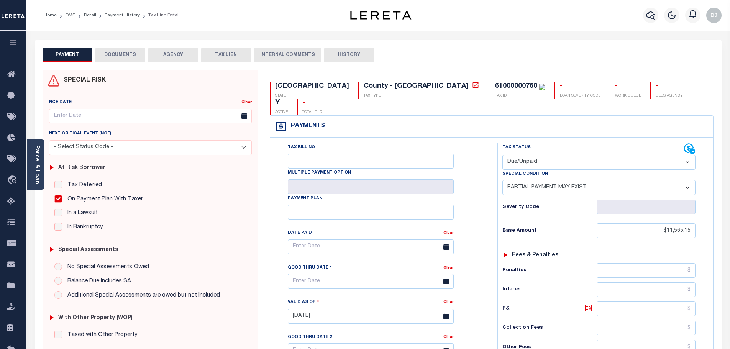
drag, startPoint x: 556, startPoint y: 142, endPoint x: 554, endPoint y: 148, distance: 6.1
click at [556, 155] on select "- Select Status Code - Open Due/Unpaid Paid Incomplete No Tax Due Internal Refu…" at bounding box center [599, 162] width 193 height 15
click at [503, 155] on select "- Select Status Code - Open Due/Unpaid Paid Incomplete No Tax Due Internal Refu…" at bounding box center [599, 162] width 193 height 15
select select "PYD"
select select "0"
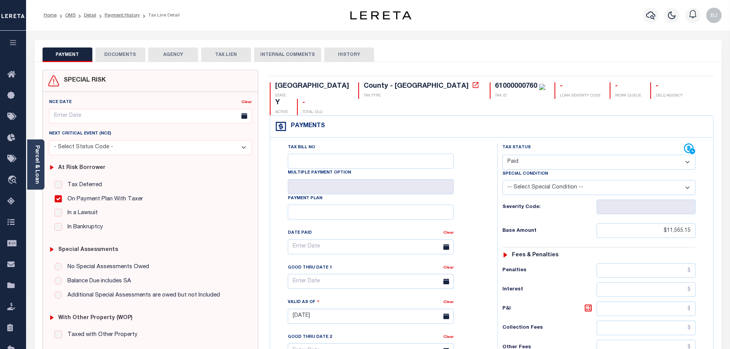
type input "[DATE]"
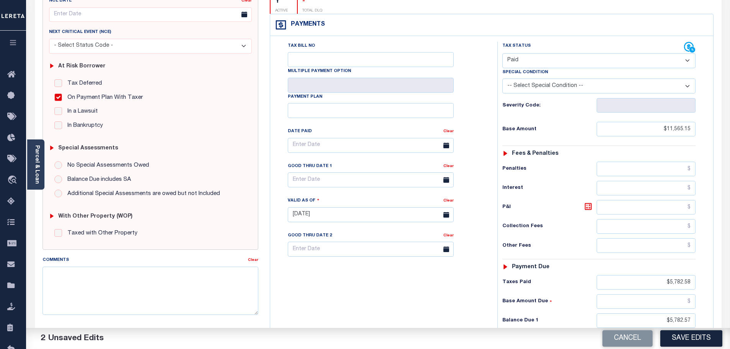
scroll to position [153, 0]
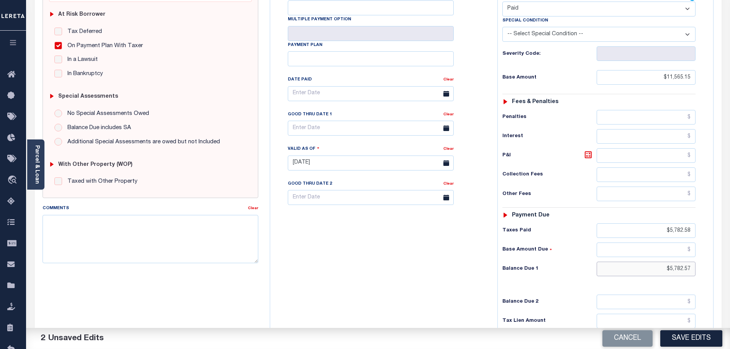
drag, startPoint x: 661, startPoint y: 252, endPoint x: 763, endPoint y: 264, distance: 102.7
click at [730, 264] on html "Home OMS Detail Payment History Tax Line Detail" at bounding box center [365, 137] width 730 height 581
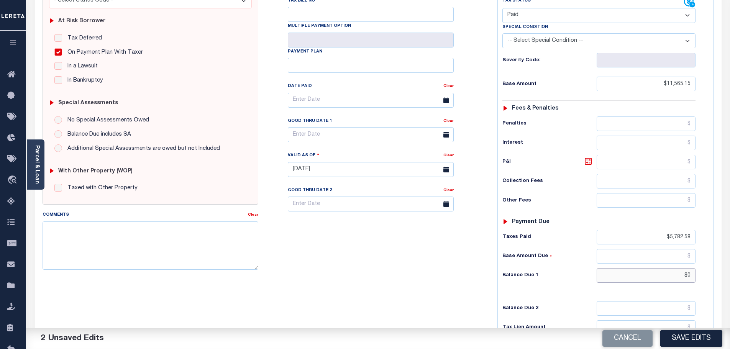
scroll to position [0, 0]
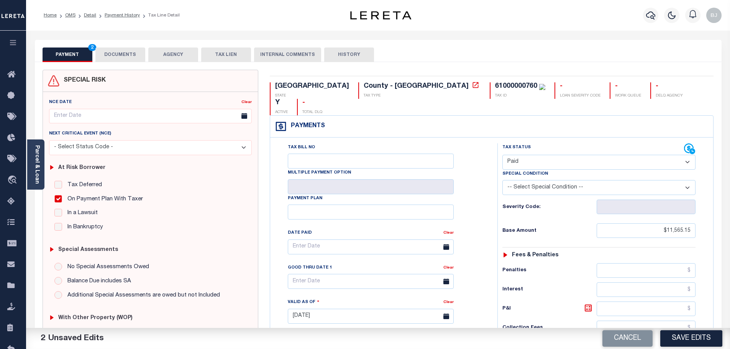
type input "$0.00"
click at [126, 55] on button "DOCUMENTS" at bounding box center [120, 55] width 50 height 15
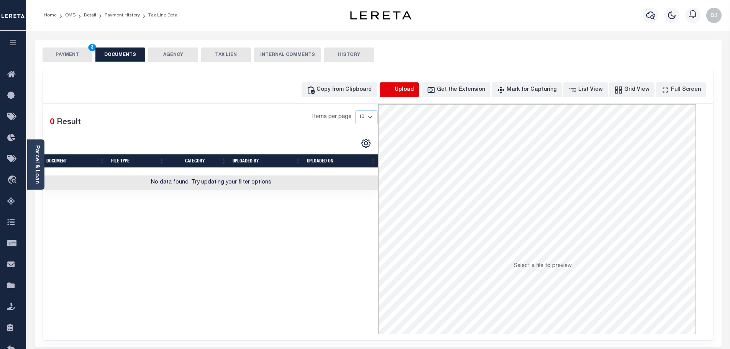
click at [393, 93] on icon "button" at bounding box center [389, 90] width 8 height 8
select select "POP"
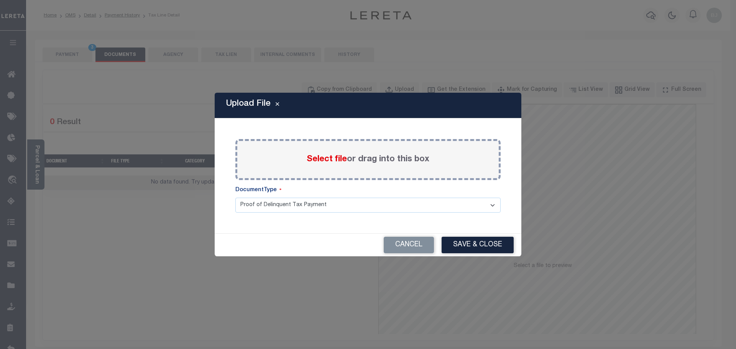
click at [331, 156] on span "Select file" at bounding box center [327, 159] width 40 height 8
click at [0, 0] on input "Select file or drag into this box" at bounding box center [0, 0] width 0 height 0
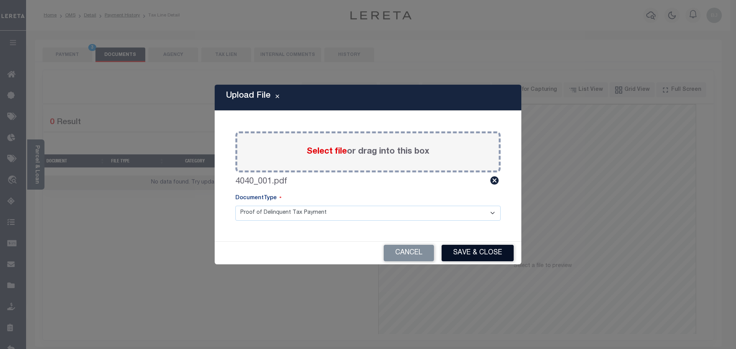
click at [490, 254] on button "Save & Close" at bounding box center [478, 253] width 72 height 16
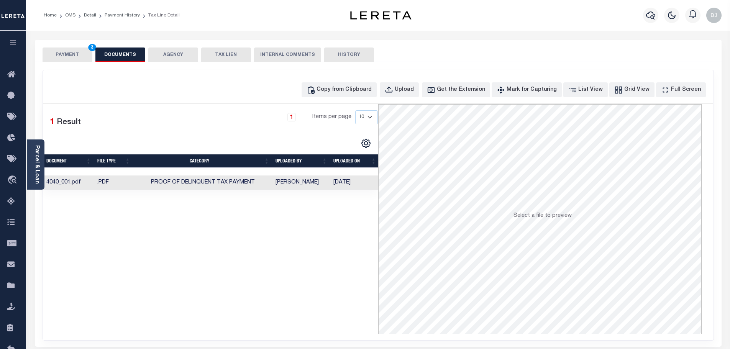
click at [51, 56] on button "PAYMENT 3" at bounding box center [68, 55] width 50 height 15
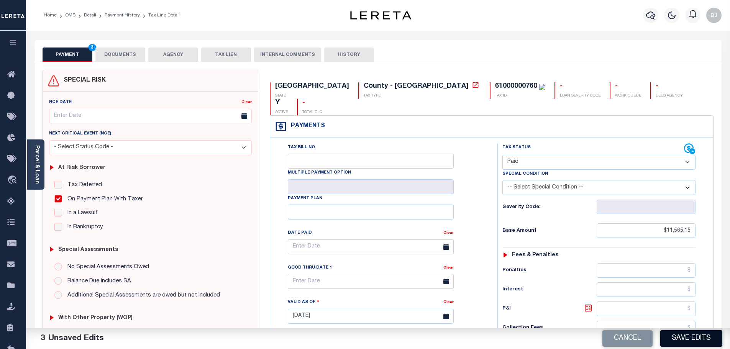
click at [679, 340] on button "Save Edits" at bounding box center [692, 339] width 62 height 16
checkbox input "false"
type input "$11,565.15"
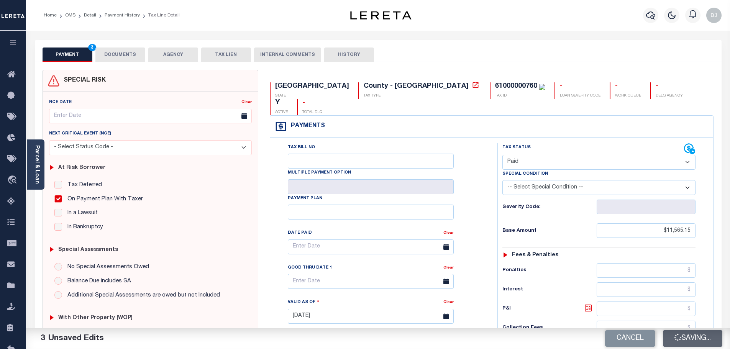
type input "$5,782.58"
type input "$0"
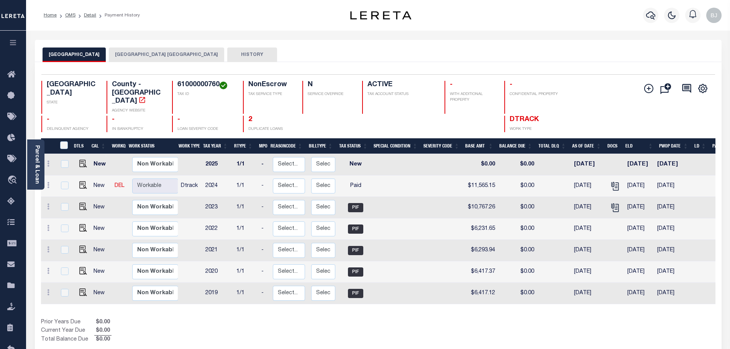
click at [151, 54] on button "[GEOGRAPHIC_DATA] [GEOGRAPHIC_DATA]" at bounding box center [166, 55] width 115 height 15
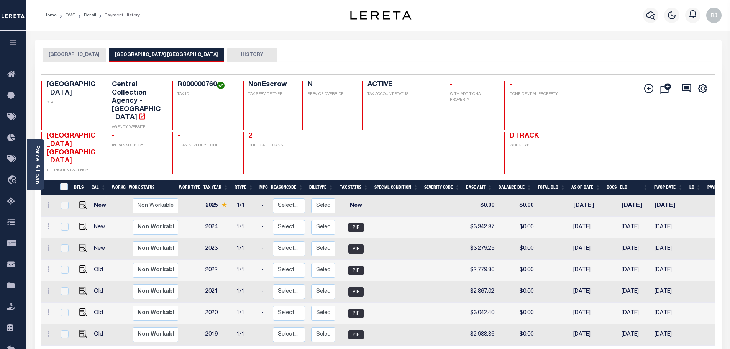
click at [74, 57] on button "[GEOGRAPHIC_DATA]" at bounding box center [74, 55] width 63 height 15
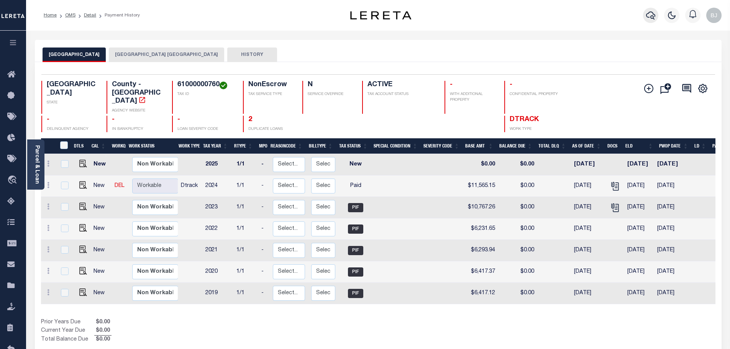
click at [650, 20] on icon "button" at bounding box center [650, 15] width 9 height 9
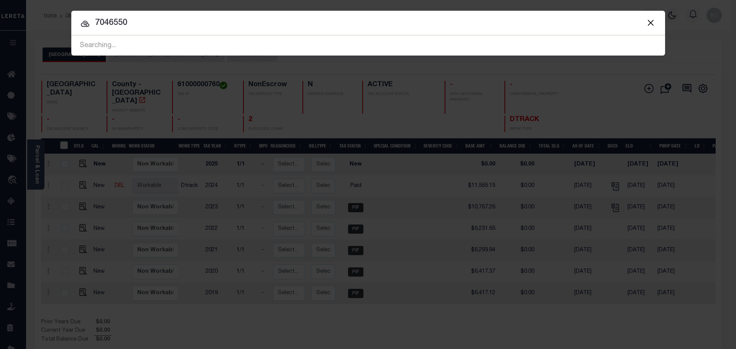
type input "7046550"
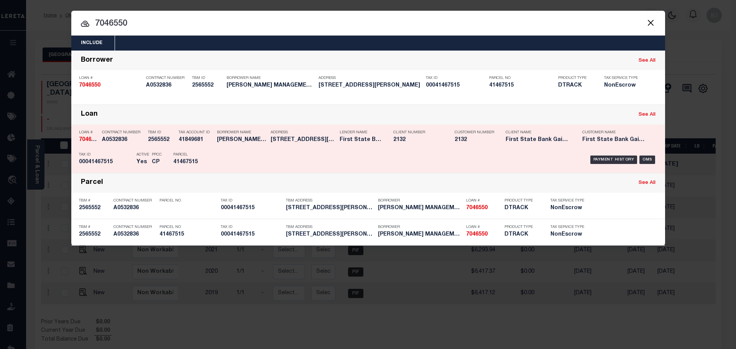
click at [436, 151] on div "Payment History OMS" at bounding box center [438, 160] width 438 height 22
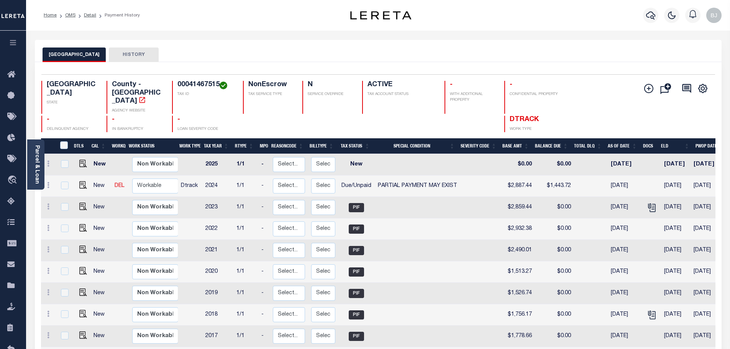
click at [77, 183] on link at bounding box center [82, 185] width 12 height 5
checkbox input "true"
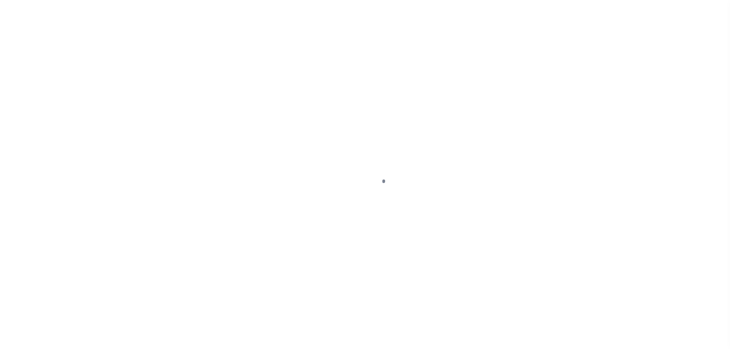
select select "DUE"
select select "15"
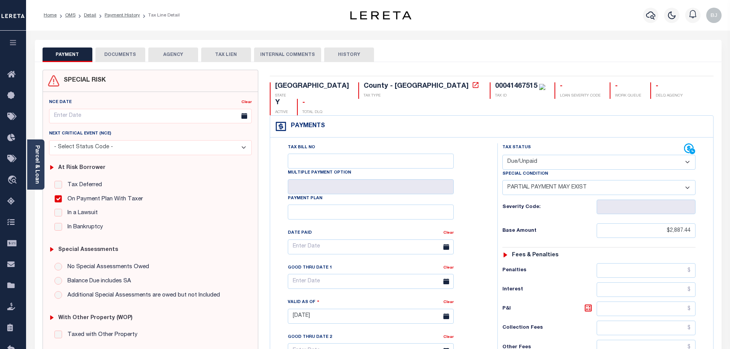
click at [538, 170] on div "Special Condition" at bounding box center [599, 175] width 193 height 11
drag, startPoint x: 526, startPoint y: 148, endPoint x: 526, endPoint y: 153, distance: 5.0
click at [526, 155] on select "- Select Status Code - Open Due/Unpaid Paid Incomplete No Tax Due Internal Refu…" at bounding box center [599, 162] width 193 height 15
select select "PYD"
click at [503, 155] on select "- Select Status Code - Open Due/Unpaid Paid Incomplete No Tax Due Internal Refu…" at bounding box center [599, 162] width 193 height 15
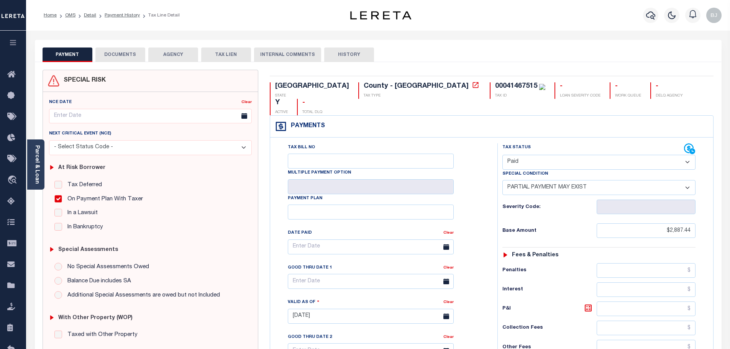
select select "0"
type input "[DATE]"
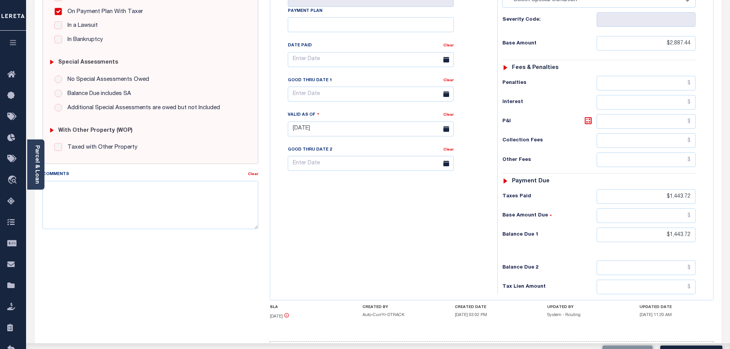
scroll to position [192, 0]
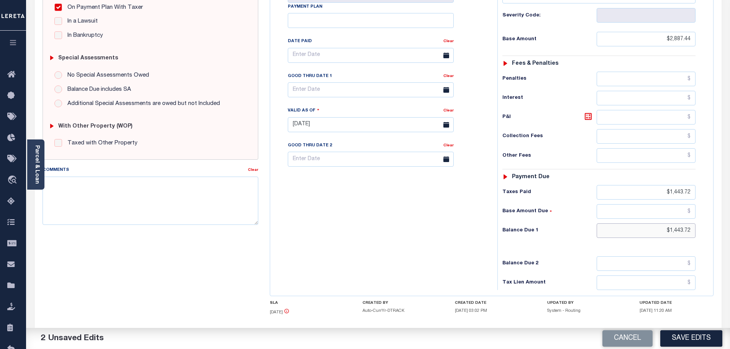
drag, startPoint x: 661, startPoint y: 213, endPoint x: 766, endPoint y: 220, distance: 104.5
click at [730, 220] on html "Home OMS Detail Payment History Tax Line Detail" at bounding box center [365, 98] width 730 height 581
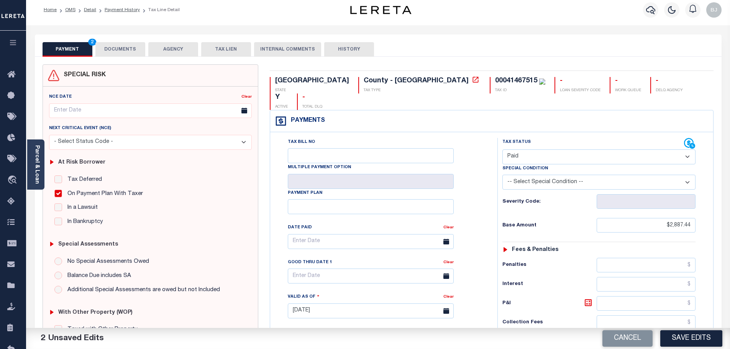
scroll to position [0, 0]
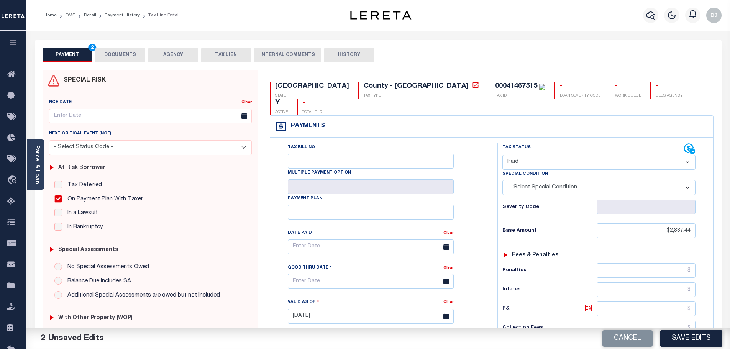
type input "$0.00"
click at [125, 51] on button "DOCUMENTS" at bounding box center [120, 55] width 50 height 15
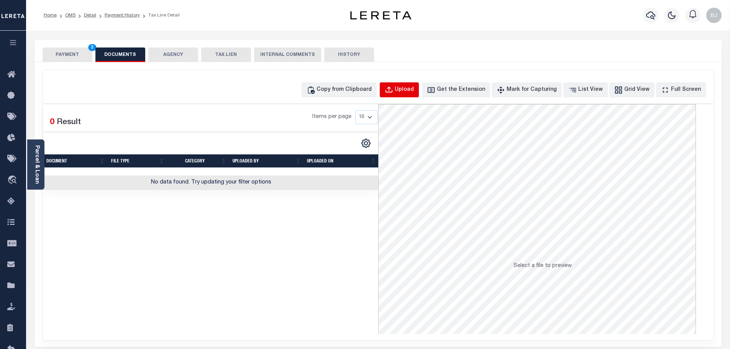
click at [409, 92] on button "Upload" at bounding box center [399, 89] width 39 height 15
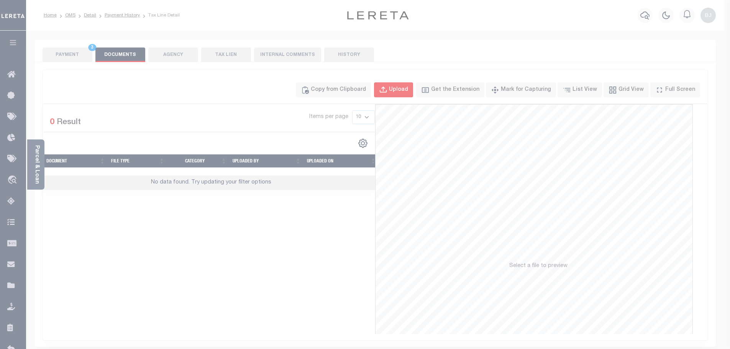
select select "POP"
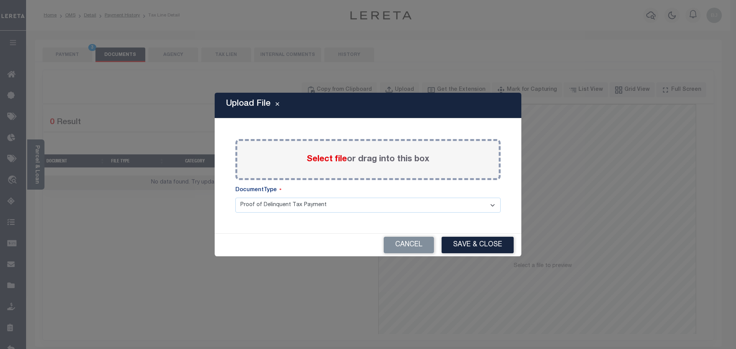
click at [327, 162] on span "Select file" at bounding box center [327, 159] width 40 height 8
click at [0, 0] on input "Select file or drag into this box" at bounding box center [0, 0] width 0 height 0
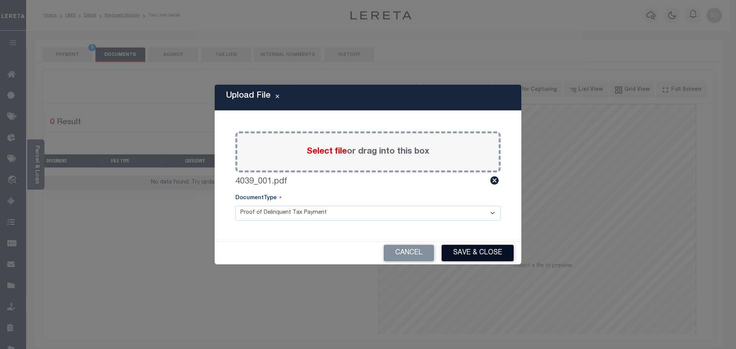
click at [471, 251] on button "Save & Close" at bounding box center [478, 253] width 72 height 16
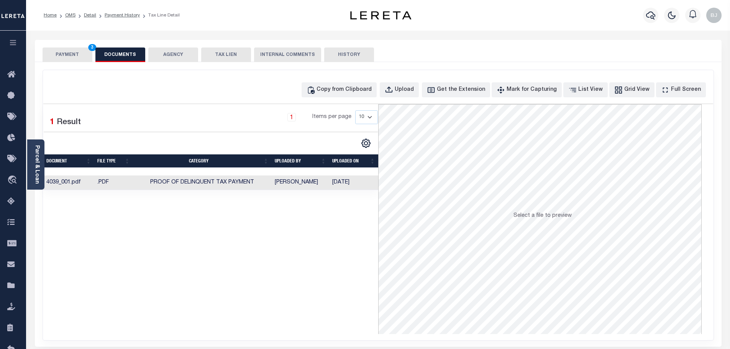
click at [66, 55] on button "PAYMENT 3" at bounding box center [68, 55] width 50 height 15
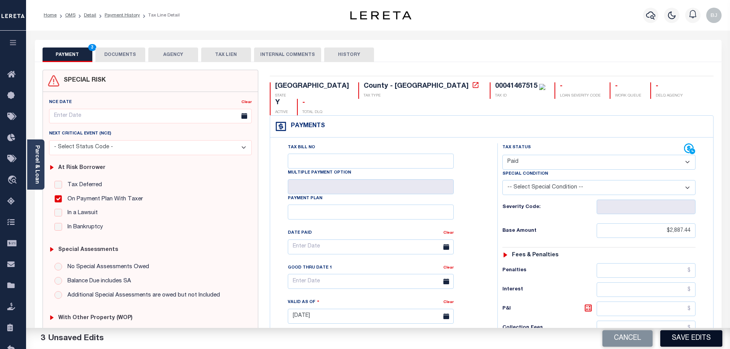
click at [709, 339] on button "Save Edits" at bounding box center [692, 339] width 62 height 16
checkbox input "false"
type input "$2,887.44"
type input "$1,443.72"
type input "$0"
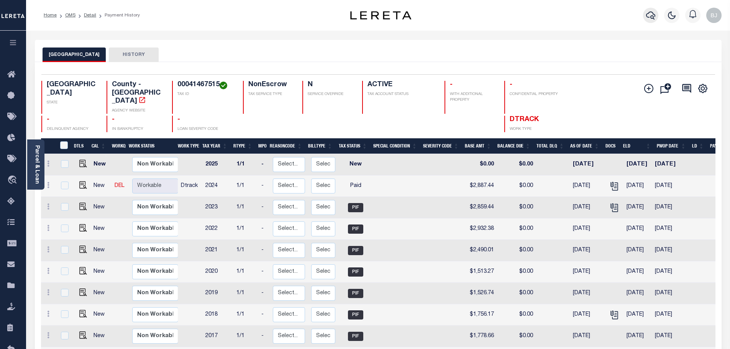
click at [655, 15] on icon "button" at bounding box center [650, 16] width 9 height 8
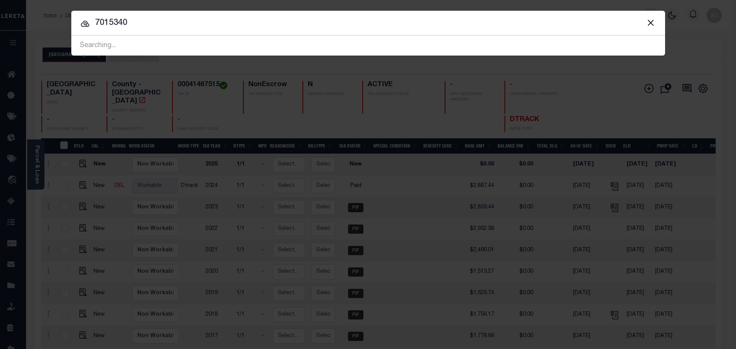
type input "7015340"
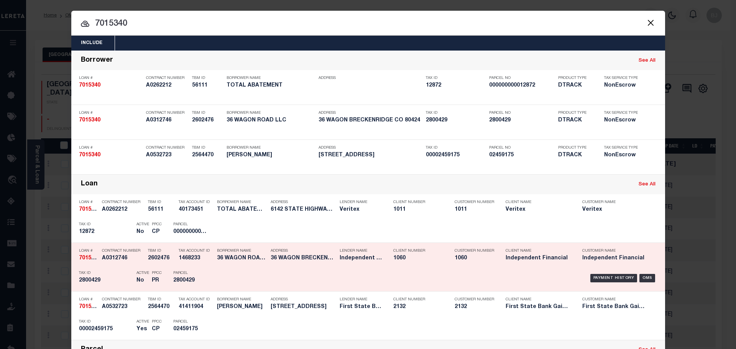
scroll to position [38, 0]
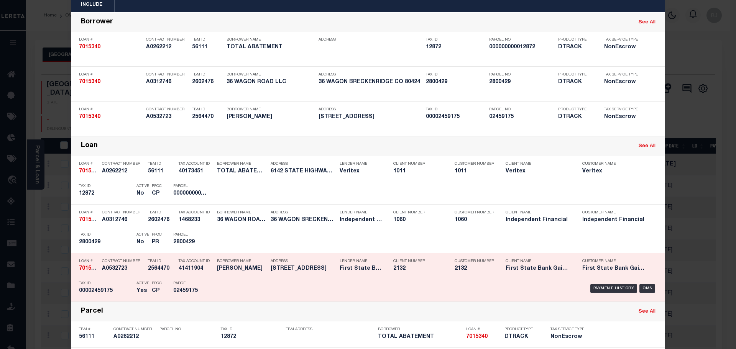
click at [363, 273] on div "Lender Name First State Bank Gainesville" at bounding box center [361, 266] width 42 height 22
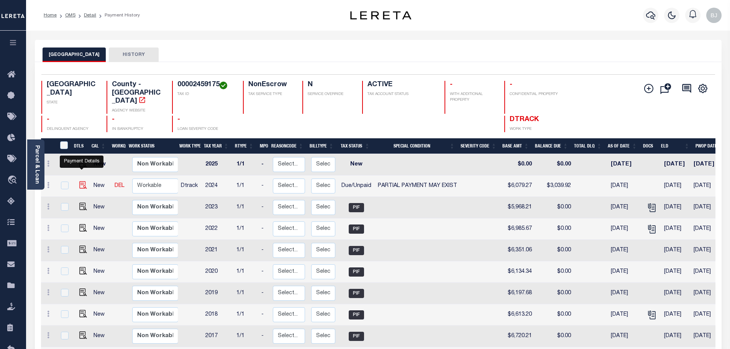
click at [81, 181] on img "" at bounding box center [83, 185] width 8 height 8
checkbox input "true"
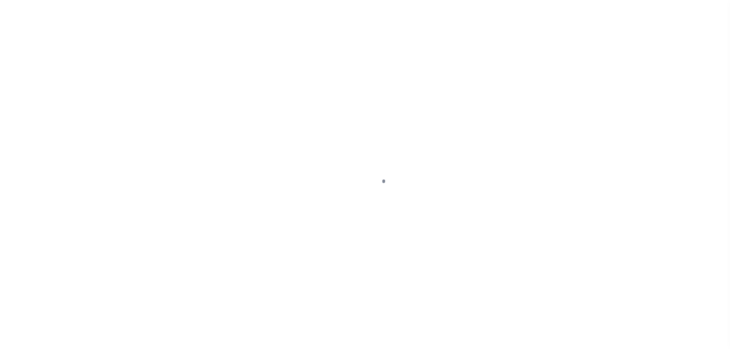
select select "DUE"
select select "15"
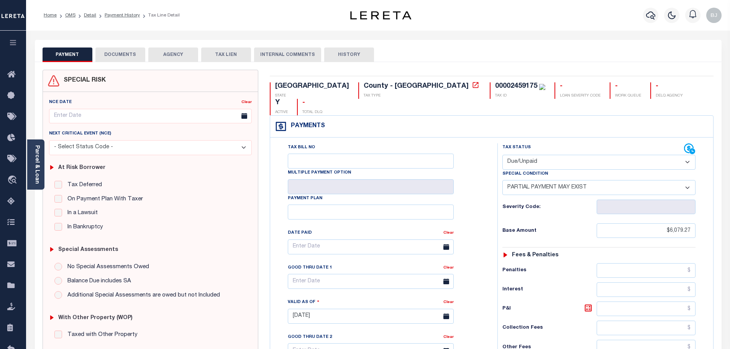
click at [119, 60] on button "DOCUMENTS" at bounding box center [120, 55] width 50 height 15
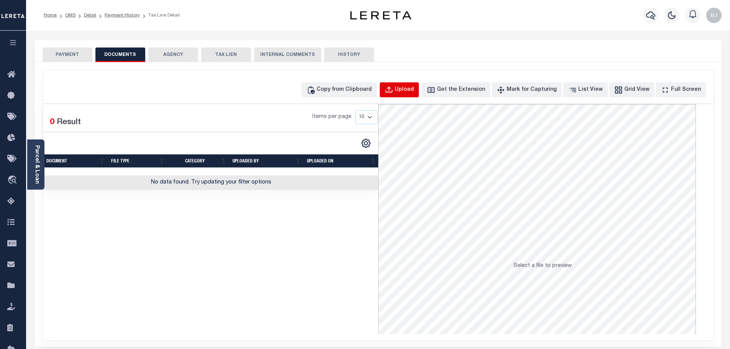
click at [414, 89] on div "Upload" at bounding box center [404, 90] width 19 height 8
select select "POP"
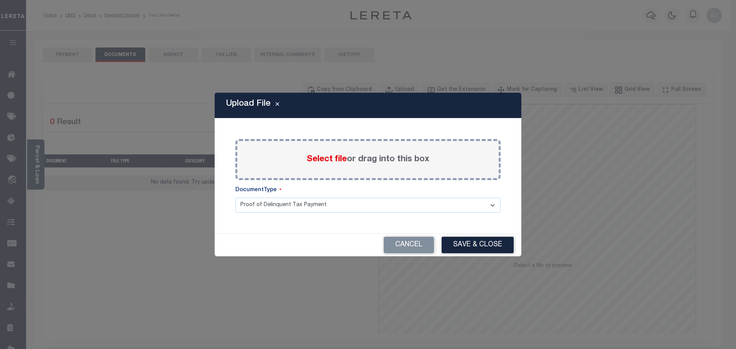
click at [332, 158] on span "Select file" at bounding box center [327, 159] width 40 height 8
click at [0, 0] on input "Select file or drag into this box" at bounding box center [0, 0] width 0 height 0
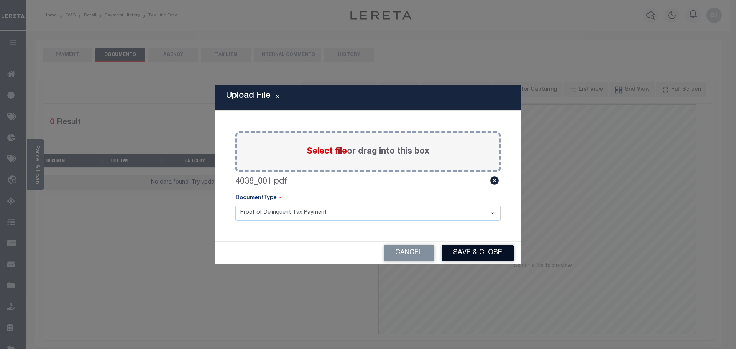
click at [492, 257] on button "Save & Close" at bounding box center [478, 253] width 72 height 16
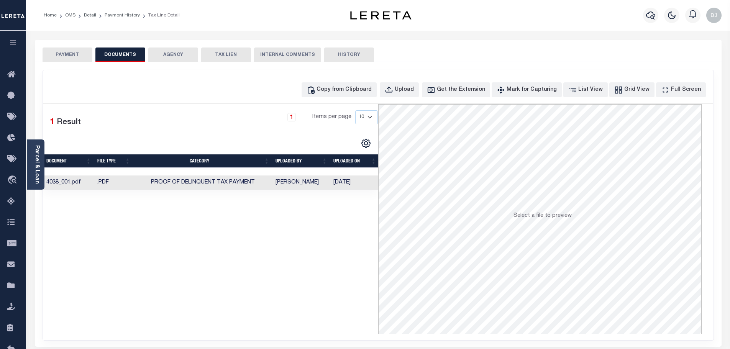
click at [68, 56] on button "PAYMENT" at bounding box center [68, 55] width 50 height 15
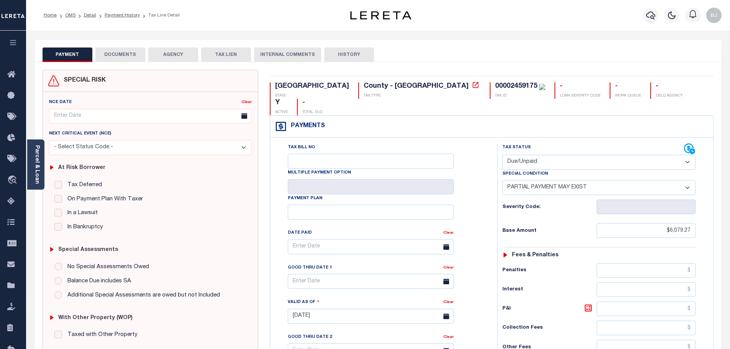
click at [532, 155] on select "- Select Status Code - Open Due/Unpaid Paid Incomplete No Tax Due Internal Refu…" at bounding box center [599, 162] width 193 height 15
select select "PYD"
click at [503, 155] on select "- Select Status Code - Open Due/Unpaid Paid Incomplete No Tax Due Internal Refu…" at bounding box center [599, 162] width 193 height 15
select select "0"
type input "[DATE]"
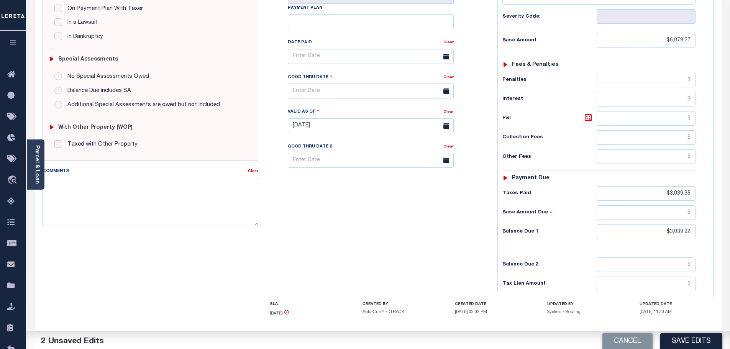
scroll to position [192, 0]
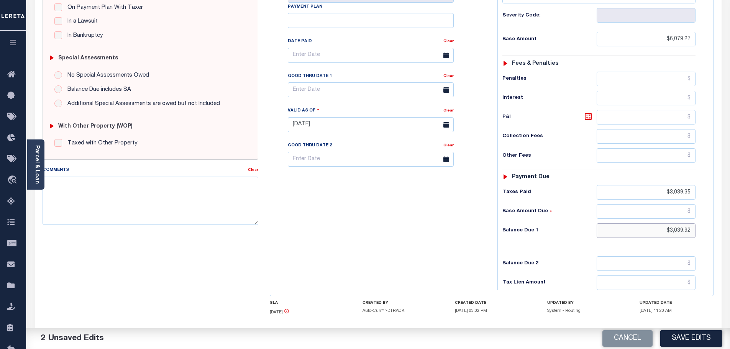
drag, startPoint x: 654, startPoint y: 221, endPoint x: 720, endPoint y: 217, distance: 66.9
click at [720, 217] on div "SPECIAL RISK NCE Date Clear" at bounding box center [378, 124] width 687 height 508
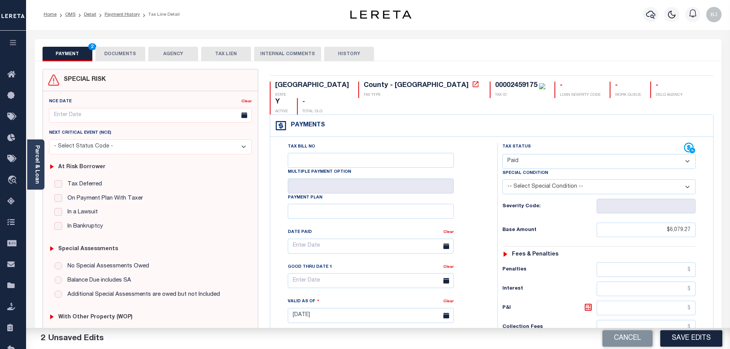
scroll to position [0, 0]
type input "$0.00"
click at [706, 340] on button "Save Edits" at bounding box center [692, 339] width 62 height 16
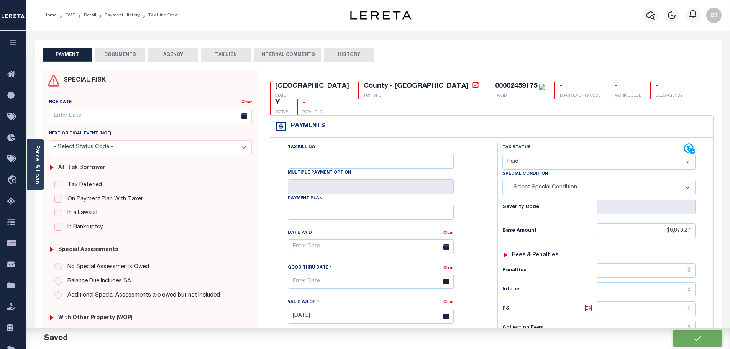
checkbox input "false"
type input "$6,079.27"
type input "$3,039.35"
type input "$0"
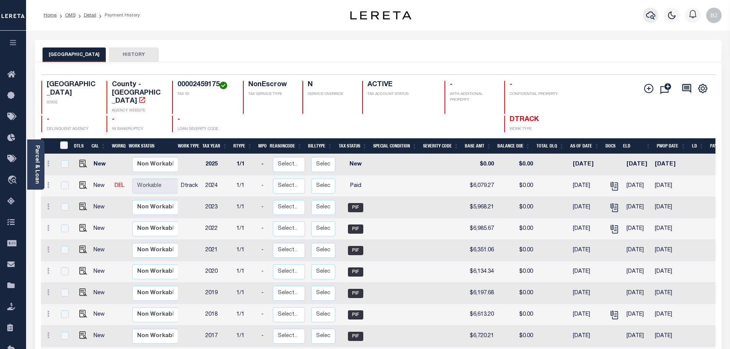
click at [652, 19] on icon "button" at bounding box center [650, 15] width 9 height 9
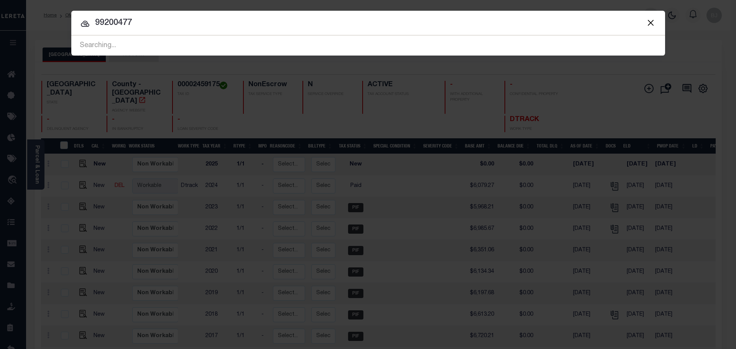
type input "99200477"
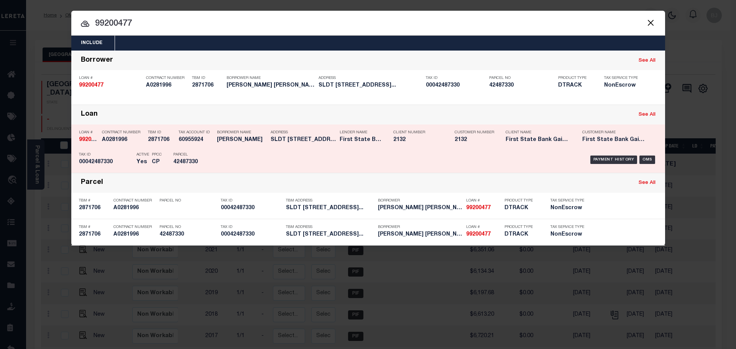
click at [299, 135] on p "Address" at bounding box center [303, 132] width 65 height 5
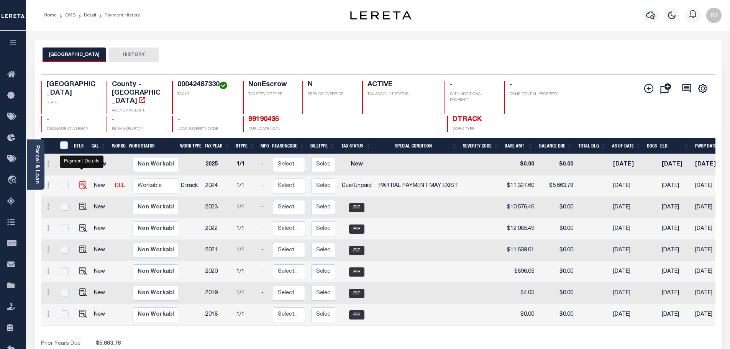
click at [81, 181] on img "" at bounding box center [83, 185] width 8 height 8
checkbox input "true"
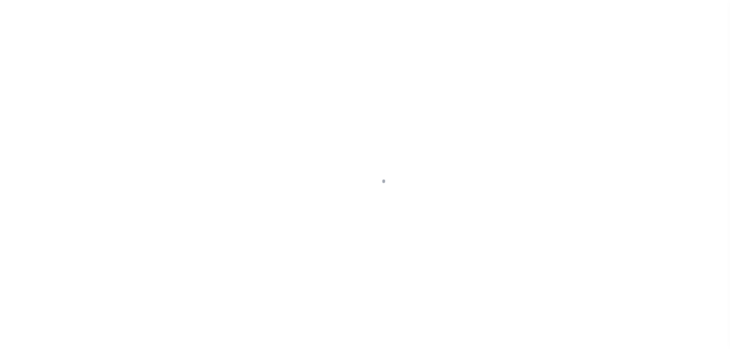
select select "DUE"
select select "15"
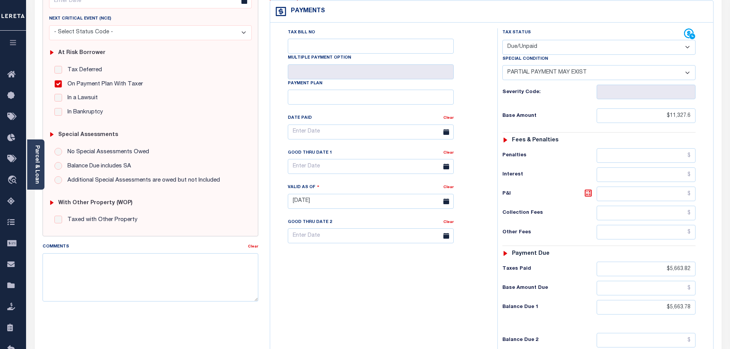
drag, startPoint x: 551, startPoint y: 26, endPoint x: 551, endPoint y: 37, distance: 11.1
click at [551, 40] on select "- Select Status Code - Open Due/Unpaid Paid Incomplete No Tax Due Internal Refu…" at bounding box center [599, 47] width 193 height 15
select select "PYD"
click at [503, 40] on select "- Select Status Code - Open Due/Unpaid Paid Incomplete No Tax Due Internal Refu…" at bounding box center [599, 47] width 193 height 15
select select "0"
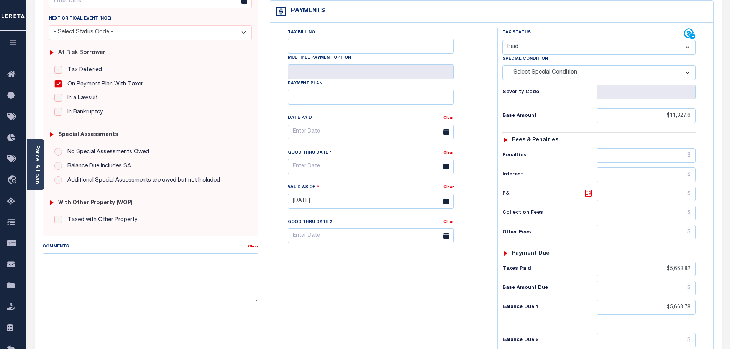
type input "[DATE]"
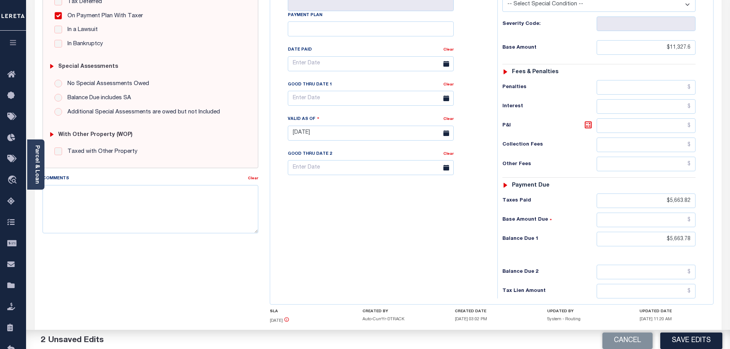
scroll to position [192, 0]
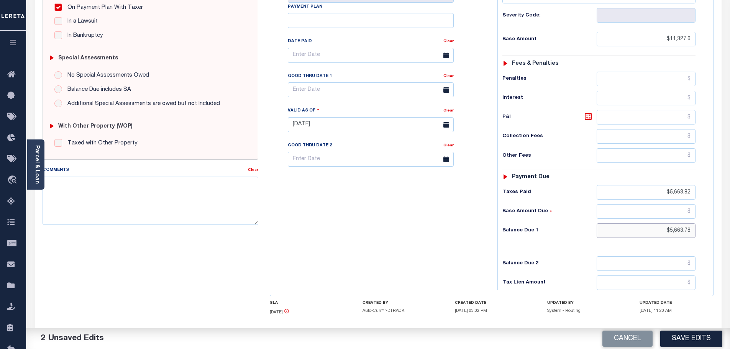
drag, startPoint x: 648, startPoint y: 215, endPoint x: 690, endPoint y: 215, distance: 41.4
click at [690, 224] on input "$5,663.78" at bounding box center [646, 231] width 99 height 15
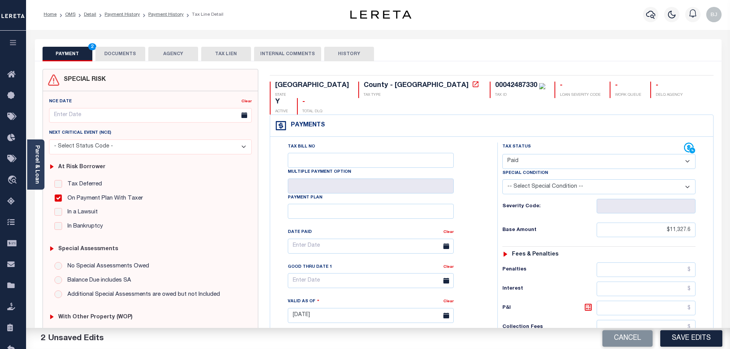
scroll to position [0, 0]
type input "$0.00"
click at [125, 59] on button "DOCUMENTS" at bounding box center [120, 55] width 50 height 15
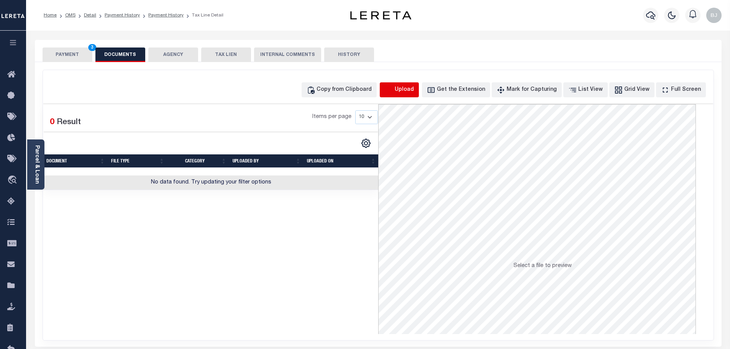
click at [392, 90] on icon "button" at bounding box center [388, 89] width 7 height 6
select select "POP"
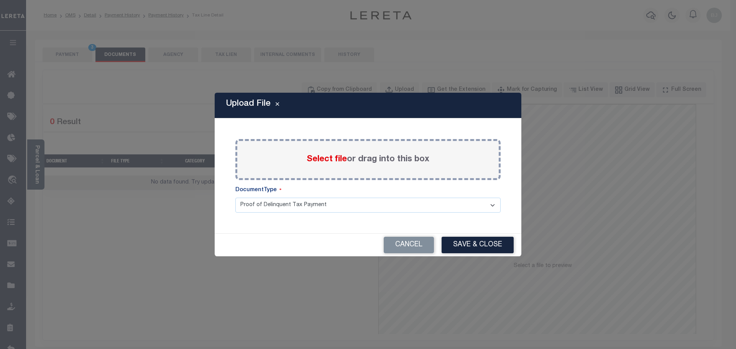
click at [334, 155] on span "Select file" at bounding box center [327, 159] width 40 height 8
click at [0, 0] on input "Select file or drag into this box" at bounding box center [0, 0] width 0 height 0
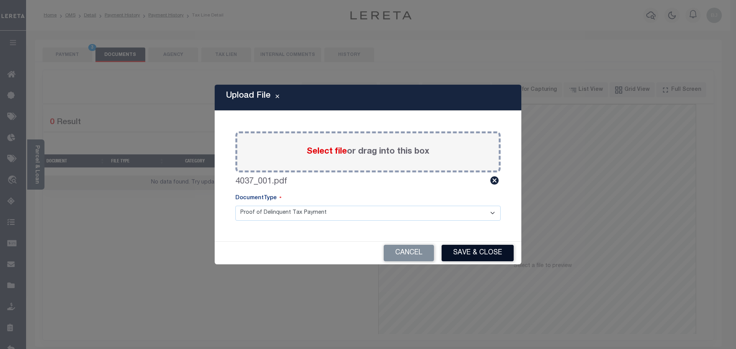
click at [476, 257] on button "Save & Close" at bounding box center [478, 253] width 72 height 16
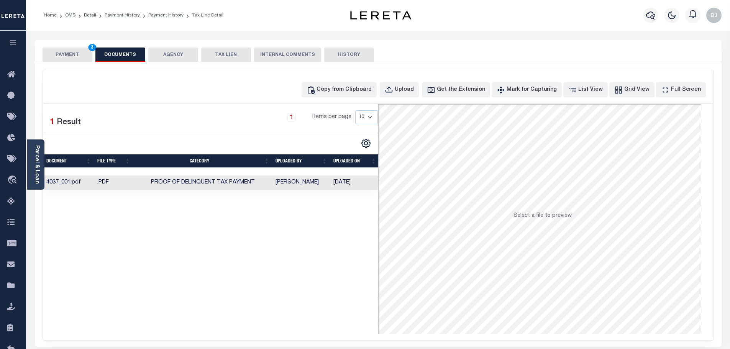
click at [80, 53] on button "PAYMENT 3" at bounding box center [68, 55] width 50 height 15
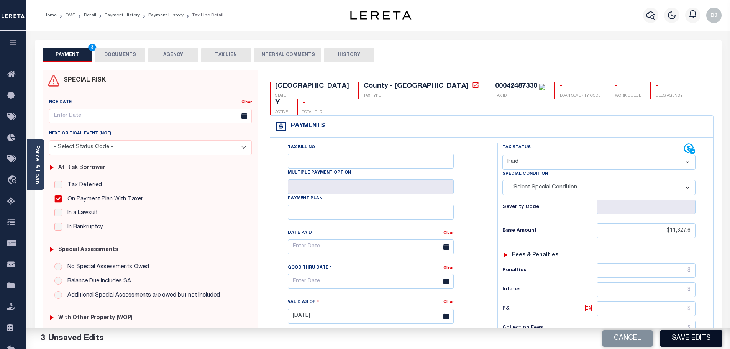
click at [678, 341] on button "Save Edits" at bounding box center [692, 339] width 62 height 16
checkbox input "false"
type input "$11,327.6"
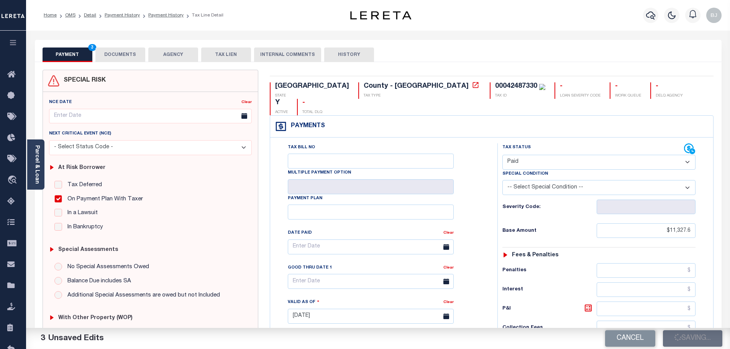
type input "$5,663.82"
type input "$0"
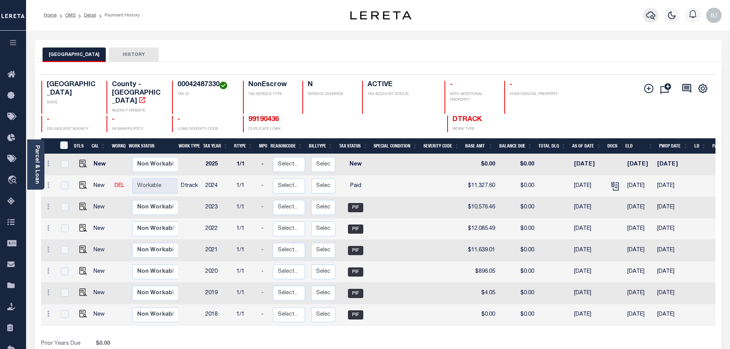
click at [652, 9] on button "button" at bounding box center [650, 15] width 15 height 15
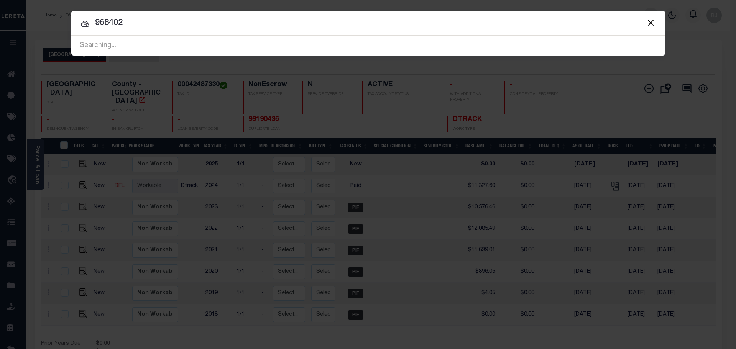
type input "968402"
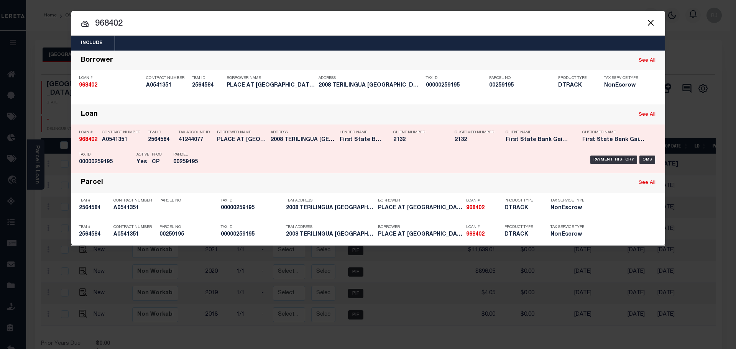
click at [225, 133] on p "Borrower Name" at bounding box center [242, 132] width 50 height 5
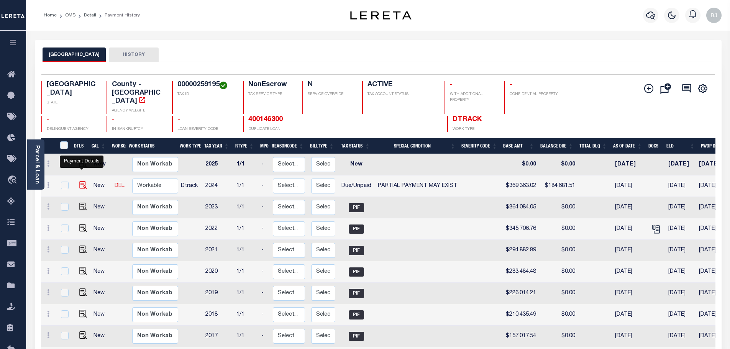
click at [83, 181] on img "" at bounding box center [83, 185] width 8 height 8
checkbox input "true"
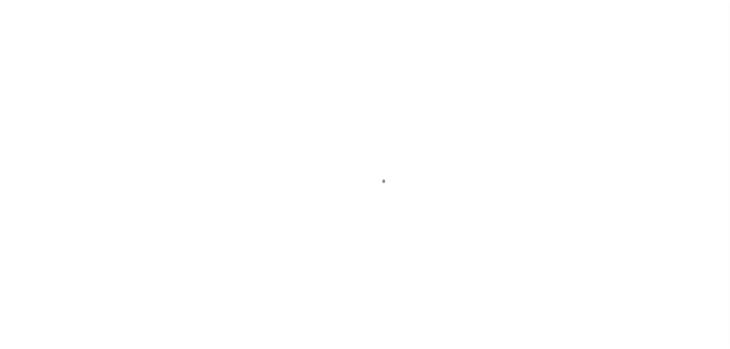
select select "DUE"
select select "15"
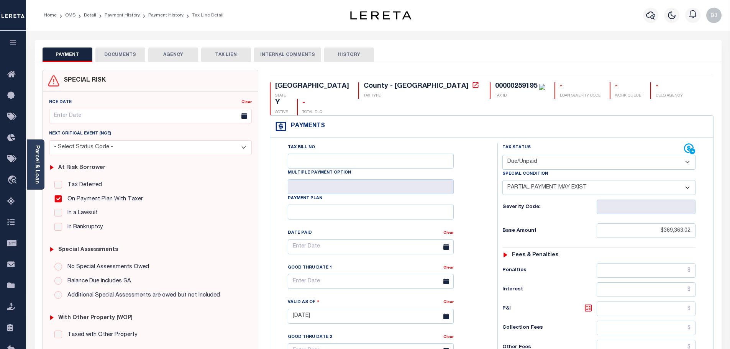
click at [140, 54] on button "DOCUMENTS" at bounding box center [120, 55] width 50 height 15
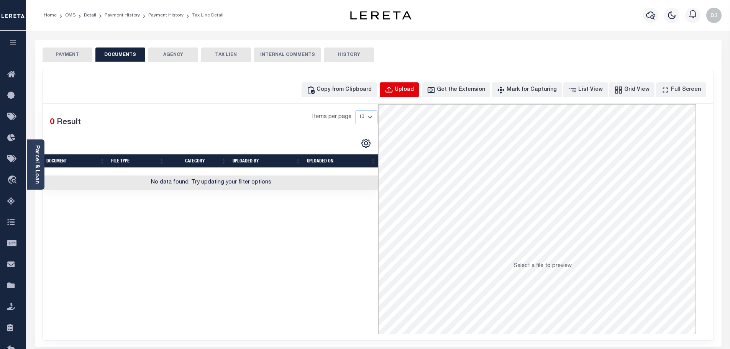
click at [414, 89] on div "Upload" at bounding box center [404, 90] width 19 height 8
select select "POP"
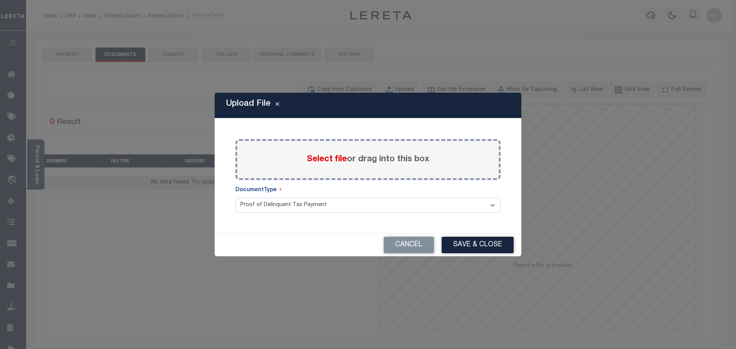
click at [322, 160] on span "Select file" at bounding box center [327, 159] width 40 height 8
click at [0, 0] on input "Select file or drag into this box" at bounding box center [0, 0] width 0 height 0
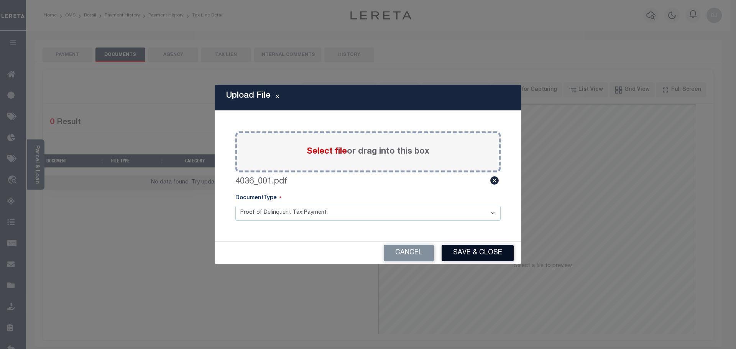
click at [476, 255] on button "Save & Close" at bounding box center [478, 253] width 72 height 16
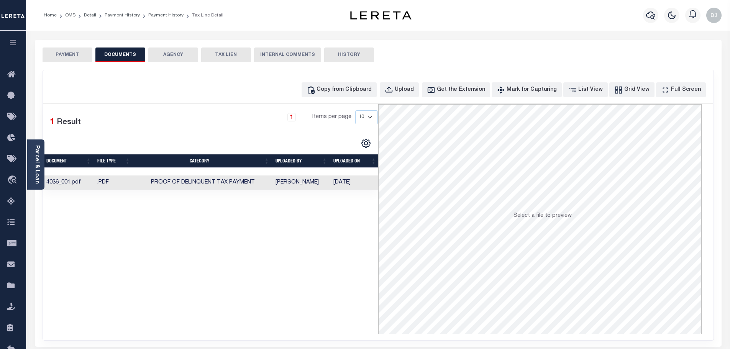
click at [78, 55] on button "PAYMENT" at bounding box center [68, 55] width 50 height 15
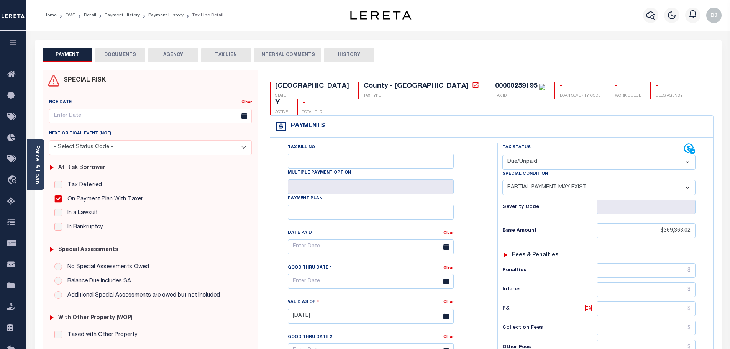
click at [552, 155] on select "- Select Status Code - Open Due/Unpaid Paid Incomplete No Tax Due Internal Refu…" at bounding box center [599, 162] width 193 height 15
select select "PYD"
click at [503, 155] on select "- Select Status Code - Open Due/Unpaid Paid Incomplete No Tax Due Internal Refu…" at bounding box center [599, 162] width 193 height 15
select select "0"
type input "09/04/2025"
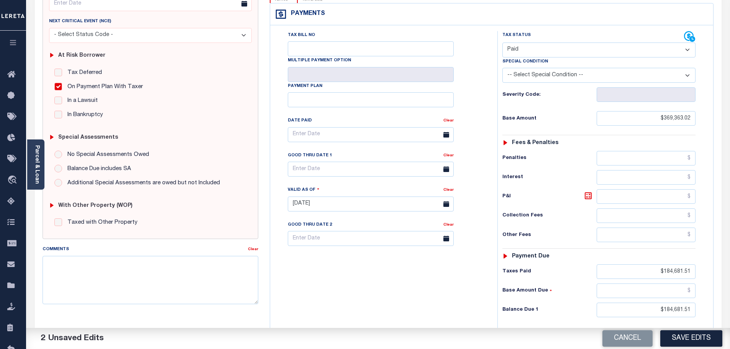
scroll to position [115, 0]
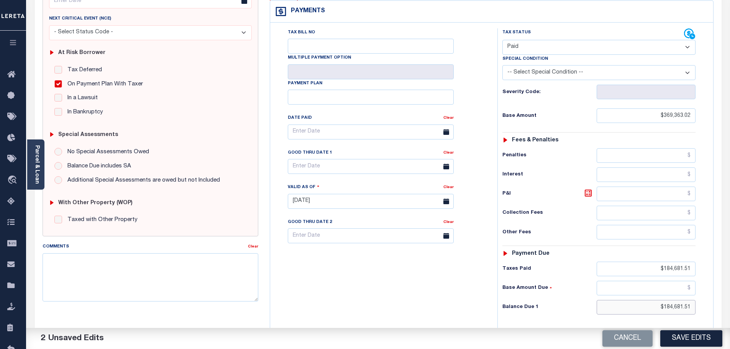
drag, startPoint x: 650, startPoint y: 293, endPoint x: 753, endPoint y: 297, distance: 103.2
click at [730, 297] on html "Home OMS Detail Payment History Payment History Tax Line Detail Profile" at bounding box center [365, 174] width 730 height 579
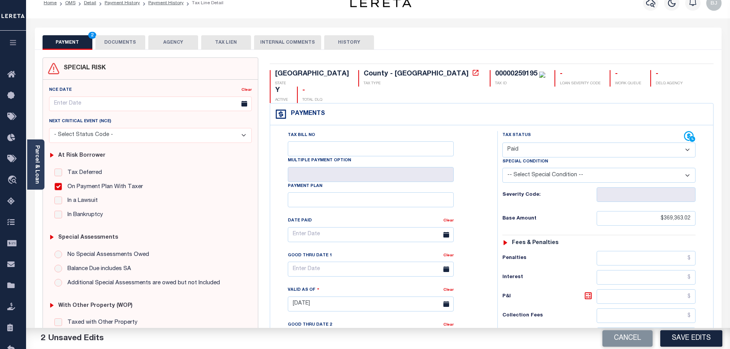
scroll to position [0, 0]
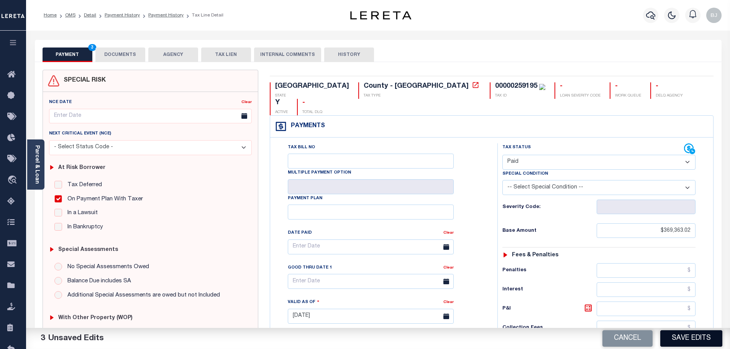
type input "$0.00"
click at [686, 336] on button "Save Edits" at bounding box center [692, 339] width 62 height 16
checkbox input "false"
type input "$369,363.02"
type input "$184,681.51"
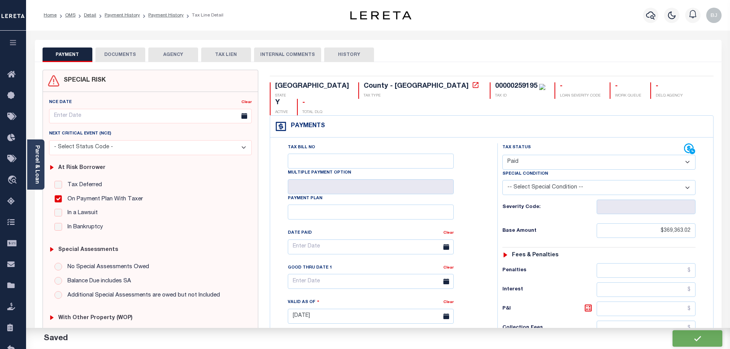
type input "$0"
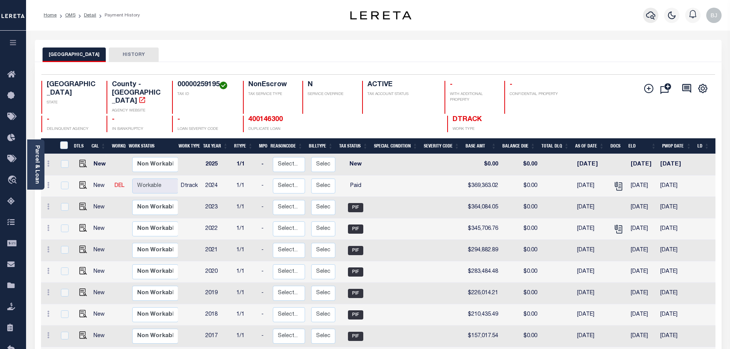
click at [651, 16] on icon "button" at bounding box center [650, 15] width 9 height 9
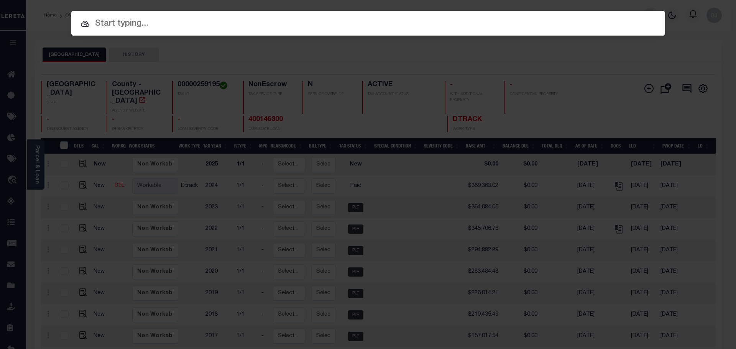
paste input "37030622-70175"
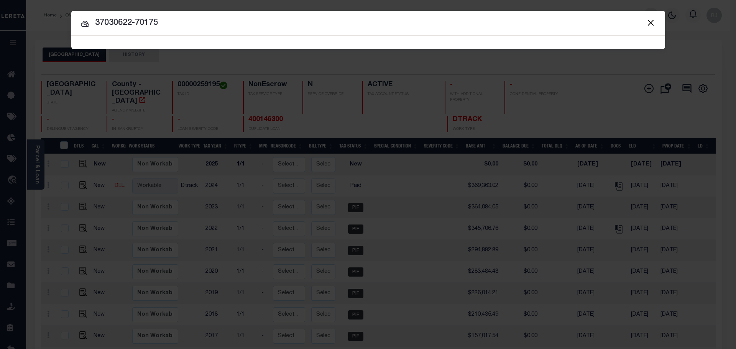
type input "37030622-70175"
click at [426, 24] on input "37030622-70175" at bounding box center [368, 22] width 594 height 13
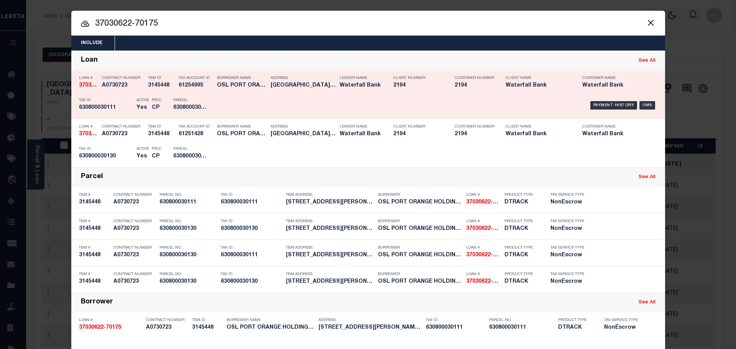
click at [235, 105] on div "Payment History OMS" at bounding box center [438, 105] width 438 height 22
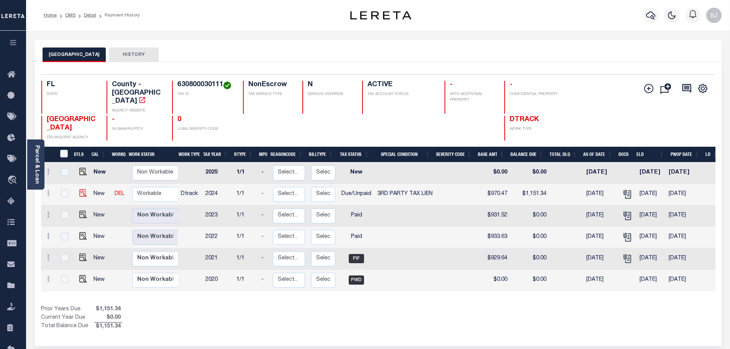
click at [79, 189] on img "" at bounding box center [83, 193] width 8 height 8
checkbox input "true"
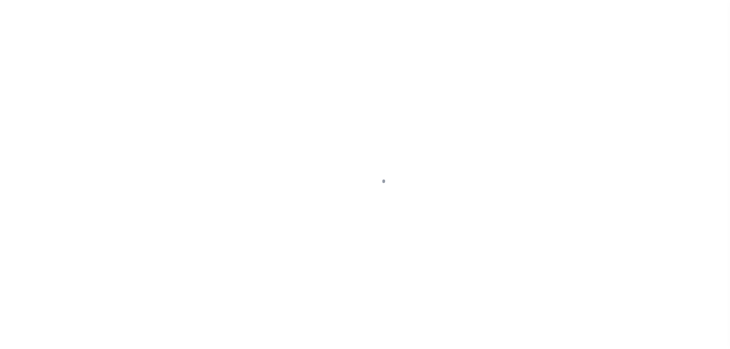
select select "DUE"
select select "20"
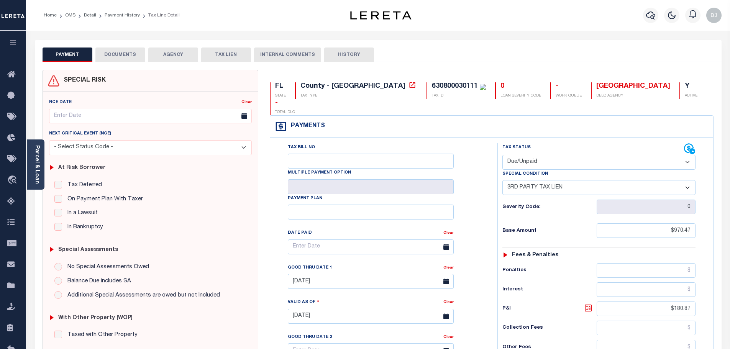
click at [589, 155] on select "- Select Status Code - Open Due/Unpaid Paid Incomplete No Tax Due Internal Refu…" at bounding box center [599, 162] width 193 height 15
select select "PYD"
click at [503, 155] on select "- Select Status Code - Open Due/Unpaid Paid Incomplete No Tax Due Internal Refu…" at bounding box center [599, 162] width 193 height 15
select select "0"
type input "[DATE]"
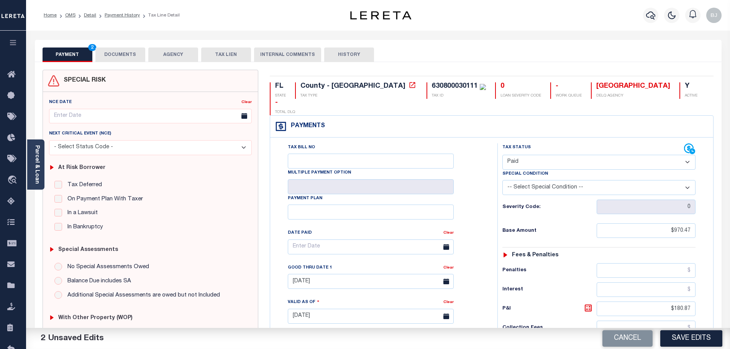
select select "28"
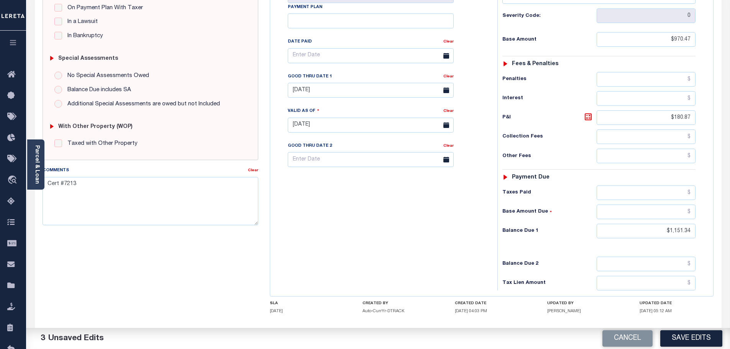
scroll to position [192, 0]
drag, startPoint x: 664, startPoint y: 217, endPoint x: 787, endPoint y: 206, distance: 123.2
click at [730, 206] on html "Home OMS Detail Payment History Tax Line Detail" at bounding box center [365, 98] width 730 height 580
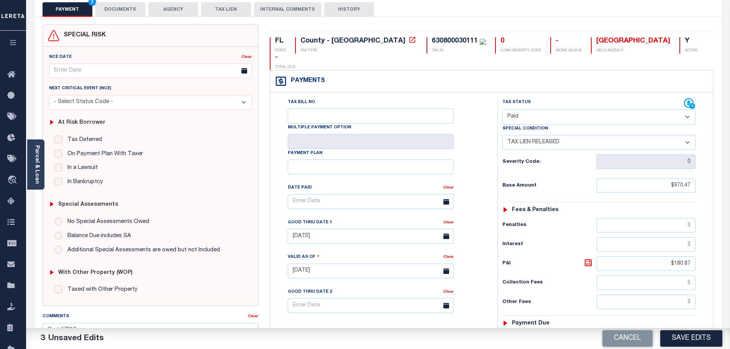
scroll to position [38, 0]
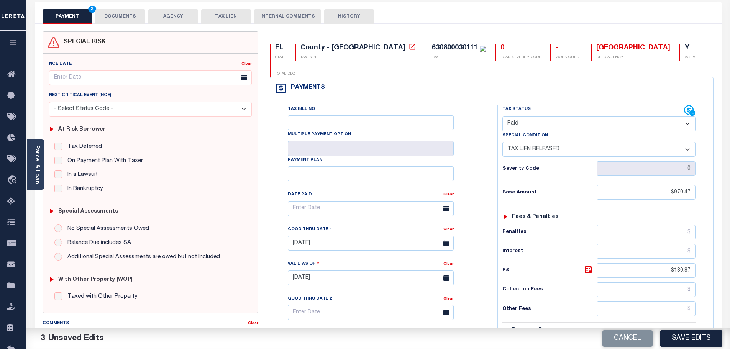
type input "$0.00"
drag, startPoint x: 125, startPoint y: 15, endPoint x: 207, endPoint y: 51, distance: 89.5
click at [125, 15] on button "DOCUMENTS" at bounding box center [120, 16] width 50 height 15
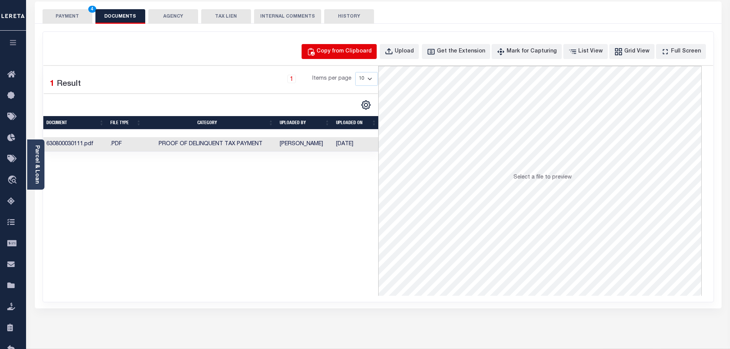
click at [372, 53] on div "Copy from Clipboard" at bounding box center [344, 52] width 55 height 8
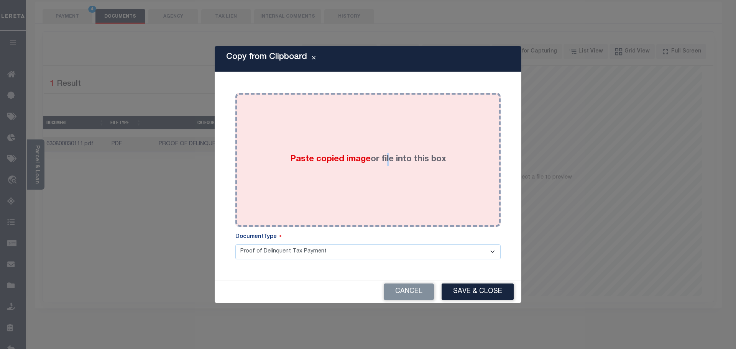
drag, startPoint x: 385, startPoint y: 95, endPoint x: 391, endPoint y: 112, distance: 18.3
click at [387, 102] on div "Paste copied image or file into this box" at bounding box center [368, 160] width 254 height 123
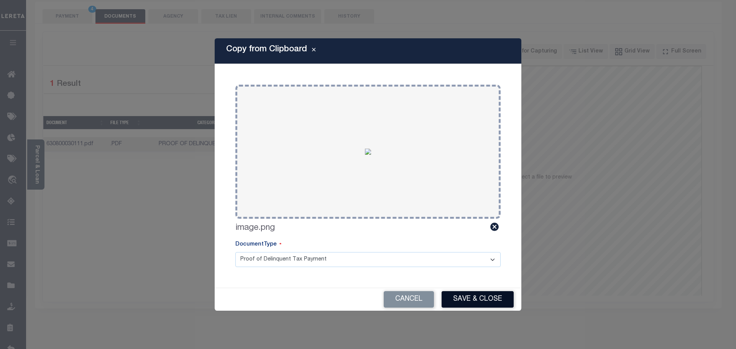
click at [477, 299] on button "Save & Close" at bounding box center [478, 299] width 72 height 16
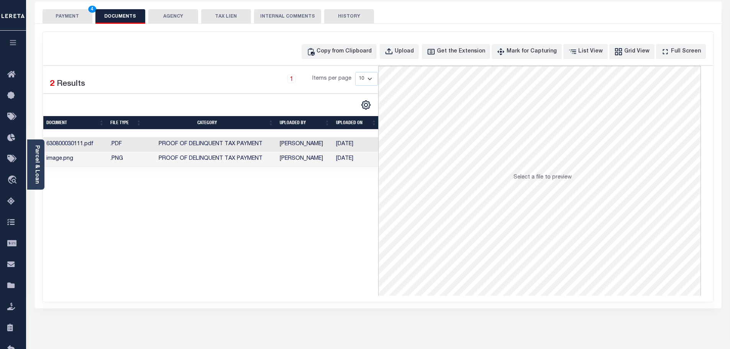
click at [63, 15] on button "PAYMENT 4" at bounding box center [68, 16] width 50 height 15
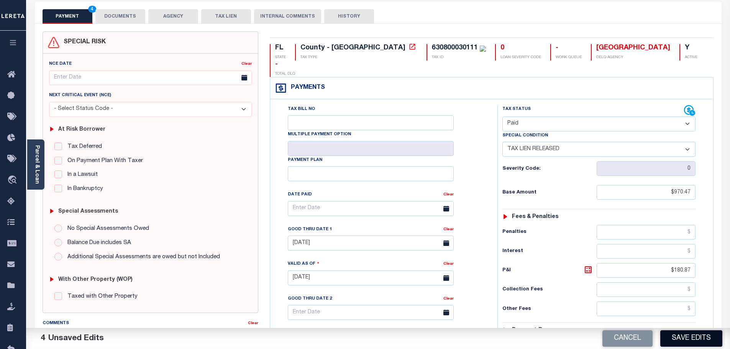
drag, startPoint x: 686, startPoint y: 347, endPoint x: 685, endPoint y: 342, distance: 4.7
click at [685, 346] on button "Save Edits" at bounding box center [692, 339] width 62 height 16
click at [685, 339] on div "Cancel Saving..." at bounding box center [554, 338] width 352 height 21
checkbox input "false"
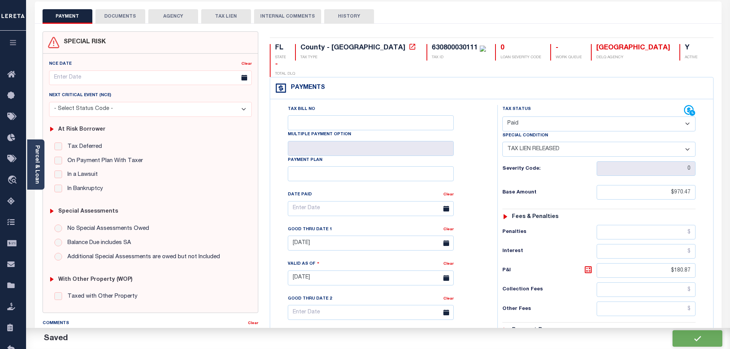
checkbox input "false"
type input "$970.47"
type input "$180.87"
type input "$0"
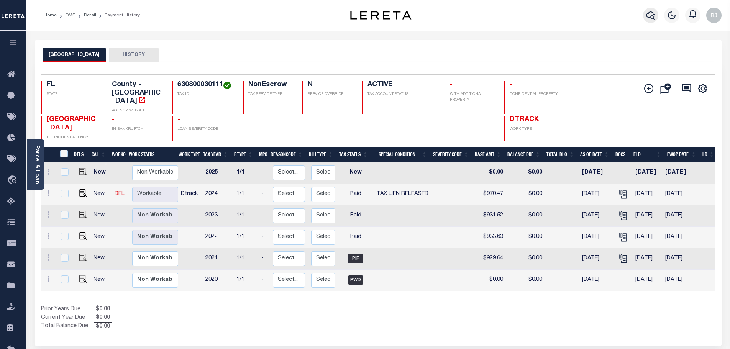
click at [650, 13] on icon "button" at bounding box center [650, 16] width 9 height 8
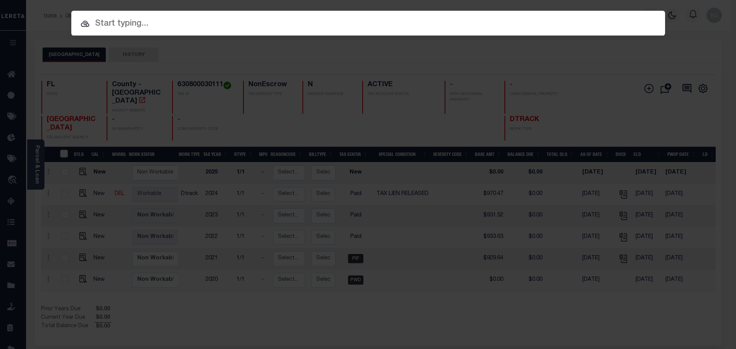
click at [385, 18] on input "text" at bounding box center [368, 23] width 594 height 13
click at [390, 27] on input "text" at bounding box center [368, 23] width 594 height 13
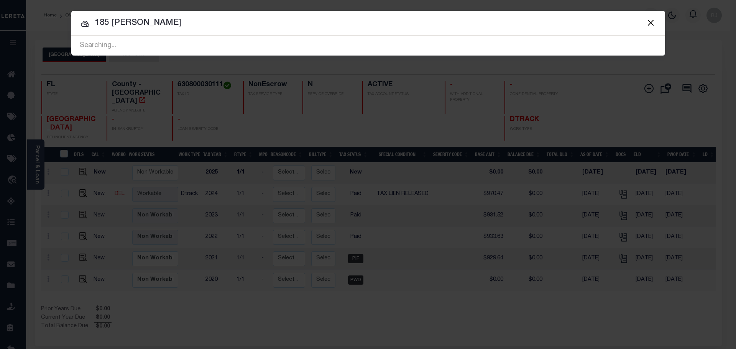
type input "185 [PERSON_NAME]"
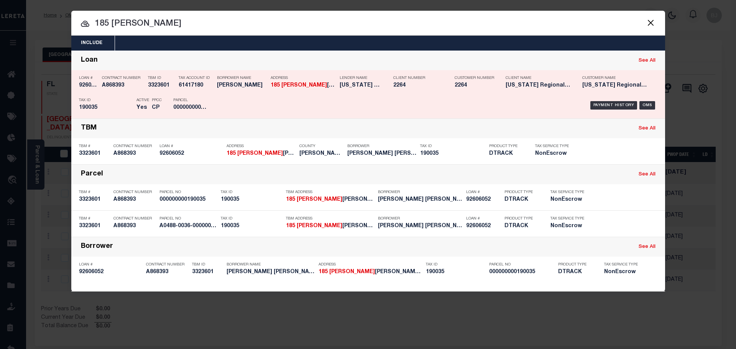
click at [162, 93] on div "TBM ID 3323601" at bounding box center [161, 83] width 27 height 22
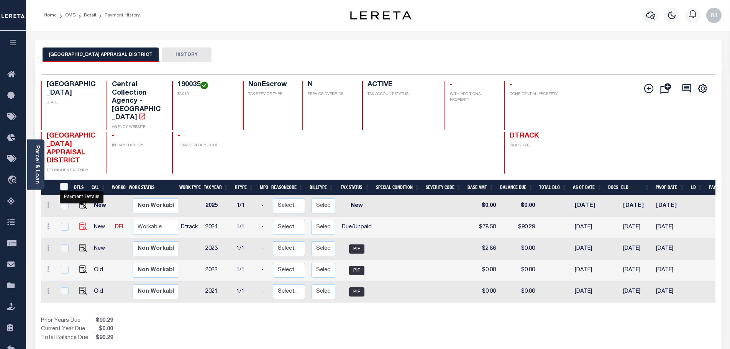
click at [82, 223] on img "" at bounding box center [83, 227] width 8 height 8
checkbox input "true"
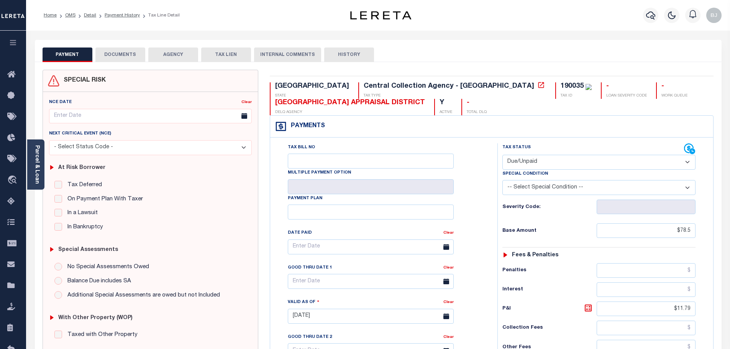
click at [553, 162] on select "- Select Status Code - Open Due/Unpaid Paid Incomplete No Tax Due Internal Refu…" at bounding box center [599, 162] width 193 height 15
select select "PYD"
click at [503, 155] on select "- Select Status Code - Open Due/Unpaid Paid Incomplete No Tax Due Internal Refu…" at bounding box center [599, 162] width 193 height 15
type input "[DATE]"
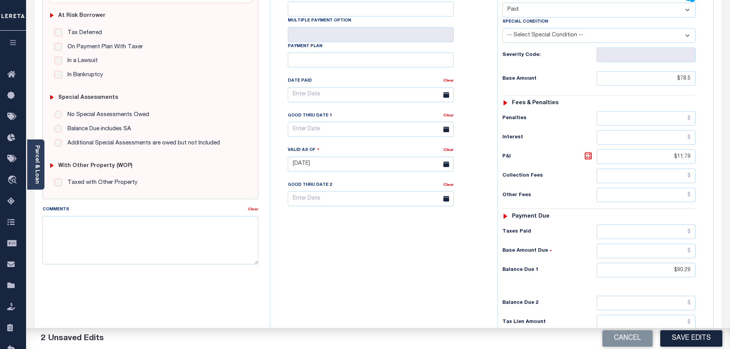
scroll to position [153, 0]
drag, startPoint x: 657, startPoint y: 265, endPoint x: 714, endPoint y: 265, distance: 57.1
click at [714, 265] on div "Payments Warning! Search Status is not "Completed", amounts can not be keyed. T…" at bounding box center [492, 148] width 444 height 373
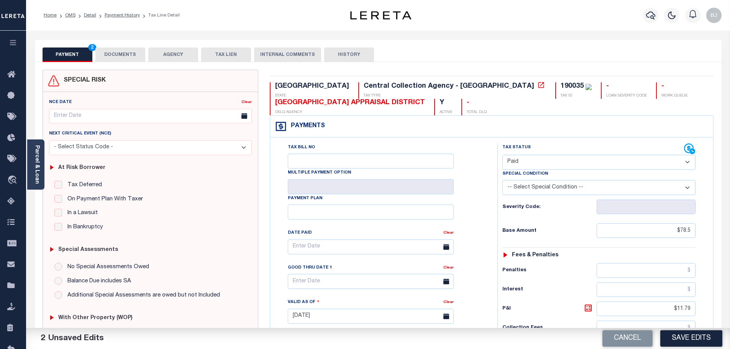
type input "$0.00"
click at [129, 51] on button "DOCUMENTS" at bounding box center [120, 55] width 50 height 15
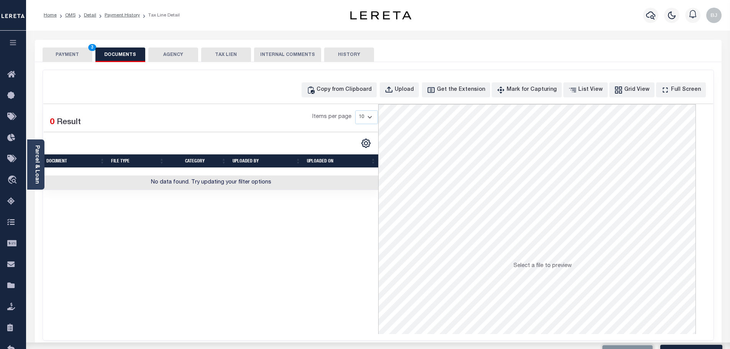
click at [417, 108] on div "Selected 0 Result Items per page 10 25 50 100" at bounding box center [378, 219] width 670 height 231
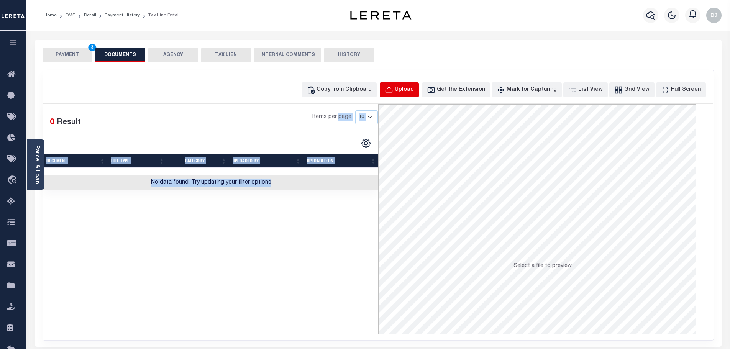
click at [413, 86] on div "Upload" at bounding box center [404, 90] width 19 height 8
select select "POP"
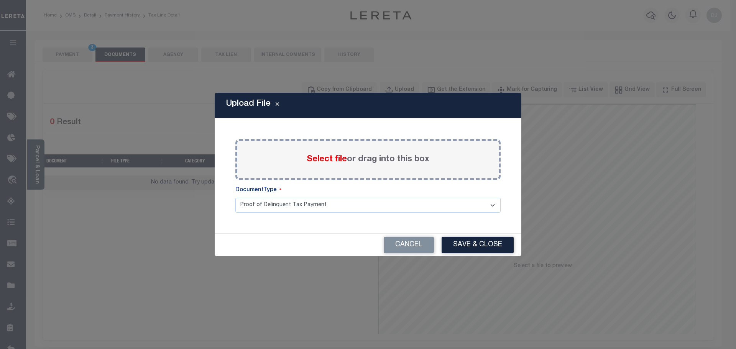
click at [328, 161] on span "Select file" at bounding box center [327, 159] width 40 height 8
click at [0, 0] on input "Select file or drag into this box" at bounding box center [0, 0] width 0 height 0
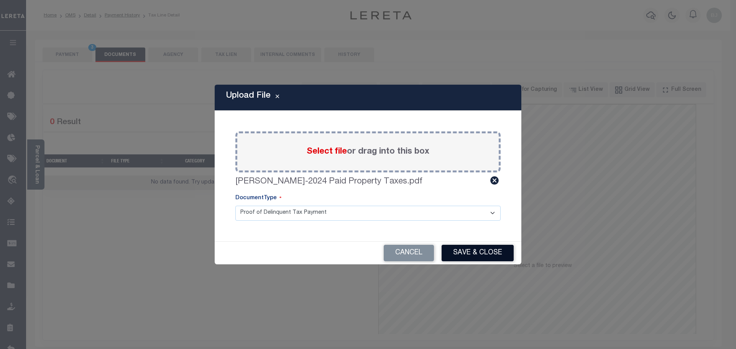
click at [492, 257] on button "Save & Close" at bounding box center [478, 253] width 72 height 16
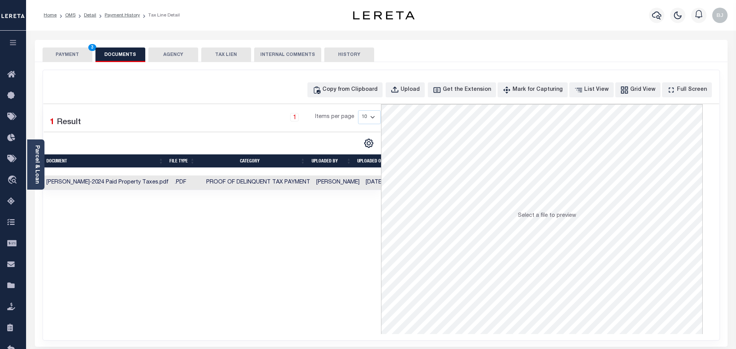
click at [72, 60] on button "PAYMENT 3" at bounding box center [68, 55] width 50 height 15
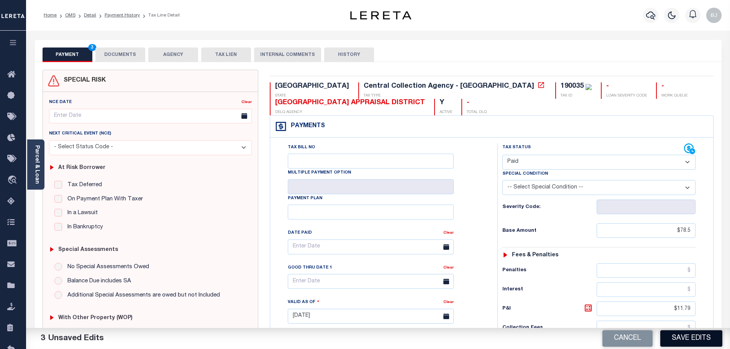
click at [687, 339] on button "Save Edits" at bounding box center [692, 339] width 62 height 16
checkbox input "false"
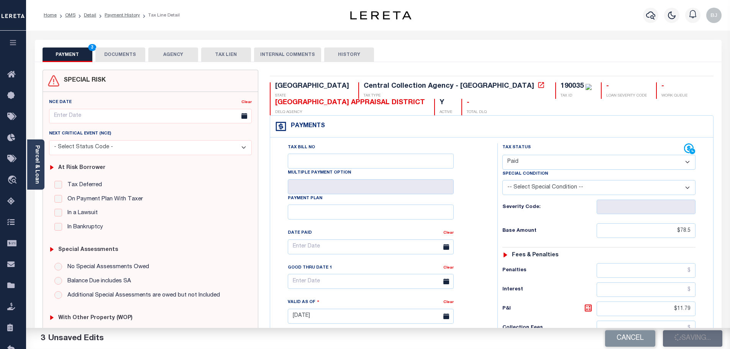
type input "$78.5"
type input "$11.79"
type input "$0"
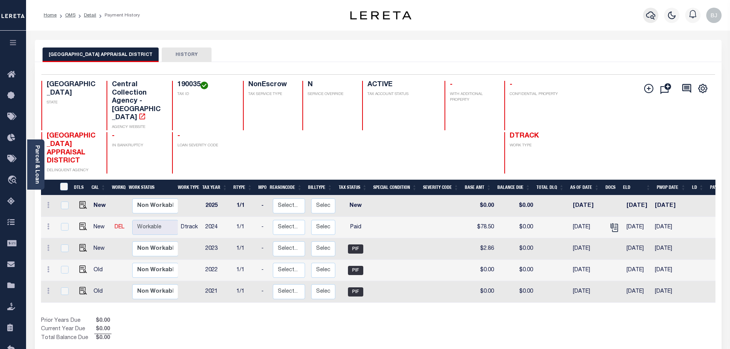
click at [655, 14] on icon "button" at bounding box center [650, 15] width 9 height 9
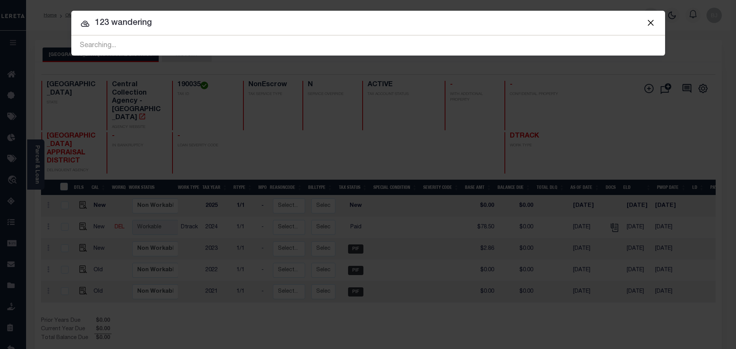
type input "123 wandering"
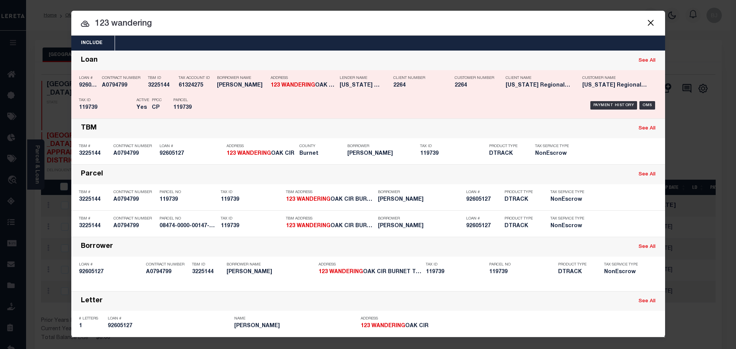
click at [436, 90] on div "Client Number 2264" at bounding box center [418, 83] width 50 height 22
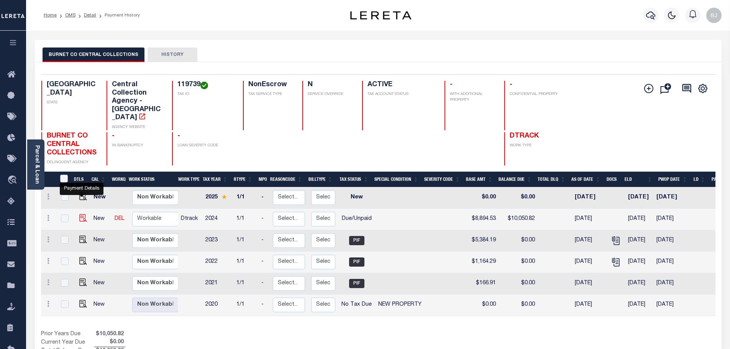
click at [85, 214] on img "" at bounding box center [83, 218] width 8 height 8
checkbox input "true"
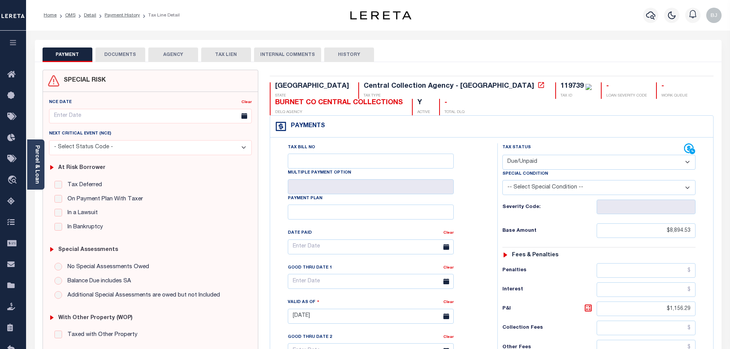
click at [146, 55] on div "PAYMENT DOCUMENTS AGENCY DELINQUENT PAYEE TAX LIEN HISTORY" at bounding box center [379, 55] width 672 height 14
click at [136, 54] on button "DOCUMENTS" at bounding box center [120, 55] width 50 height 15
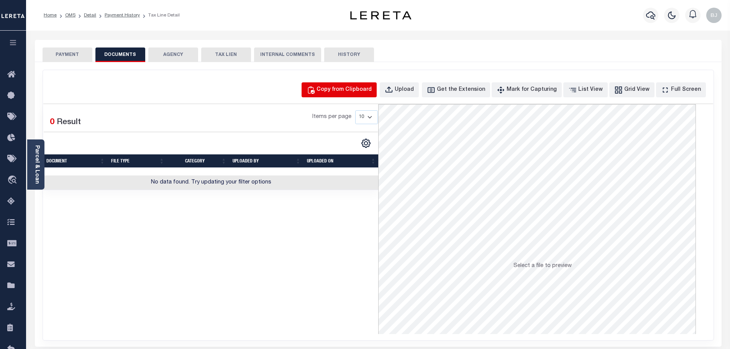
click at [369, 90] on div "Copy from Clipboard" at bounding box center [344, 90] width 55 height 8
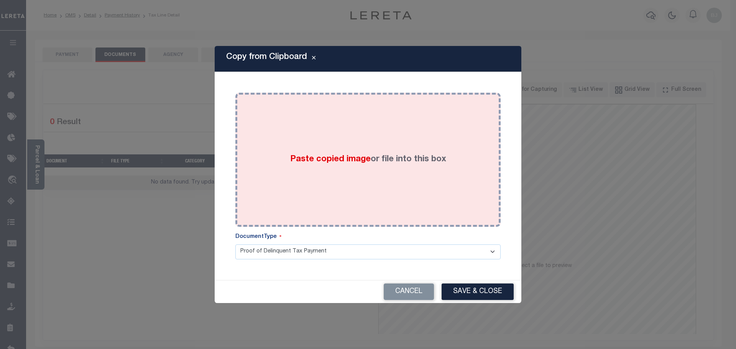
click at [398, 156] on label "Paste copied image or file into this box" at bounding box center [368, 159] width 156 height 13
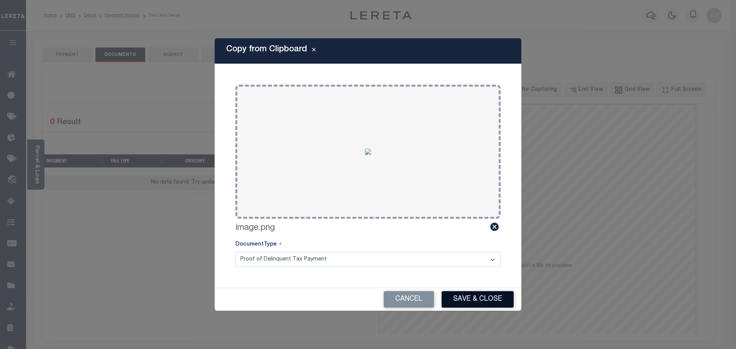
click at [471, 293] on button "Save & Close" at bounding box center [478, 299] width 72 height 16
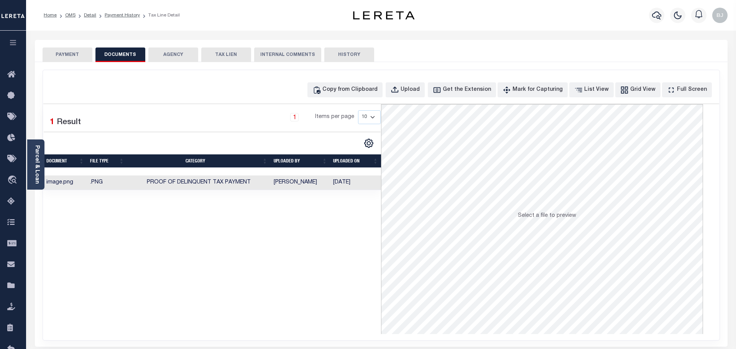
click at [81, 56] on button "PAYMENT" at bounding box center [68, 55] width 50 height 15
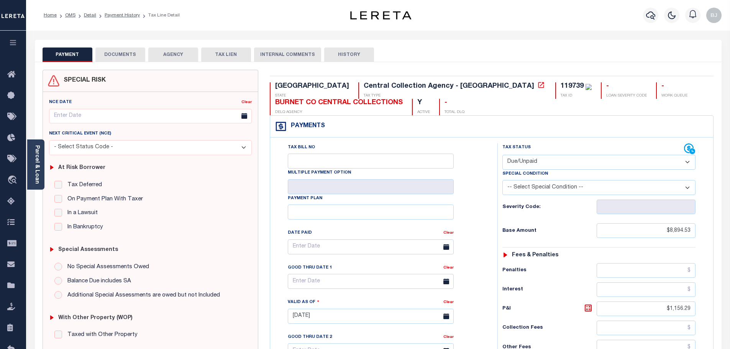
drag, startPoint x: 613, startPoint y: 153, endPoint x: 603, endPoint y: 164, distance: 15.2
click at [612, 158] on div "Tax Status Status Open Paid" at bounding box center [599, 156] width 193 height 26
drag, startPoint x: 603, startPoint y: 164, endPoint x: 594, endPoint y: 168, distance: 9.6
click at [599, 166] on select "- Select Status Code - Open Due/Unpaid Paid Incomplete No Tax Due Internal Refu…" at bounding box center [599, 162] width 193 height 15
select select "PYD"
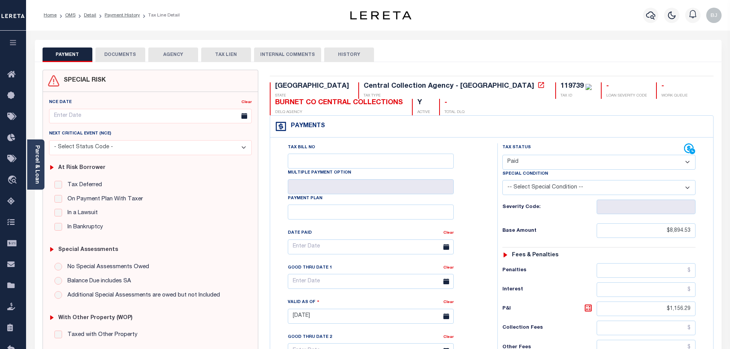
click at [503, 155] on select "- Select Status Code - Open Due/Unpaid Paid Incomplete No Tax Due Internal Refu…" at bounding box center [599, 162] width 193 height 15
type input "[DATE]"
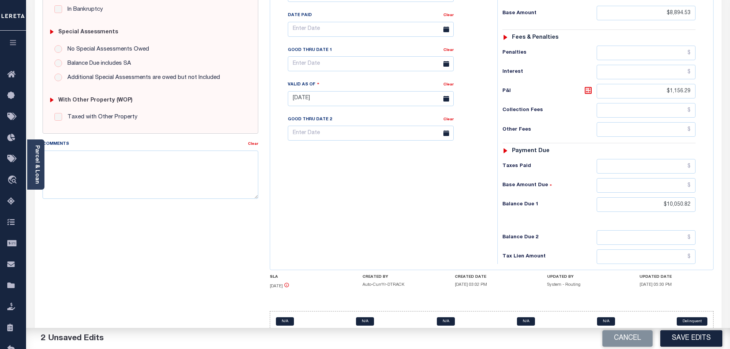
scroll to position [230, 0]
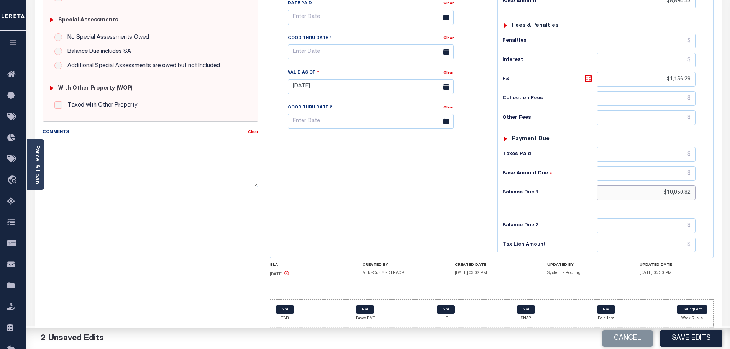
drag, startPoint x: 659, startPoint y: 187, endPoint x: 729, endPoint y: 187, distance: 70.2
click at [729, 187] on div "Parcel & Loan Tax Bill Details 119739" at bounding box center [378, 75] width 704 height 548
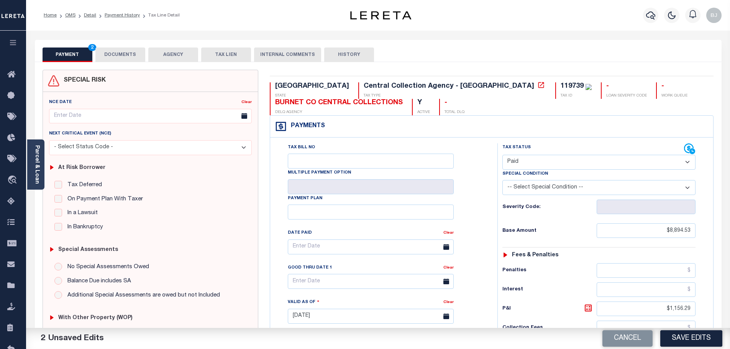
type input "$0.00"
click at [101, 60] on button "DOCUMENTS" at bounding box center [120, 55] width 50 height 15
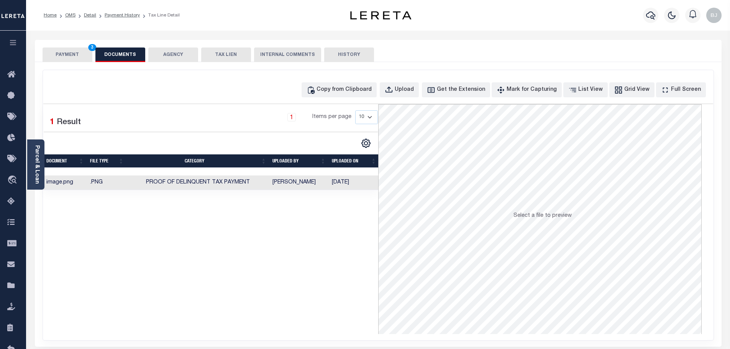
click at [80, 52] on button "PAYMENT 3" at bounding box center [68, 55] width 50 height 15
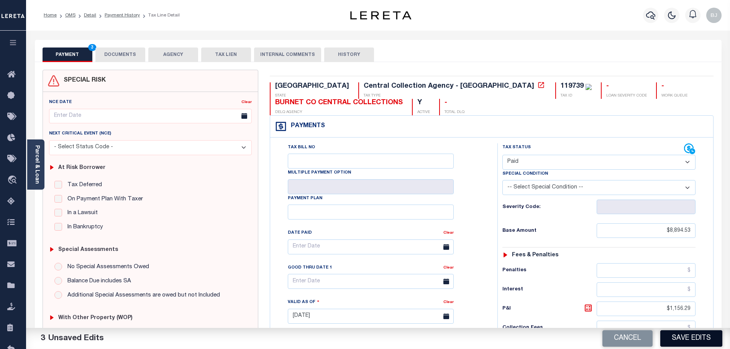
click at [686, 335] on button "Save Edits" at bounding box center [692, 339] width 62 height 16
checkbox input "false"
type input "$8,894.53"
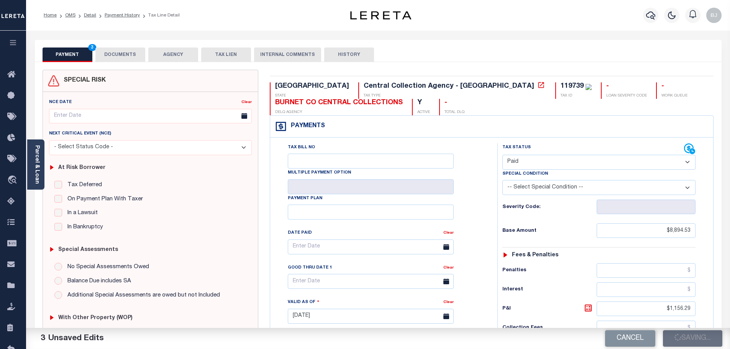
type input "$1,156.29"
type input "$0"
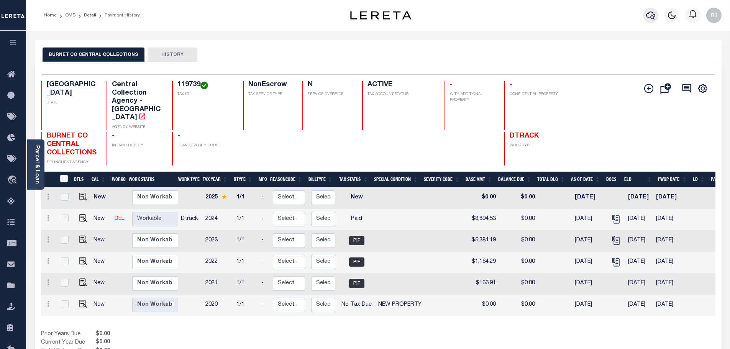
click at [652, 12] on icon "button" at bounding box center [650, 15] width 9 height 9
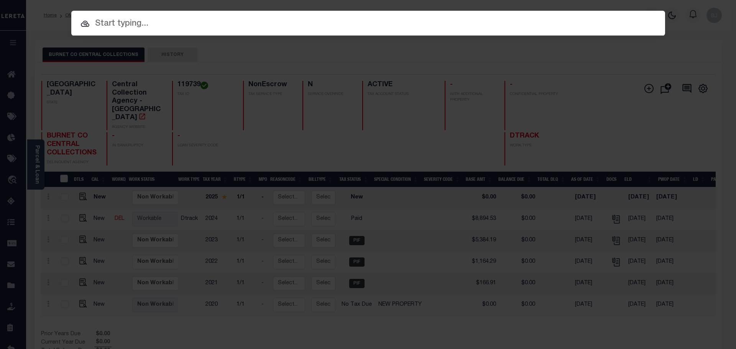
click at [559, 19] on input "text" at bounding box center [368, 23] width 594 height 13
paste input "92605356"
type input "92605356"
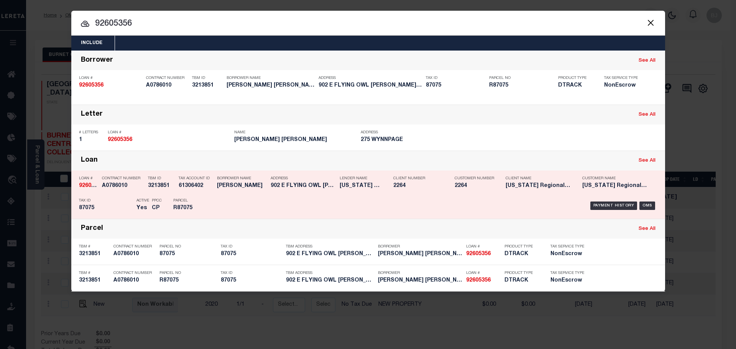
click at [219, 189] on h5 "STEVEN GARCIA" at bounding box center [242, 186] width 50 height 7
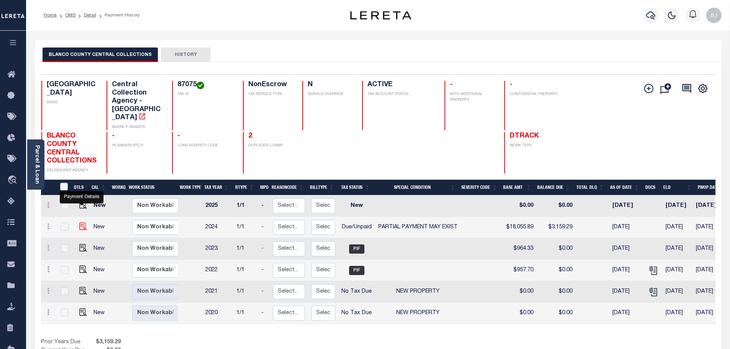
click at [79, 223] on img "" at bounding box center [83, 227] width 8 height 8
checkbox input "true"
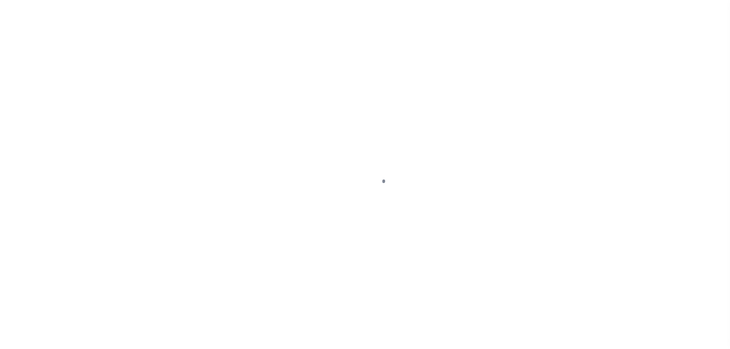
select select "DUE"
select select "15"
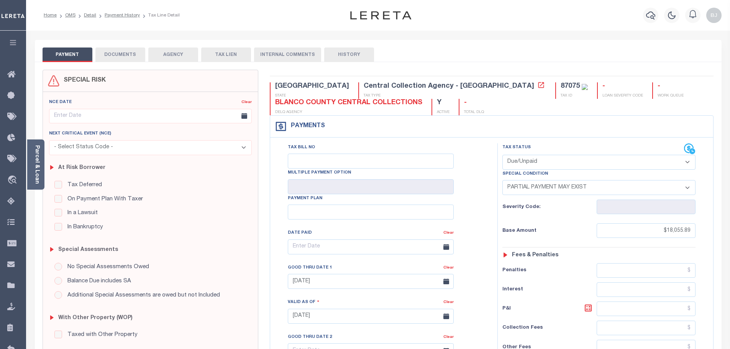
click at [119, 59] on body "Home OMS Detail Payment History Tax Line Detail" at bounding box center [365, 290] width 730 height 581
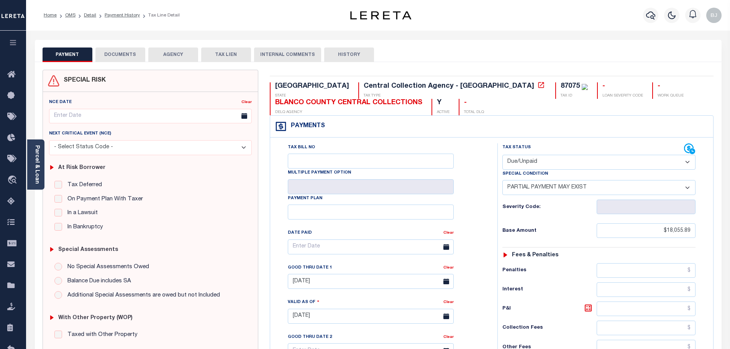
click at [117, 55] on button "DOCUMENTS" at bounding box center [120, 55] width 50 height 15
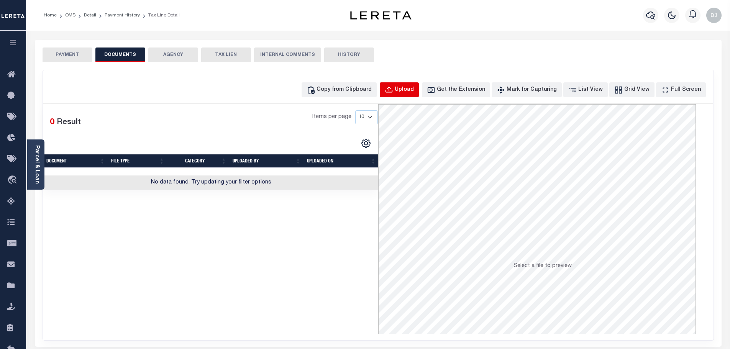
click at [414, 87] on div "Upload" at bounding box center [404, 90] width 19 height 8
select select "POP"
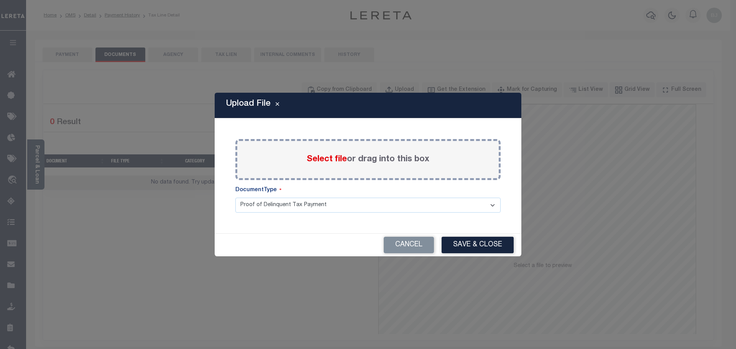
click at [308, 160] on span "Select file" at bounding box center [327, 159] width 40 height 8
click at [0, 0] on input "Select file or drag into this box" at bounding box center [0, 0] width 0 height 0
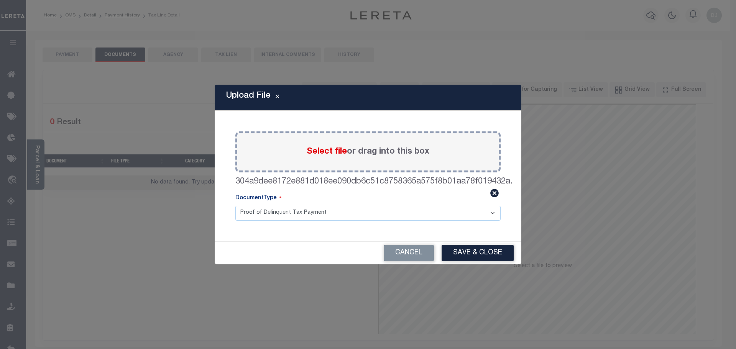
drag, startPoint x: 491, startPoint y: 251, endPoint x: 405, endPoint y: 231, distance: 88.3
click at [490, 251] on button "Save & Close" at bounding box center [478, 253] width 72 height 16
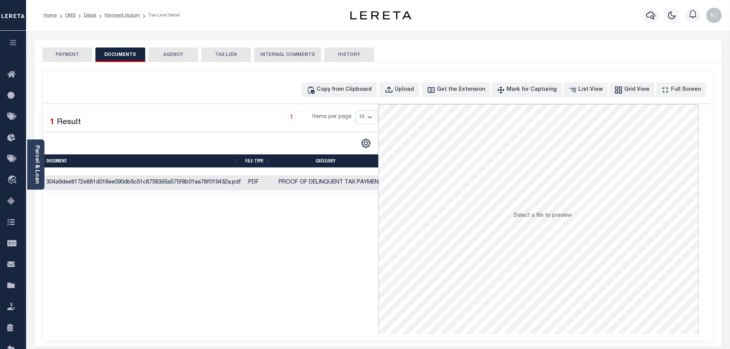
click at [69, 54] on button "PAYMENT" at bounding box center [68, 55] width 50 height 15
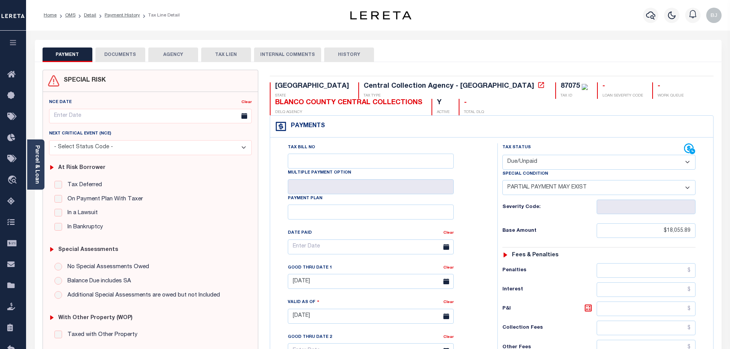
drag, startPoint x: 558, startPoint y: 158, endPoint x: 553, endPoint y: 169, distance: 12.3
click at [558, 158] on select "- Select Status Code - Open Due/Unpaid Paid Incomplete No Tax Due Internal Refu…" at bounding box center [599, 162] width 193 height 15
select select "PYD"
click at [503, 155] on select "- Select Status Code - Open Due/Unpaid Paid Incomplete No Tax Due Internal Refu…" at bounding box center [599, 162] width 193 height 15
select select "0"
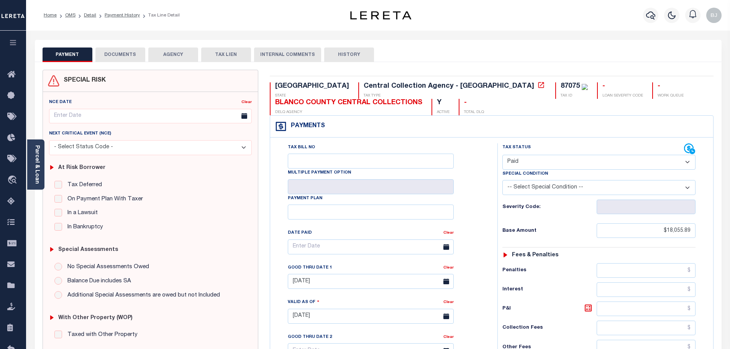
type input "09/04/2025"
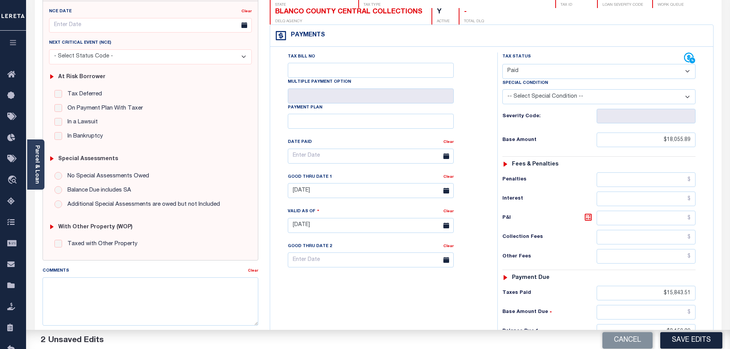
scroll to position [115, 0]
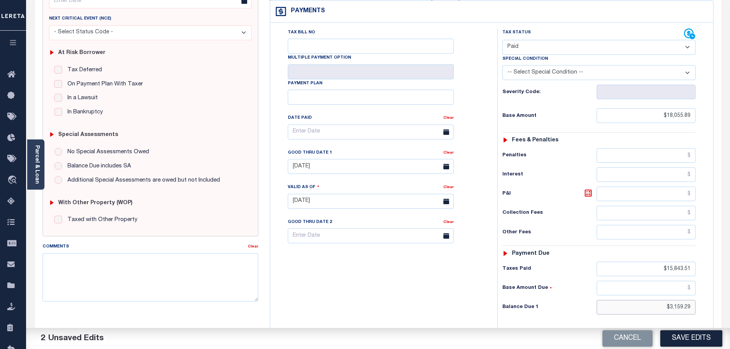
drag, startPoint x: 659, startPoint y: 305, endPoint x: 730, endPoint y: 306, distance: 70.9
click at [730, 306] on div "Parcel & Loan Tax Bill Details 87075 1/1" at bounding box center [378, 190] width 704 height 548
type input "$0.00"
click at [699, 337] on button "Save Edits" at bounding box center [692, 339] width 62 height 16
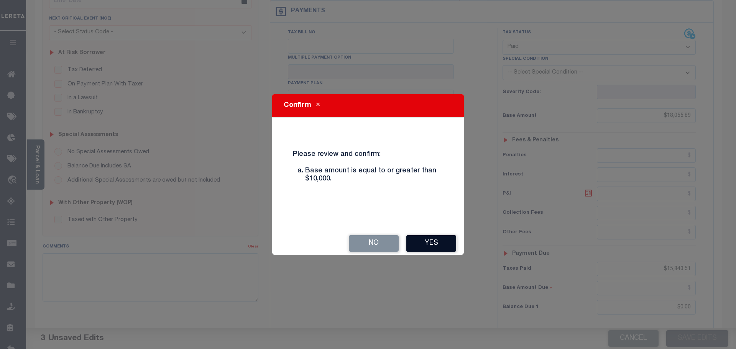
click at [442, 243] on button "Yes" at bounding box center [431, 243] width 50 height 16
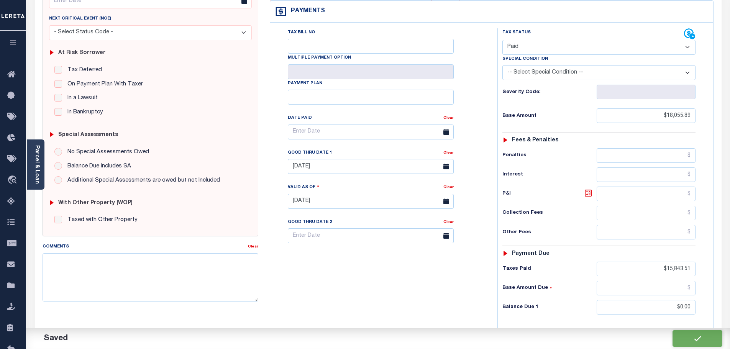
checkbox input "false"
type input "$18,055.89"
type input "$15,843.51"
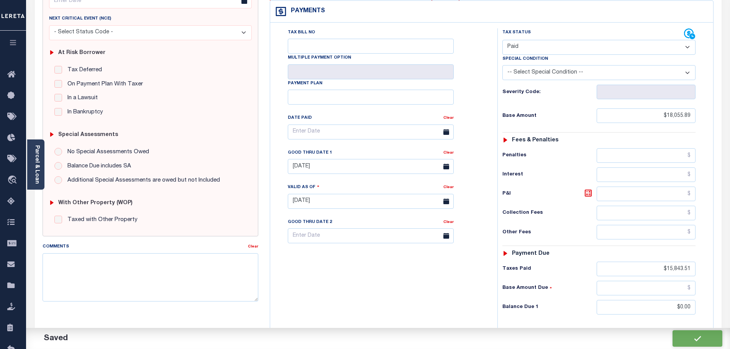
type input "$0"
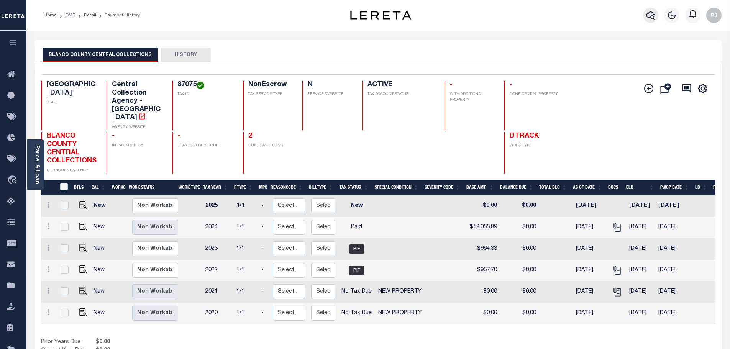
click at [654, 16] on icon "button" at bounding box center [650, 15] width 9 height 9
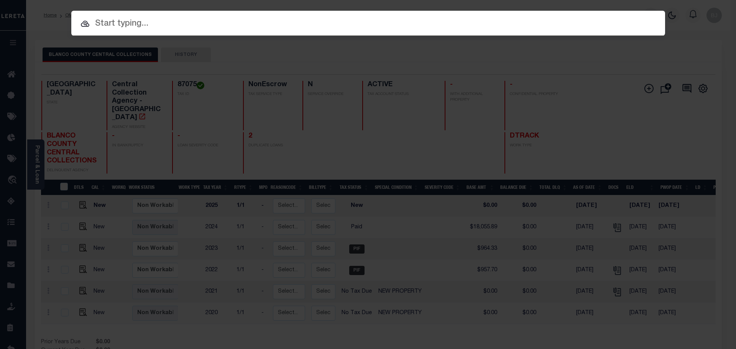
click at [273, 25] on input "text" at bounding box center [368, 23] width 594 height 13
paste input "101283672"
type input "101283672"
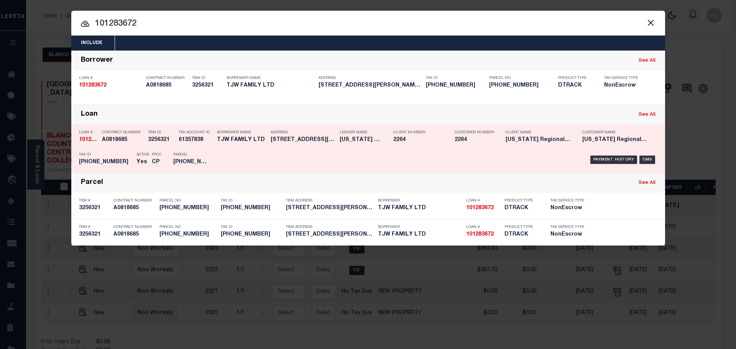
click at [185, 147] on div "Tax Account ID 61357838" at bounding box center [196, 138] width 35 height 22
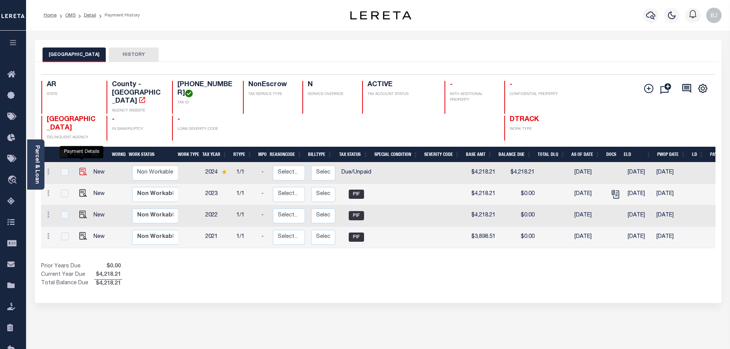
click at [84, 168] on img "" at bounding box center [83, 172] width 8 height 8
checkbox input "true"
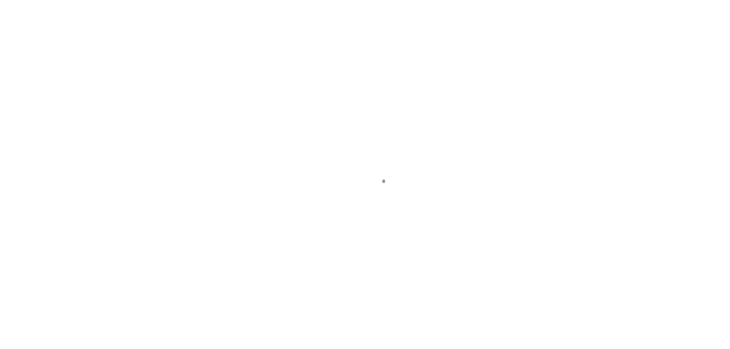
select select "DUE"
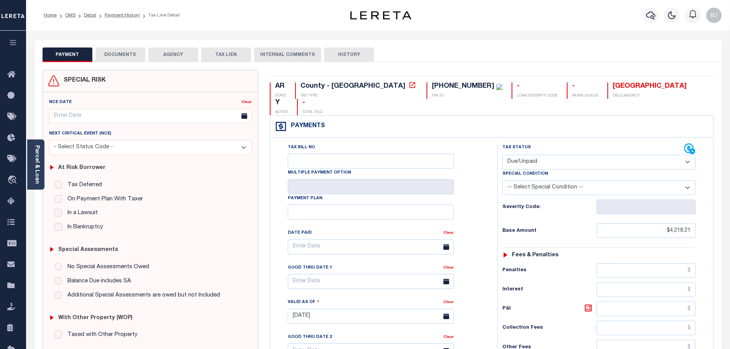
click at [148, 51] on button "AGENCY" at bounding box center [173, 55] width 50 height 15
click at [140, 51] on button "DOCUMENTS" at bounding box center [120, 55] width 50 height 15
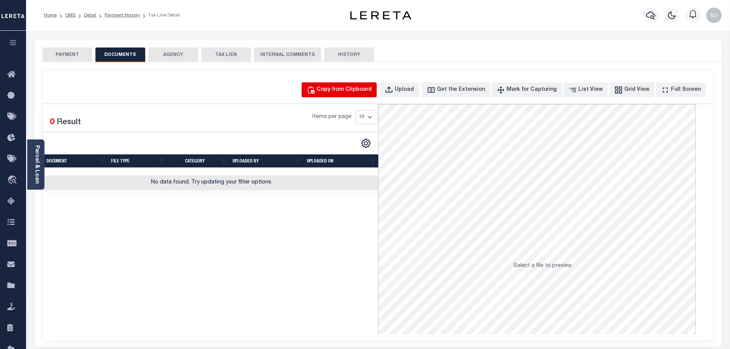
drag, startPoint x: 367, startPoint y: 106, endPoint x: 370, endPoint y: 94, distance: 12.3
click at [367, 105] on div "Selected 0 Result Items per page 10 25 50 100" at bounding box center [210, 147] width 335 height 86
click at [370, 94] on div "Copy from Clipboard" at bounding box center [344, 90] width 55 height 8
select select "POP"
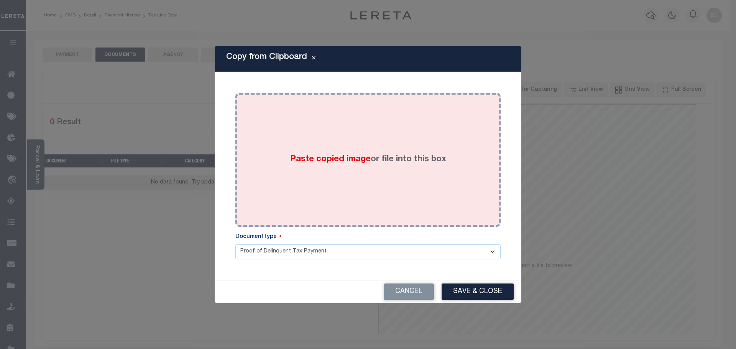
click at [370, 206] on div "Paste copied image or file into this box" at bounding box center [368, 160] width 254 height 123
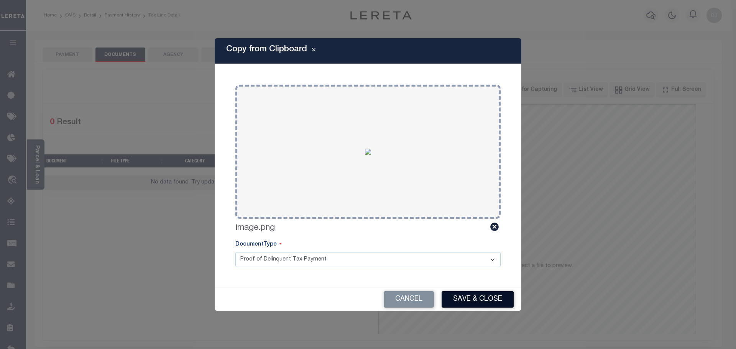
click at [476, 297] on button "Save & Close" at bounding box center [478, 299] width 72 height 16
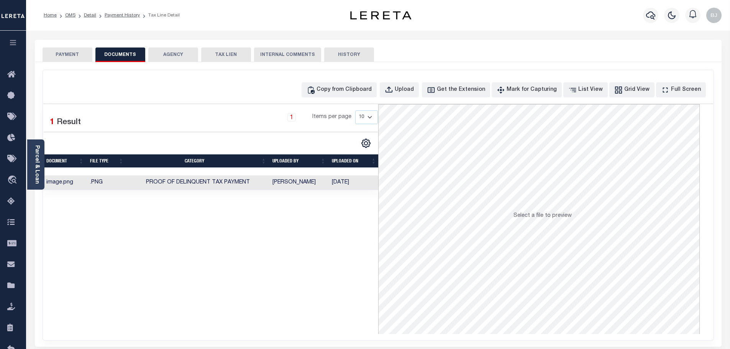
click at [57, 52] on button "PAYMENT" at bounding box center [68, 55] width 50 height 15
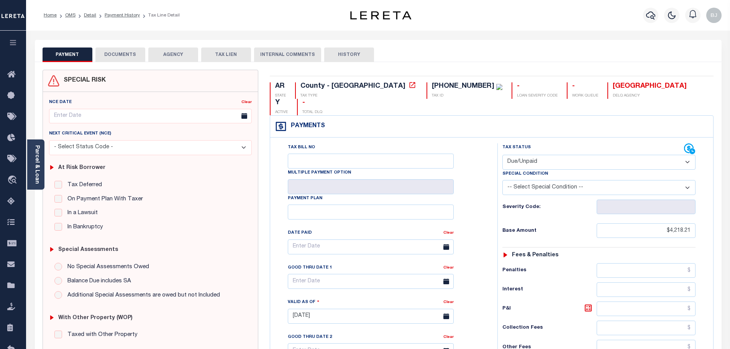
click at [603, 155] on select "- Select Status Code - Open Due/Unpaid Paid Incomplete No Tax Due Internal Refu…" at bounding box center [599, 162] width 193 height 15
select select "PYD"
click at [503, 155] on select "- Select Status Code - Open Due/Unpaid Paid Incomplete No Tax Due Internal Refu…" at bounding box center [599, 162] width 193 height 15
type input "[DATE]"
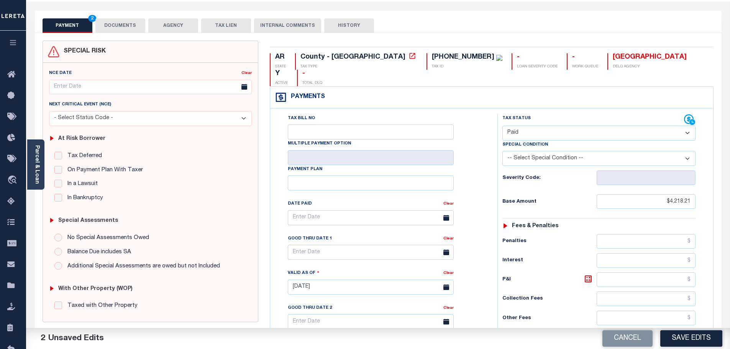
scroll to position [153, 0]
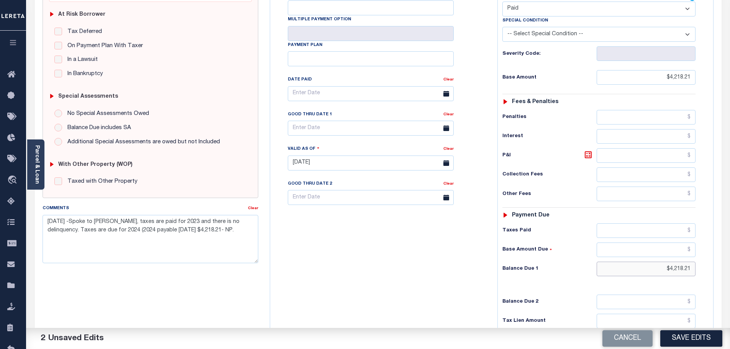
drag, startPoint x: 650, startPoint y: 258, endPoint x: 737, endPoint y: 251, distance: 87.0
click at [730, 251] on html "Home OMS Detail Payment History Tax Line Detail" at bounding box center [365, 138] width 730 height 583
type input "$0.00"
click at [247, 211] on div "Comments" at bounding box center [146, 209] width 206 height 11
click at [255, 211] on link "Clear" at bounding box center [253, 209] width 10 height 4
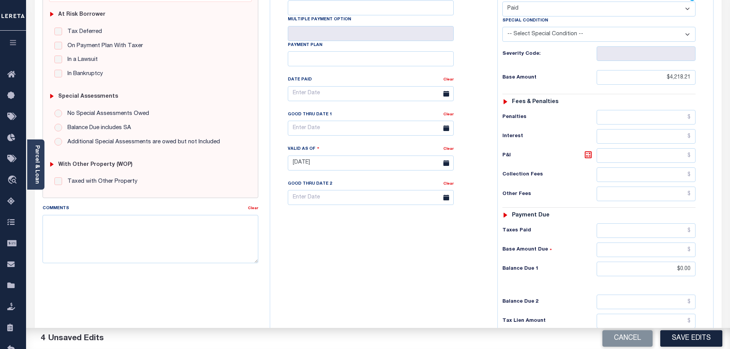
click at [696, 337] on button "Save Edits" at bounding box center [692, 339] width 62 height 16
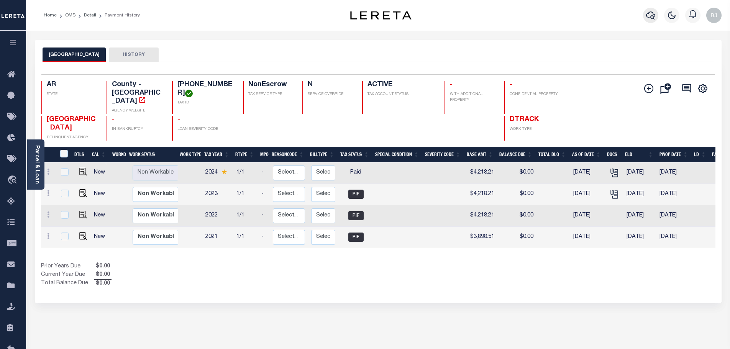
click at [653, 16] on icon "button" at bounding box center [650, 15] width 9 height 9
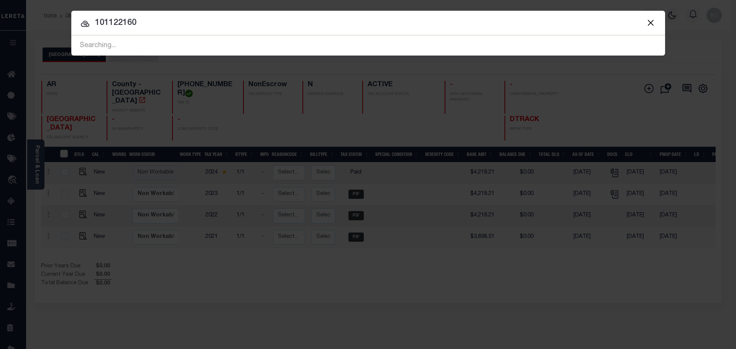
type input "101122160"
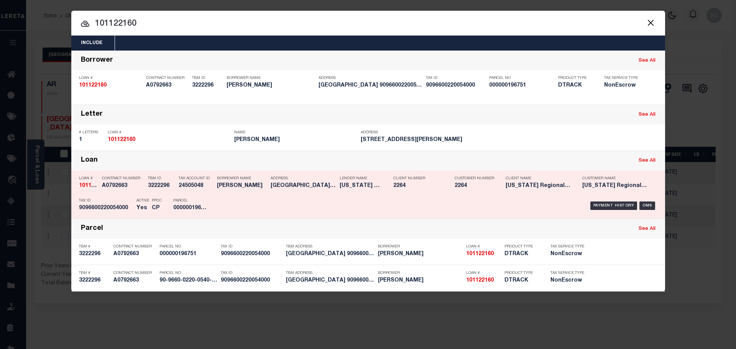
click at [330, 185] on h5 "[GEOGRAPHIC_DATA] 9096600220054000" at bounding box center [303, 186] width 65 height 7
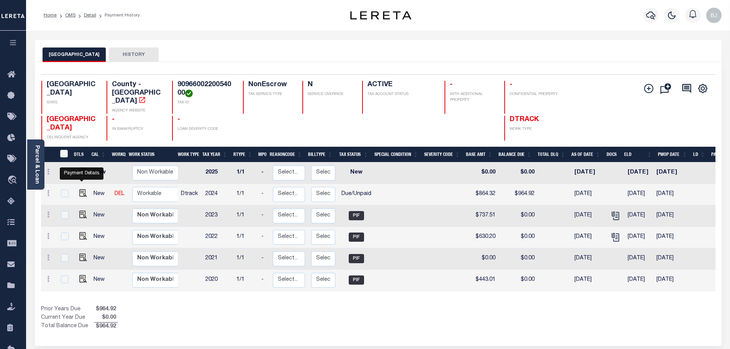
click at [77, 191] on link at bounding box center [82, 193] width 12 height 5
checkbox input "true"
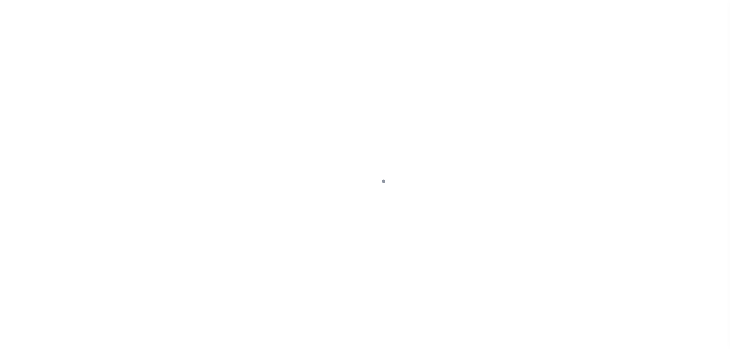
select select "DUE"
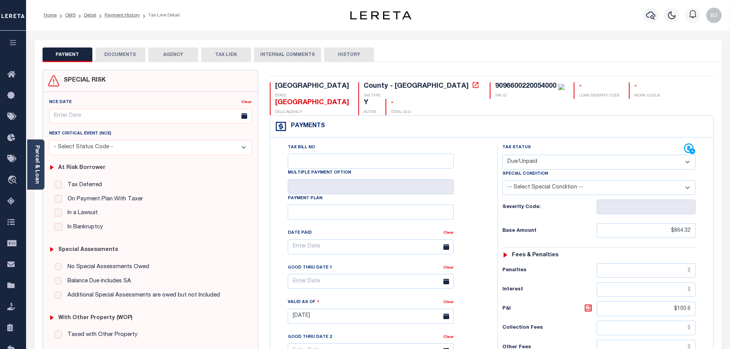
click at [110, 55] on button "DOCUMENTS" at bounding box center [120, 55] width 50 height 15
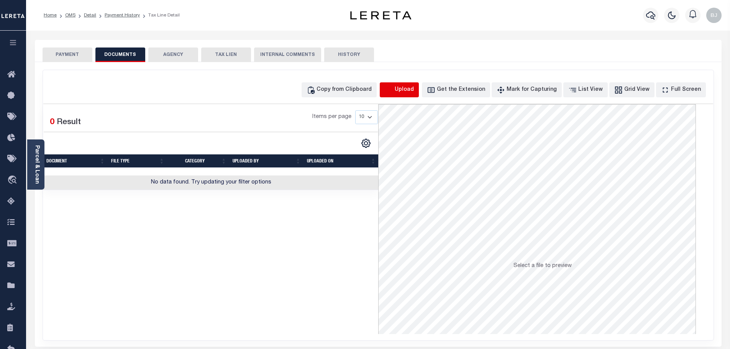
click at [393, 90] on icon "button" at bounding box center [389, 90] width 8 height 8
select select "POP"
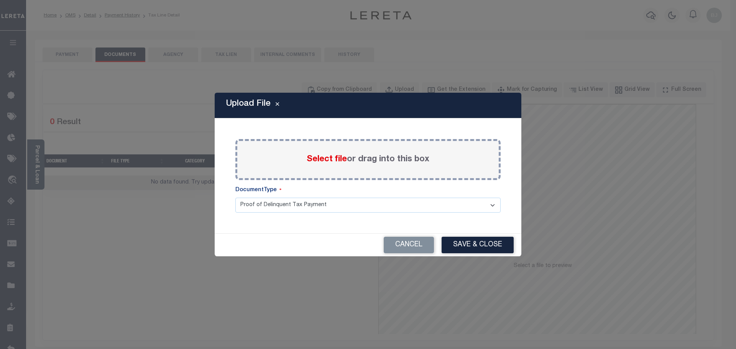
click at [322, 158] on span "Select file" at bounding box center [327, 159] width 40 height 8
click at [0, 0] on input "Select file or drag into this box" at bounding box center [0, 0] width 0 height 0
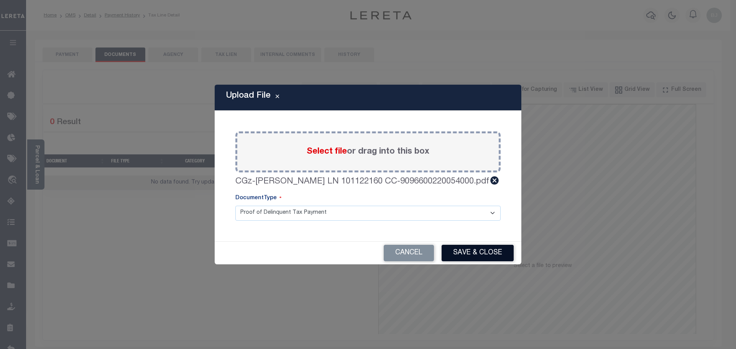
click at [460, 255] on button "Save & Close" at bounding box center [478, 253] width 72 height 16
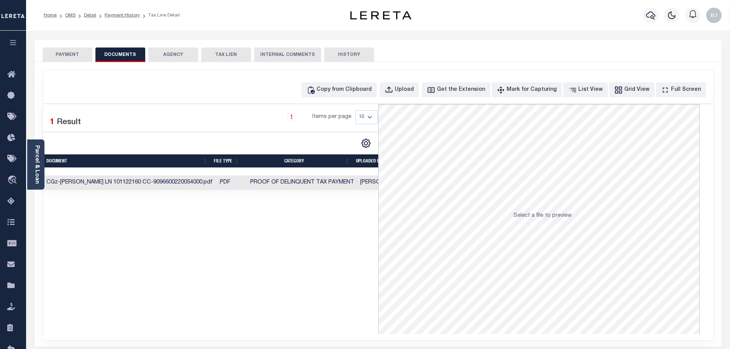
click at [62, 55] on button "PAYMENT" at bounding box center [68, 55] width 50 height 15
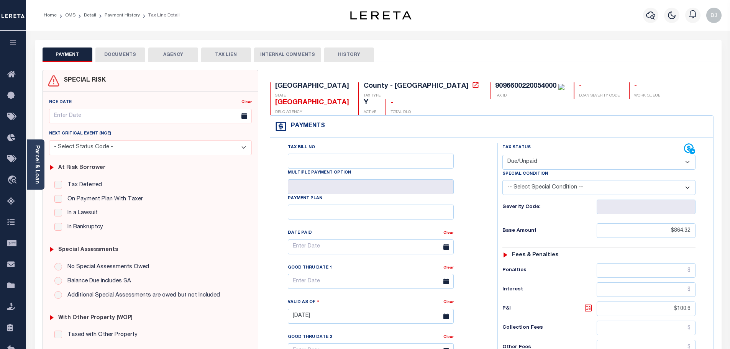
click at [584, 170] on div "Special Condition" at bounding box center [599, 175] width 193 height 11
drag, startPoint x: 580, startPoint y: 146, endPoint x: 571, endPoint y: 151, distance: 10.5
click at [580, 155] on select "- Select Status Code - Open Due/Unpaid Paid Incomplete No Tax Due Internal Refu…" at bounding box center [599, 162] width 193 height 15
select select "PYD"
click at [503, 155] on select "- Select Status Code - Open Due/Unpaid Paid Incomplete No Tax Due Internal Refu…" at bounding box center [599, 162] width 193 height 15
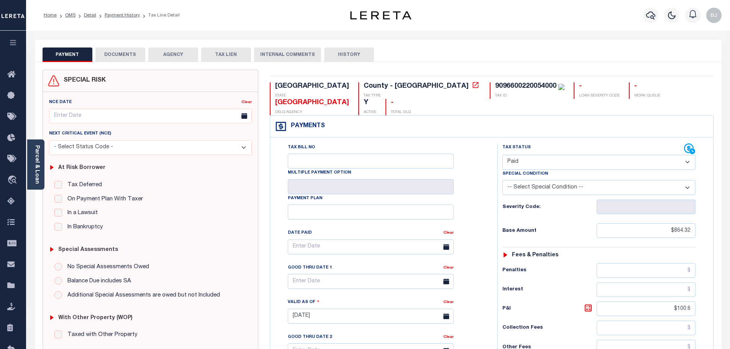
type input "[DATE]"
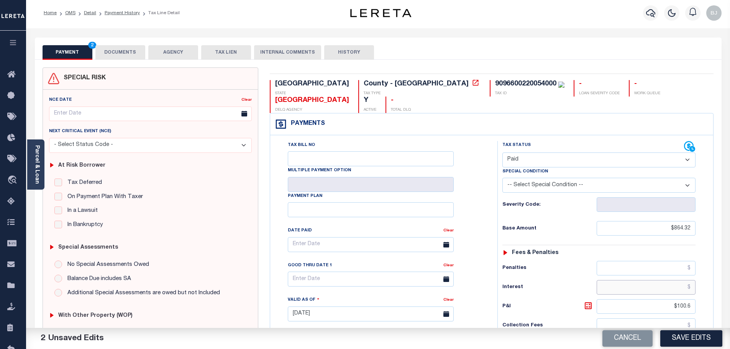
click at [673, 280] on input "text" at bounding box center [646, 287] width 99 height 15
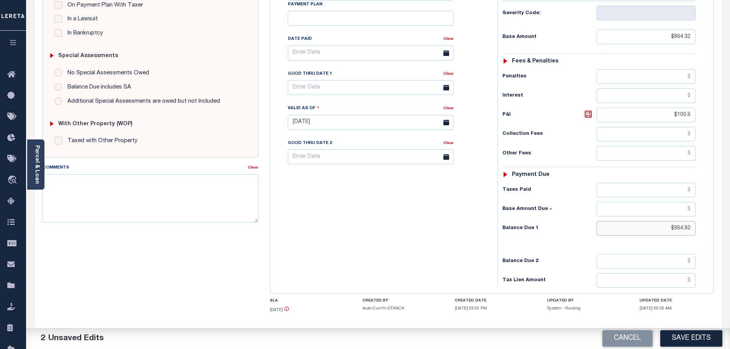
drag, startPoint x: 688, startPoint y: 211, endPoint x: 752, endPoint y: 207, distance: 63.4
click at [730, 207] on html "Home OMS Detail Payment History Tax Line Detail" at bounding box center [365, 95] width 730 height 579
type input "$0.00"
click at [709, 341] on button "Save Edits" at bounding box center [692, 339] width 62 height 16
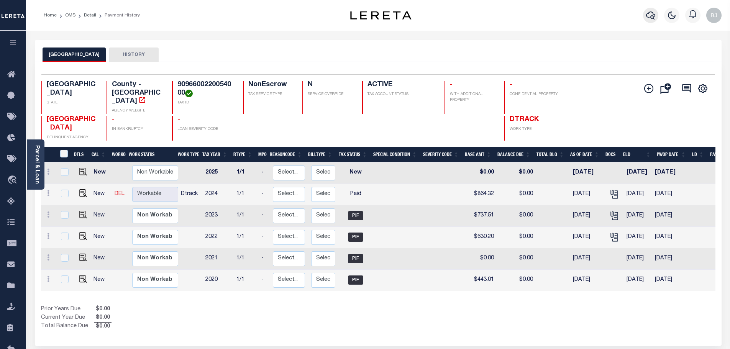
click at [651, 11] on button "button" at bounding box center [650, 15] width 15 height 15
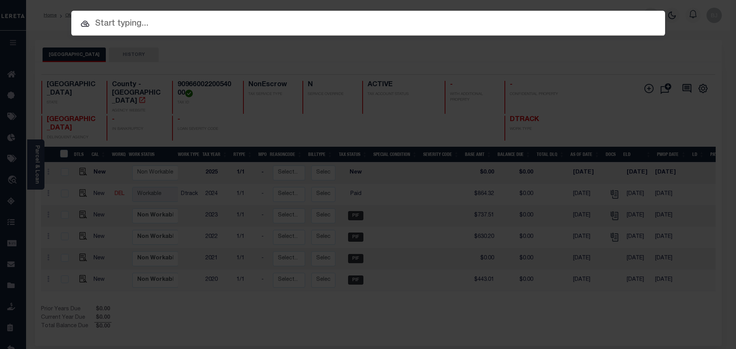
paste input "101281813"
type input "101281813"
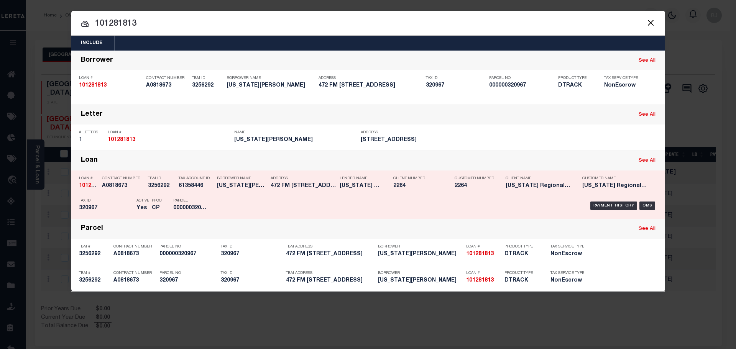
click at [338, 192] on div "Lender Name [US_STATE] Regional Bank" at bounding box center [361, 184] width 54 height 22
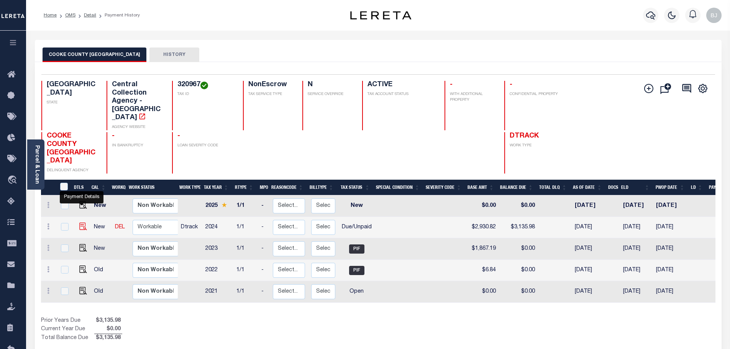
click at [79, 223] on img "" at bounding box center [83, 227] width 8 height 8
checkbox input "true"
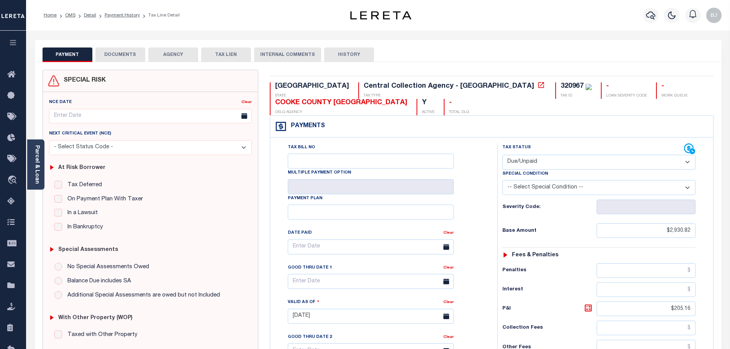
click at [543, 163] on select "- Select Status Code - Open Due/Unpaid Paid Incomplete No Tax Due Internal Refu…" at bounding box center [599, 162] width 193 height 15
select select "PYD"
click at [503, 155] on select "- Select Status Code - Open Due/Unpaid Paid Incomplete No Tax Due Internal Refu…" at bounding box center [599, 162] width 193 height 15
type input "09/04/2025"
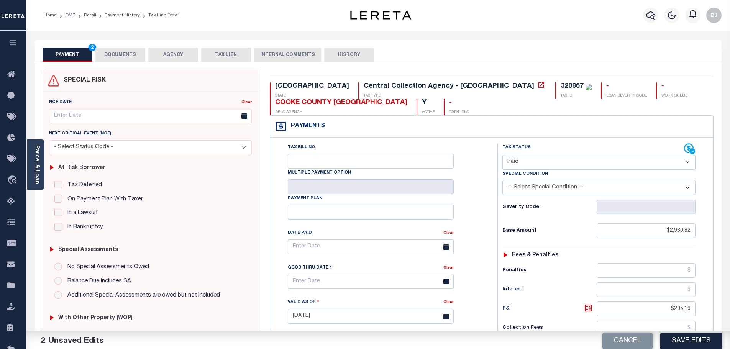
scroll to position [153, 0]
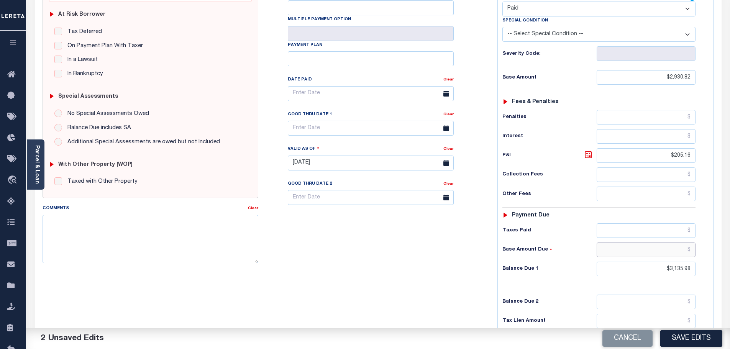
drag, startPoint x: 669, startPoint y: 261, endPoint x: 688, endPoint y: 265, distance: 19.3
click at [688, 265] on div "Tax Status Status - Select Status Code -" at bounding box center [602, 159] width 208 height 339
click at [683, 268] on input "$3,135.98" at bounding box center [646, 269] width 99 height 15
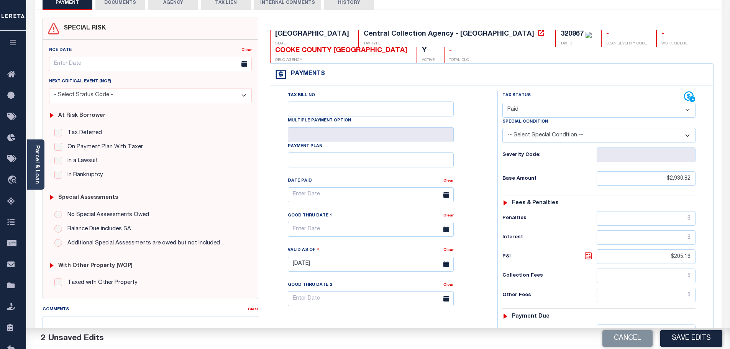
scroll to position [0, 0]
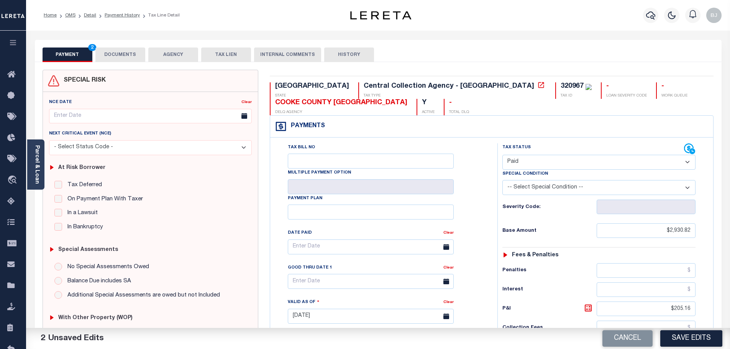
type input "$0.00"
drag, startPoint x: 124, startPoint y: 45, endPoint x: 120, endPoint y: 55, distance: 10.2
click at [122, 49] on div "PAYMENT 2 DOCUMENTS AGENCY DELINQUENT PAYEE TAX LIEN" at bounding box center [378, 51] width 687 height 22
click at [120, 55] on button "DOCUMENTS" at bounding box center [120, 55] width 50 height 15
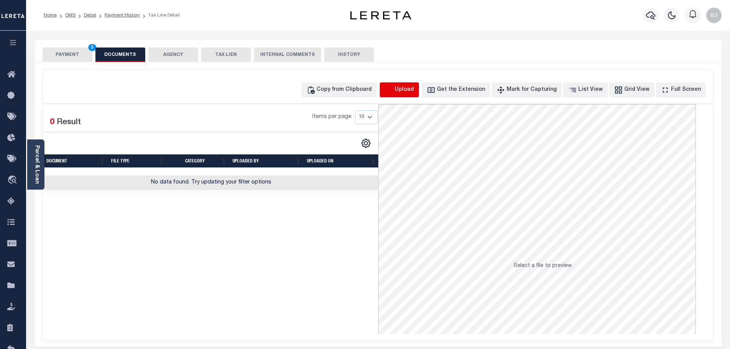
click at [393, 87] on icon "button" at bounding box center [389, 90] width 8 height 8
select select "POP"
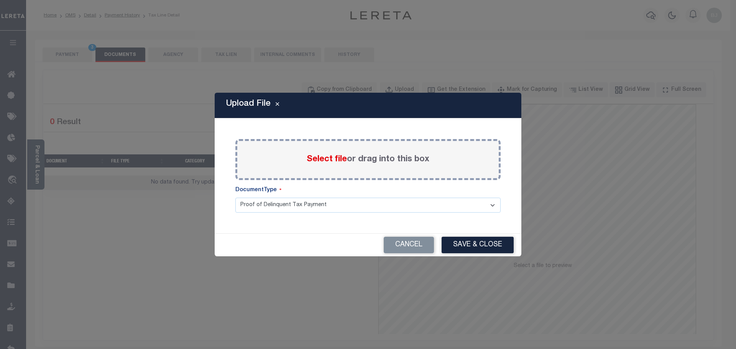
click at [338, 161] on span "Select file" at bounding box center [327, 159] width 40 height 8
click at [0, 0] on input "Select file or drag into this box" at bounding box center [0, 0] width 0 height 0
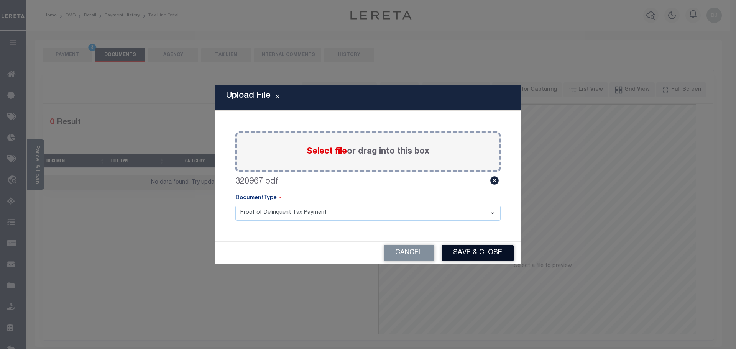
click at [473, 252] on button "Save & Close" at bounding box center [478, 253] width 72 height 16
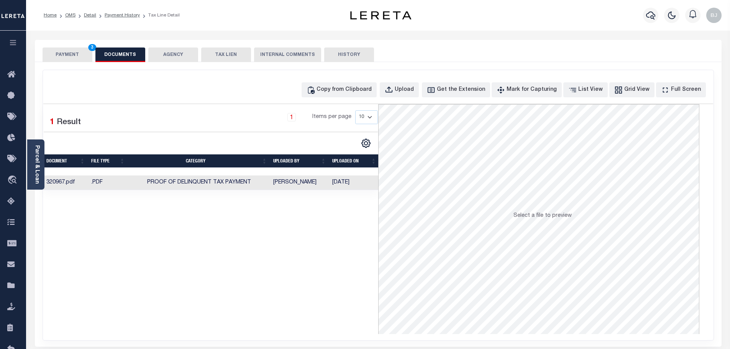
click at [67, 51] on button "PAYMENT 3" at bounding box center [68, 55] width 50 height 15
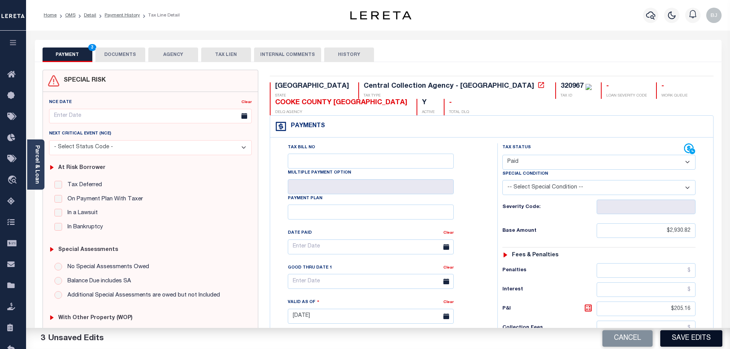
click at [699, 338] on button "Save Edits" at bounding box center [692, 339] width 62 height 16
checkbox input "false"
type input "$2,930.82"
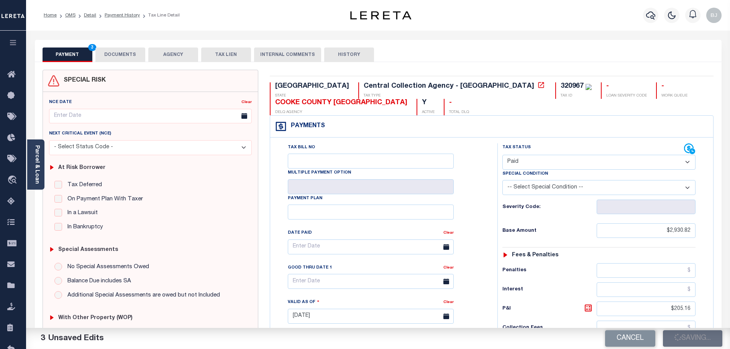
type input "$205.16"
type input "$0"
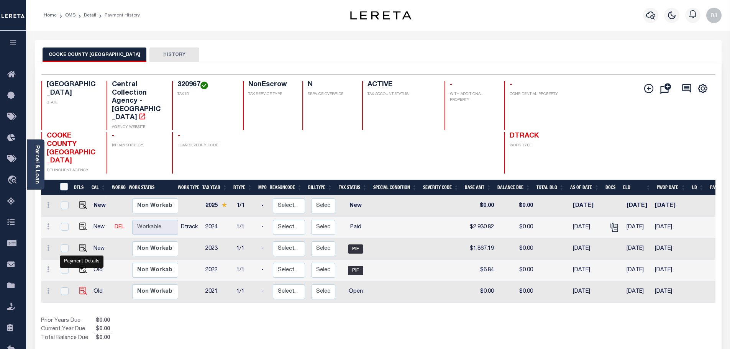
click at [84, 287] on img "" at bounding box center [83, 291] width 8 height 8
checkbox input "true"
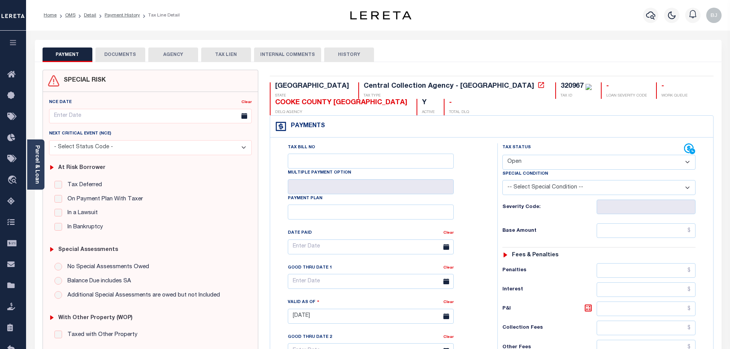
click at [532, 167] on select "- Select Status Code - Open Due/Unpaid Paid Incomplete No Tax Due Internal Refu…" at bounding box center [599, 162] width 193 height 15
select select "PYD"
click at [503, 155] on select "- Select Status Code - Open Due/Unpaid Paid Incomplete No Tax Due Internal Refu…" at bounding box center [599, 162] width 193 height 15
type input "09/04/2025"
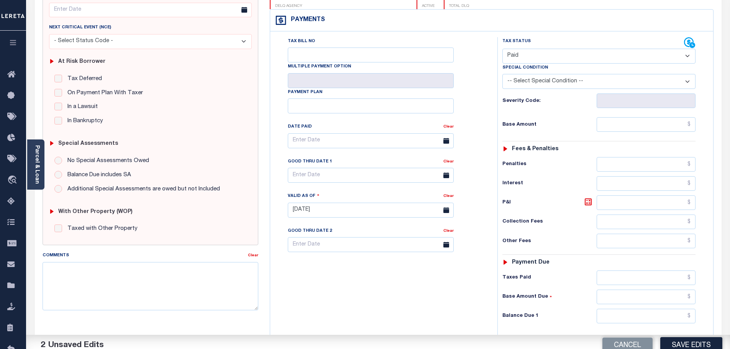
scroll to position [115, 0]
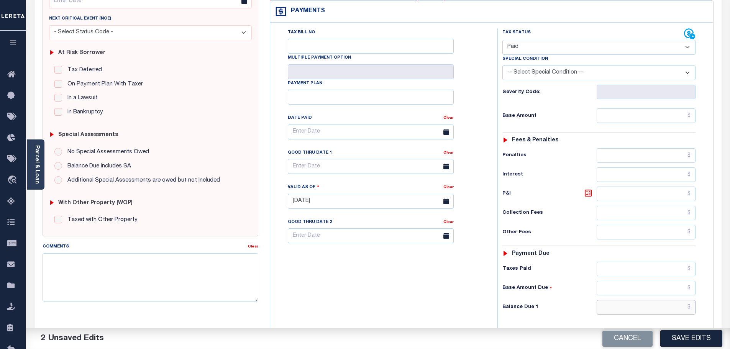
click at [677, 303] on input "text" at bounding box center [646, 307] width 99 height 15
type input "$0.00"
click at [702, 338] on button "Save Edits" at bounding box center [692, 339] width 62 height 16
checkbox input "false"
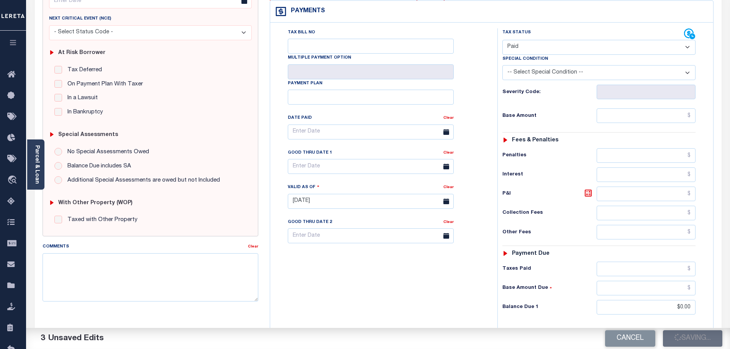
checkbox input "false"
type input "$0"
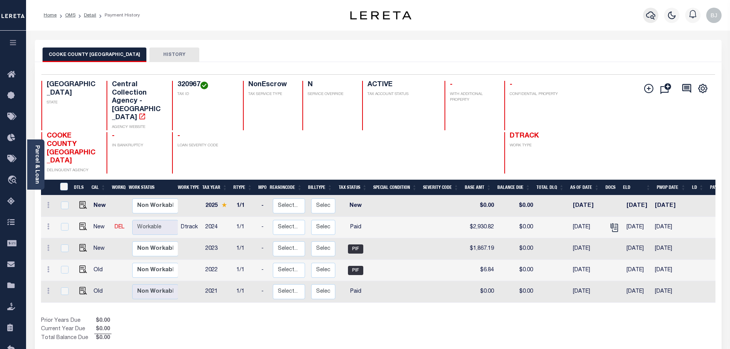
click at [651, 17] on icon "button" at bounding box center [650, 15] width 9 height 9
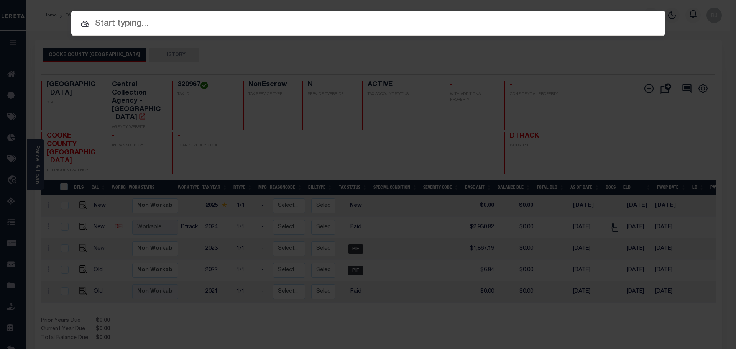
click at [515, 26] on input "text" at bounding box center [368, 23] width 594 height 13
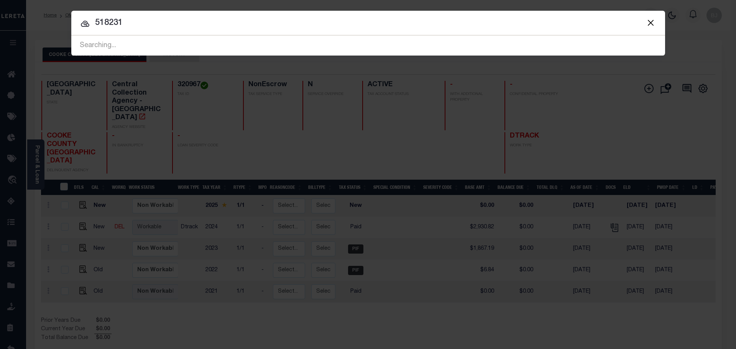
type input "518231"
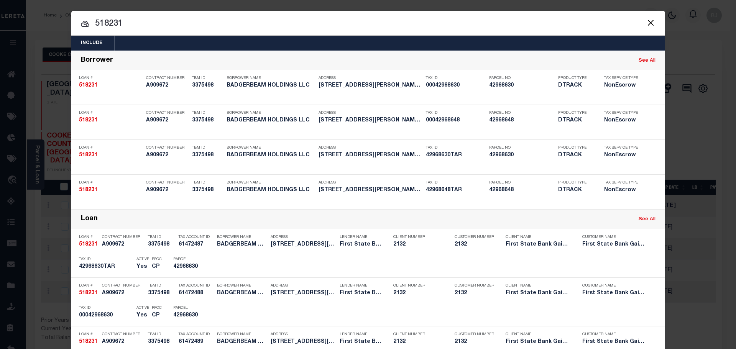
scroll to position [192, 0]
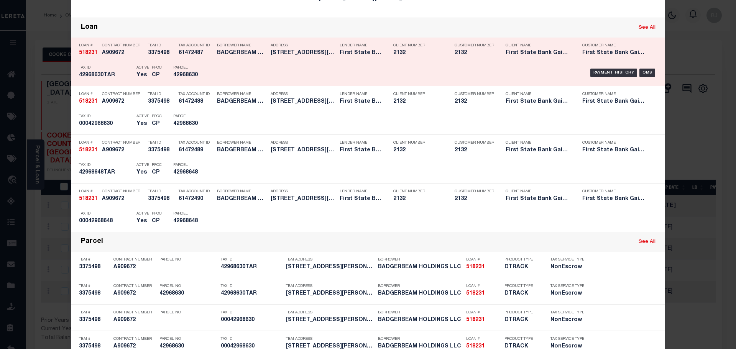
click at [225, 71] on div "Payment History OMS" at bounding box center [438, 73] width 438 height 22
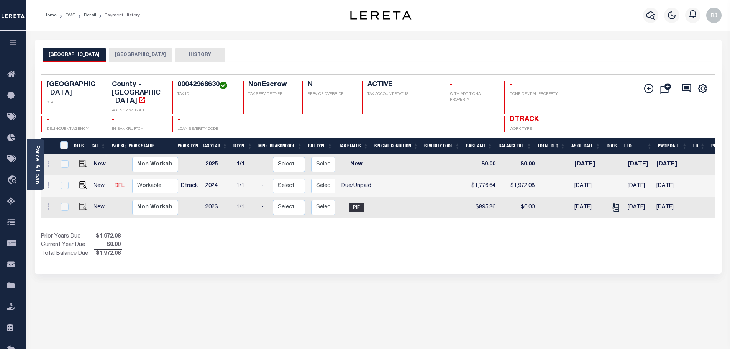
click at [131, 59] on button "[GEOGRAPHIC_DATA]" at bounding box center [140, 55] width 63 height 15
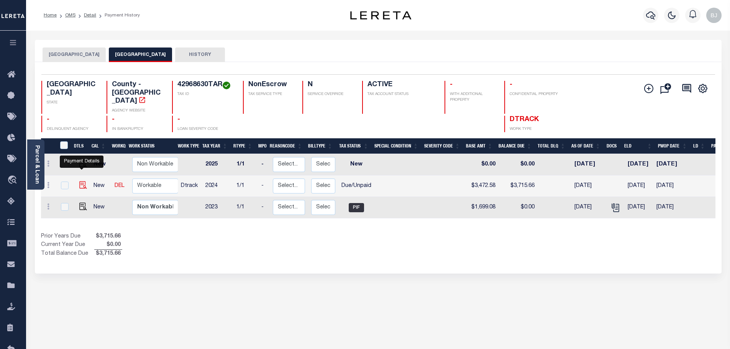
click at [83, 181] on img "" at bounding box center [83, 185] width 8 height 8
checkbox input "true"
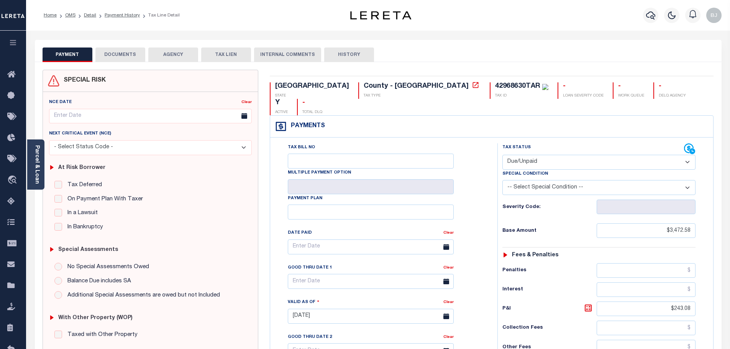
click at [561, 155] on select "- Select Status Code - Open Due/Unpaid Paid Incomplete No Tax Due Internal Refu…" at bounding box center [599, 162] width 193 height 15
select select "PYD"
click at [503, 155] on select "- Select Status Code - Open Due/Unpaid Paid Incomplete No Tax Due Internal Refu…" at bounding box center [599, 162] width 193 height 15
type input "[DATE]"
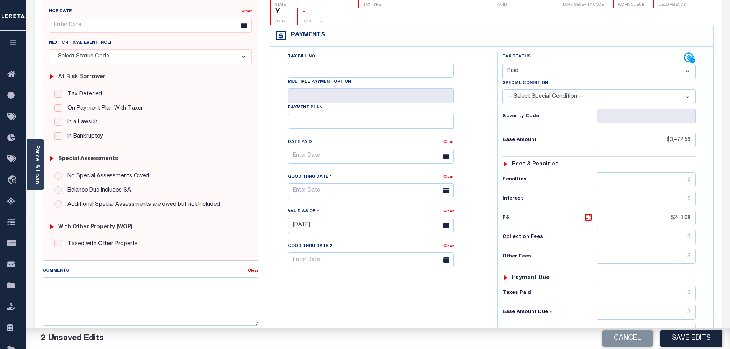
scroll to position [115, 0]
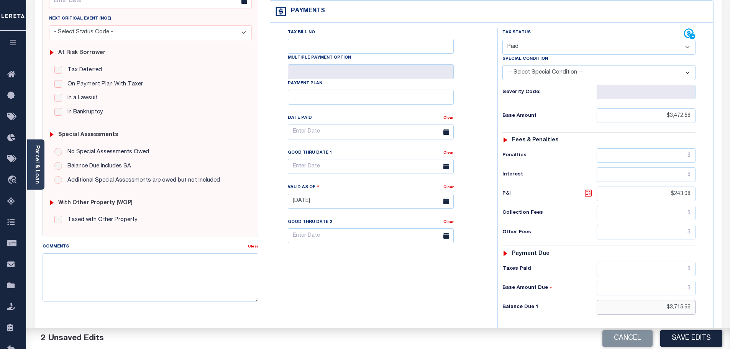
drag, startPoint x: 648, startPoint y: 289, endPoint x: 717, endPoint y: 295, distance: 68.6
click at [717, 295] on div "TX STATE County - TX TAX TYPE 42968630TAR TAX ID - LOAN SEVERITY CODE - WORK QU…" at bounding box center [492, 202] width 456 height 494
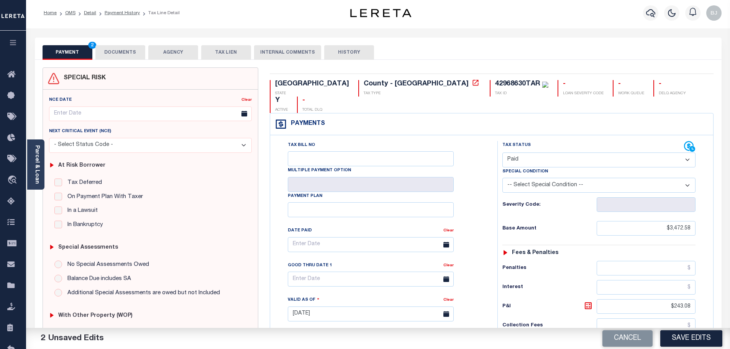
scroll to position [0, 0]
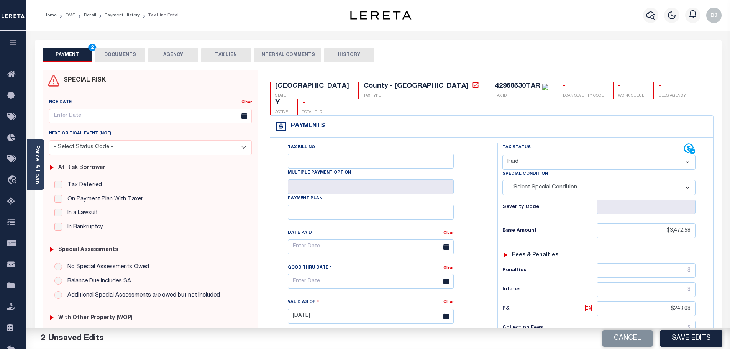
type input "$0.00"
click at [118, 56] on button "DOCUMENTS" at bounding box center [120, 55] width 50 height 15
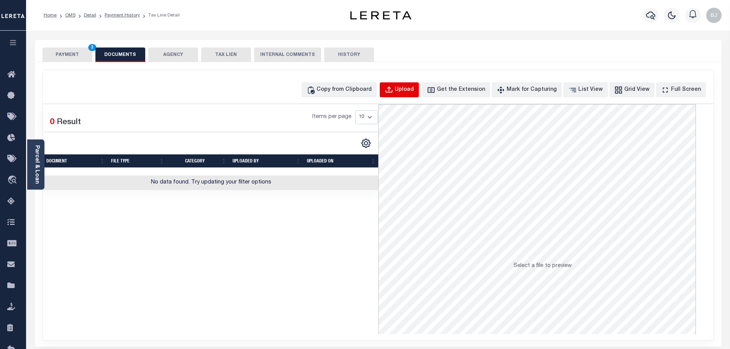
click at [419, 85] on button "Upload" at bounding box center [399, 89] width 39 height 15
select select "POP"
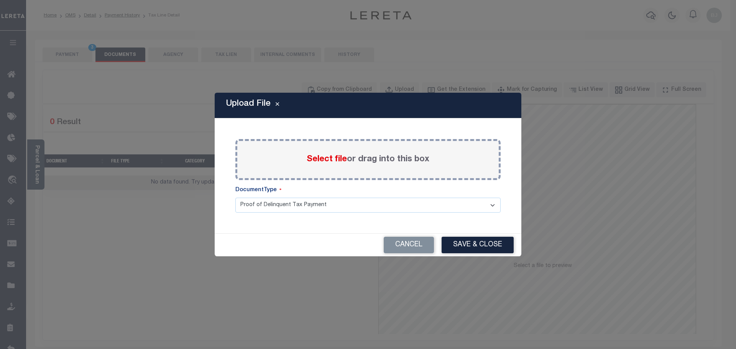
click at [324, 145] on div "Select file or drag into this box" at bounding box center [367, 159] width 265 height 41
click at [328, 162] on span "Select file" at bounding box center [327, 159] width 40 height 8
click at [0, 0] on input "Select file or drag into this box" at bounding box center [0, 0] width 0 height 0
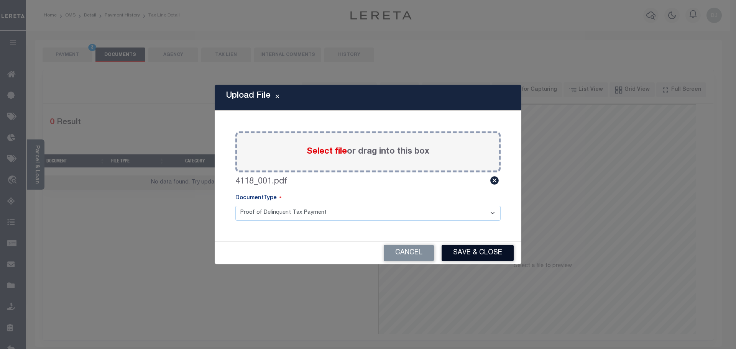
click at [480, 250] on button "Save & Close" at bounding box center [478, 253] width 72 height 16
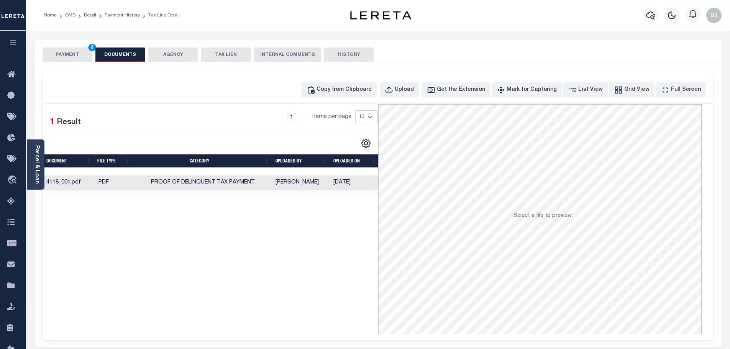
click at [69, 56] on button "PAYMENT 3" at bounding box center [68, 55] width 50 height 15
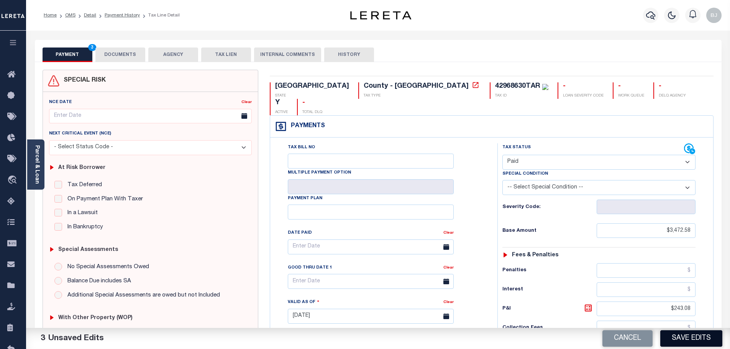
click at [703, 343] on button "Save Edits" at bounding box center [692, 339] width 62 height 16
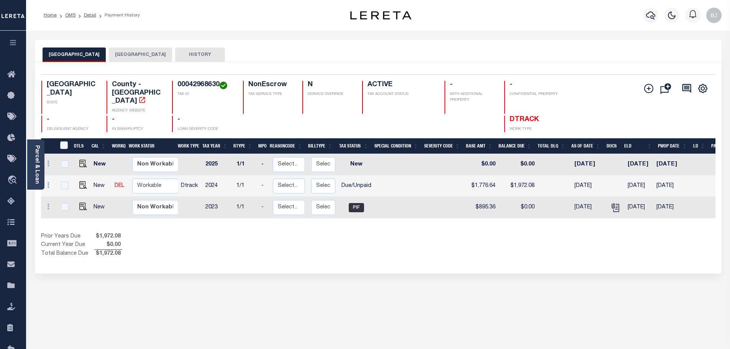
click at [130, 61] on button "DENTON COUNTY" at bounding box center [140, 55] width 63 height 15
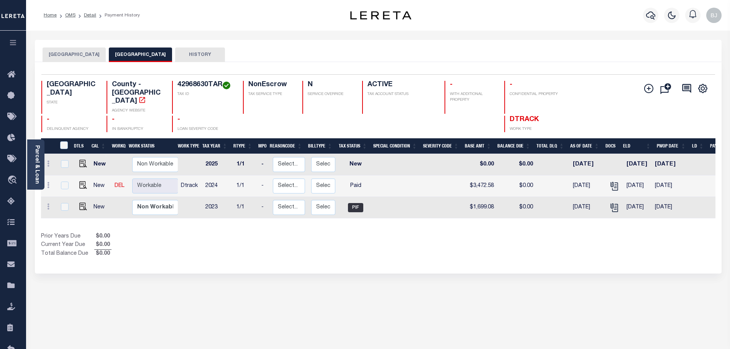
click at [46, 54] on button "[GEOGRAPHIC_DATA]" at bounding box center [74, 55] width 63 height 15
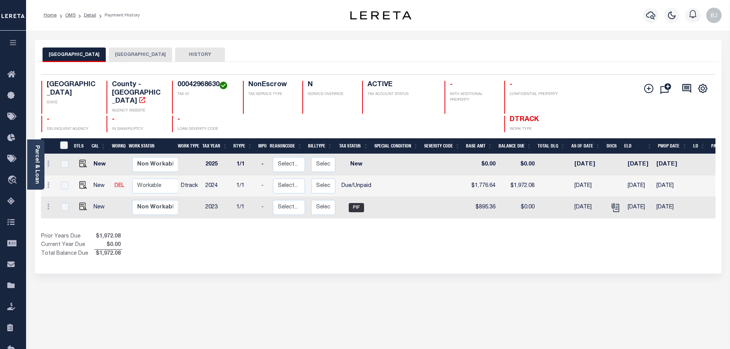
click at [187, 88] on h4 "00042968630" at bounding box center [206, 85] width 56 height 8
copy h4 "00042968630"
click at [81, 181] on img "" at bounding box center [83, 185] width 8 height 8
checkbox input "true"
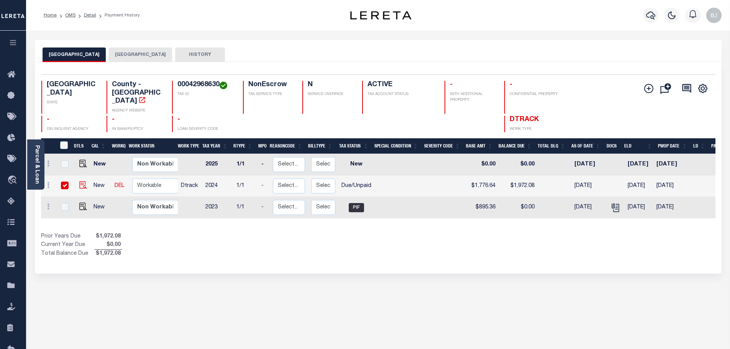
checkbox input "true"
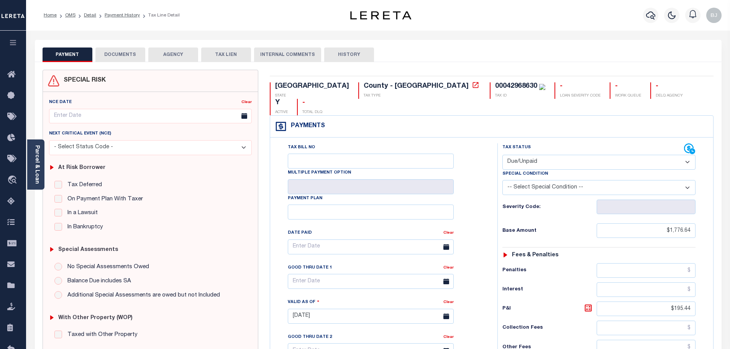
click at [122, 51] on button "DOCUMENTS" at bounding box center [120, 55] width 50 height 15
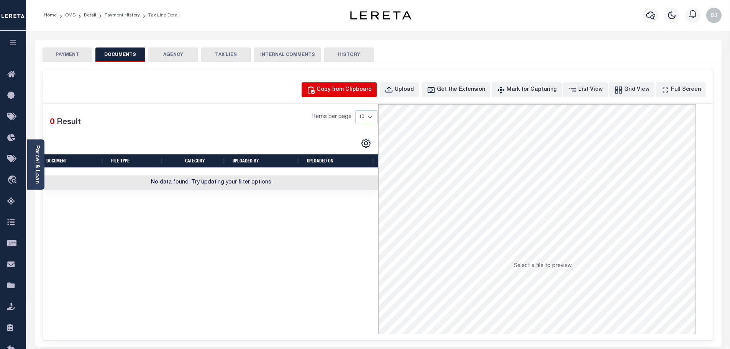
click at [356, 97] on button "Copy from Clipboard" at bounding box center [339, 89] width 75 height 15
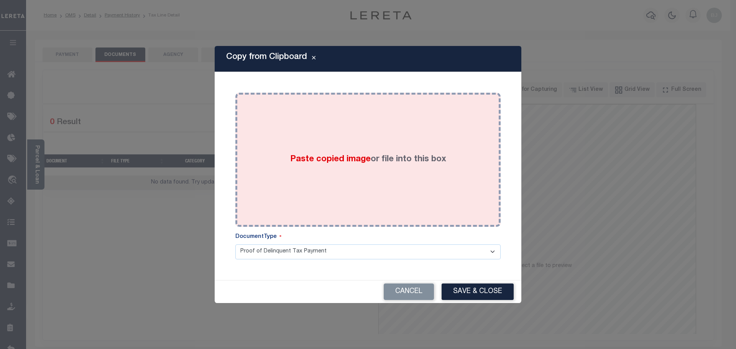
click at [368, 176] on div "Paste copied image or file into this box" at bounding box center [368, 160] width 254 height 123
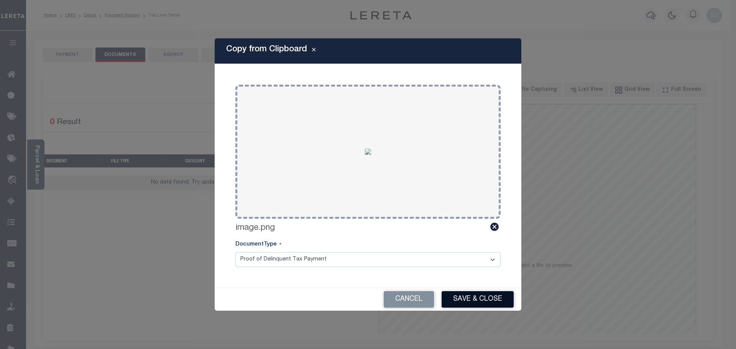
click at [477, 306] on button "Save & Close" at bounding box center [478, 299] width 72 height 16
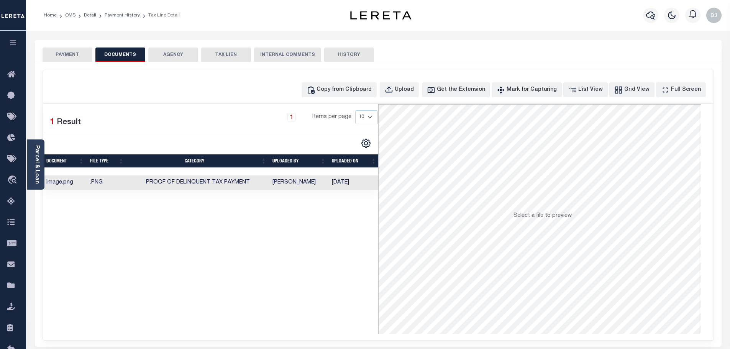
click at [61, 39] on div "Parcel & Loan Tax Bill Details 00042968630 TAX ID AGENCY 2024 TAX YEAR [DATE]" at bounding box center [378, 283] width 699 height 504
click at [66, 60] on button "PAYMENT" at bounding box center [68, 55] width 50 height 15
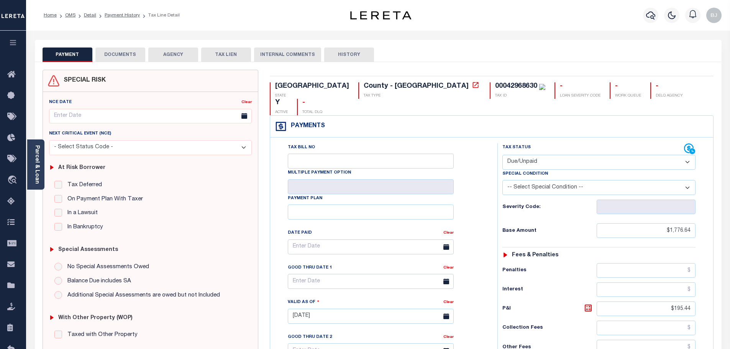
click at [556, 155] on select "- Select Status Code - Open Due/Unpaid Paid Incomplete No Tax Due Internal Refu…" at bounding box center [599, 162] width 193 height 15
select select "PYD"
click at [503, 155] on select "- Select Status Code - Open Due/Unpaid Paid Incomplete No Tax Due Internal Refu…" at bounding box center [599, 162] width 193 height 15
type input "[DATE]"
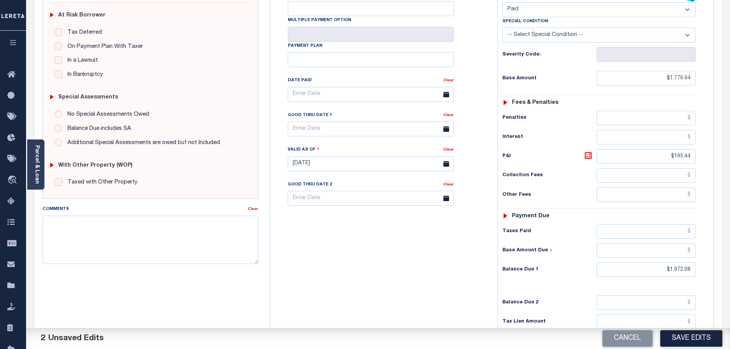
scroll to position [153, 0]
drag, startPoint x: 654, startPoint y: 260, endPoint x: 669, endPoint y: 256, distance: 15.3
click at [669, 262] on input "$1,972.08" at bounding box center [646, 269] width 99 height 15
drag, startPoint x: 669, startPoint y: 256, endPoint x: 745, endPoint y: 261, distance: 76.1
click at [730, 261] on html "Home OMS Detail Payment History Tax Line Detail" at bounding box center [365, 136] width 730 height 579
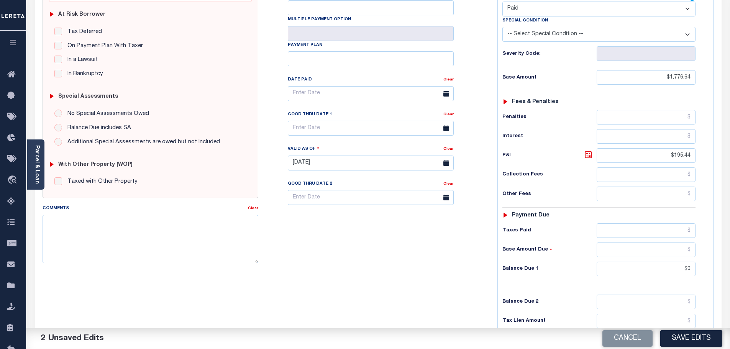
type input "$0.00"
click at [498, 293] on div "Tax Status Status - Select Status Code -" at bounding box center [602, 159] width 208 height 339
click at [692, 342] on button "Save Edits" at bounding box center [692, 339] width 62 height 16
checkbox input "false"
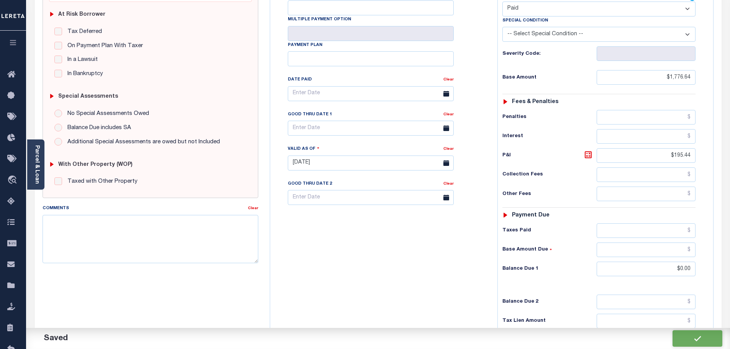
checkbox input "false"
type input "$1,776.64"
type input "$195.44"
type input "$0"
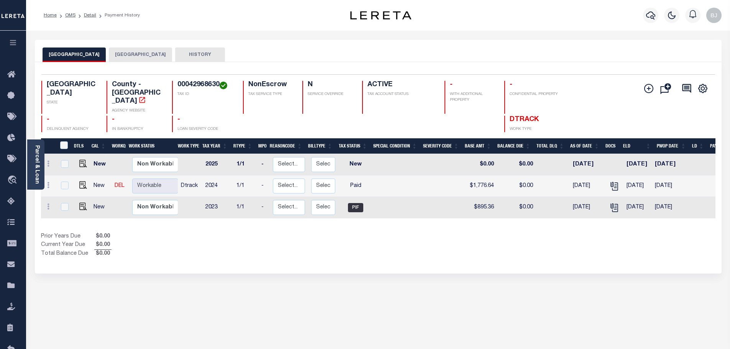
click at [126, 60] on button "[GEOGRAPHIC_DATA]" at bounding box center [140, 55] width 63 height 15
click at [70, 52] on button "[GEOGRAPHIC_DATA]" at bounding box center [74, 55] width 63 height 15
click at [132, 55] on button "[GEOGRAPHIC_DATA]" at bounding box center [140, 55] width 63 height 15
click at [72, 53] on button "[GEOGRAPHIC_DATA]" at bounding box center [74, 55] width 63 height 15
click at [652, 14] on icon "button" at bounding box center [650, 15] width 9 height 9
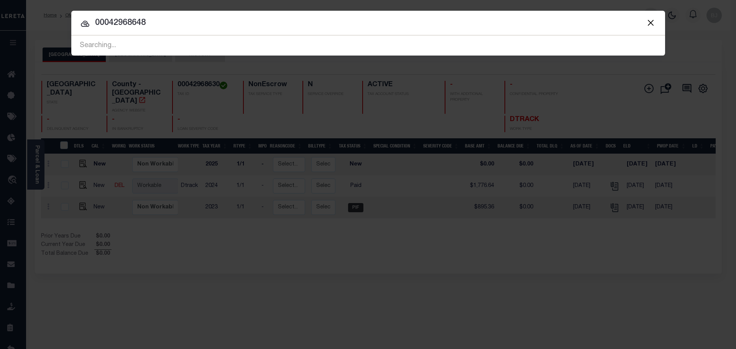
type input "00042968648"
